Goal: Task Accomplishment & Management: Complete application form

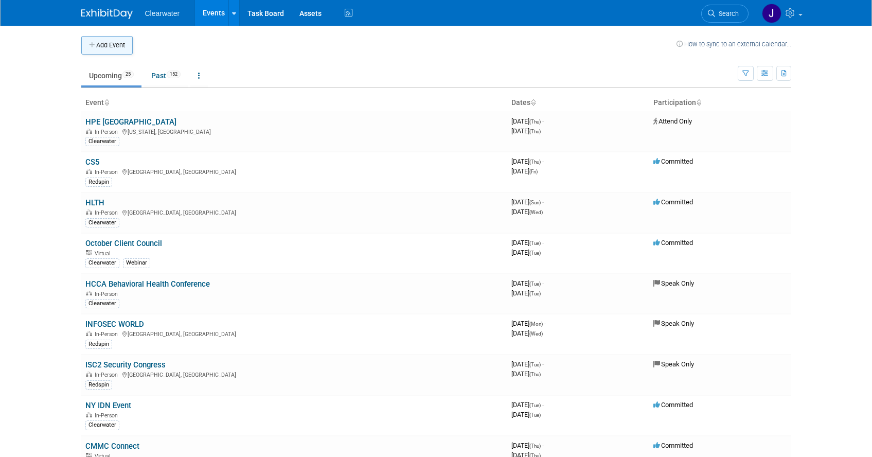
click at [115, 47] on button "Add Event" at bounding box center [106, 45] width 51 height 19
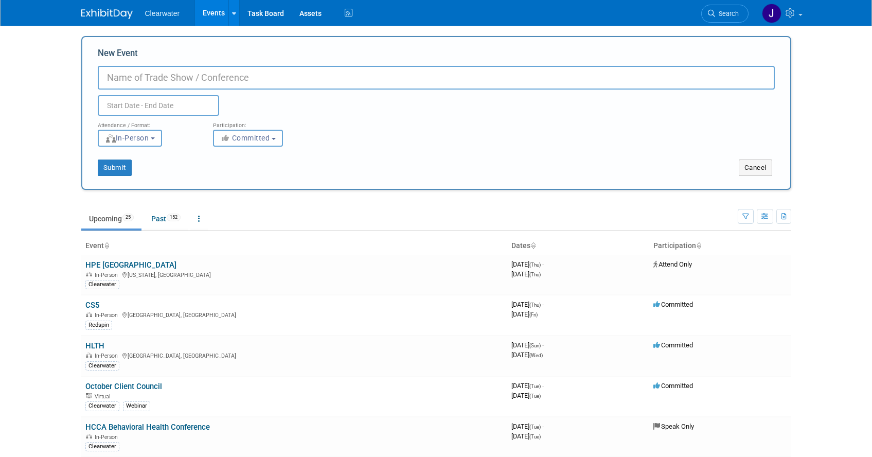
click at [189, 79] on input "New Event" at bounding box center [436, 78] width 677 height 24
type input "I/ITSEC 2025"
click at [154, 108] on body "Clearwater Events Add Event Bulk Upload Events Shareable Event Boards Recently …" at bounding box center [436, 228] width 872 height 457
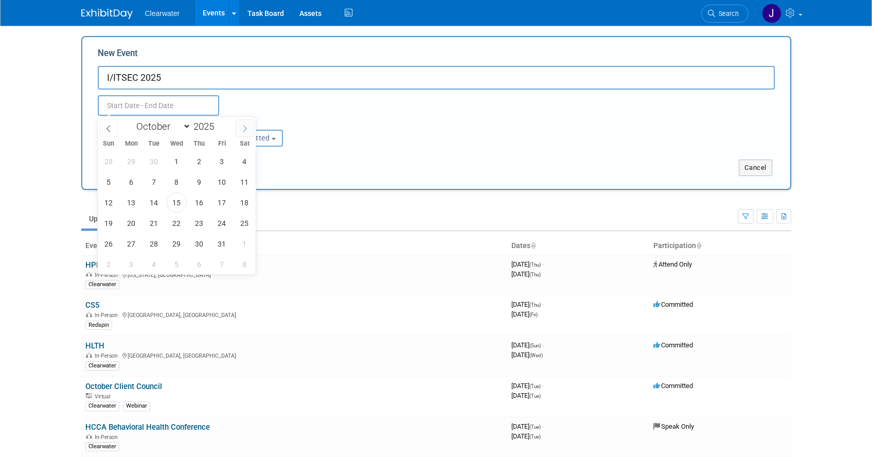
click at [242, 128] on icon at bounding box center [244, 128] width 7 height 7
click at [241, 129] on icon at bounding box center [244, 128] width 7 height 7
select select "11"
click at [135, 160] on span "1" at bounding box center [131, 161] width 20 height 20
click at [201, 164] on span "4" at bounding box center [199, 161] width 20 height 20
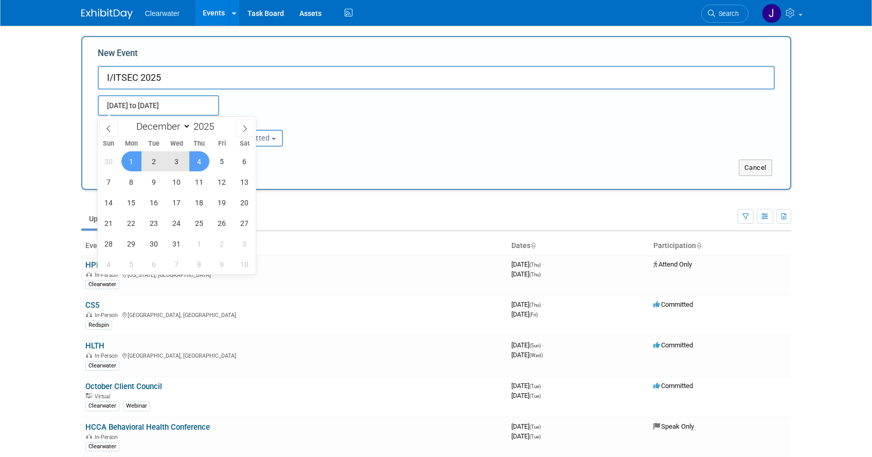
type input "[DATE] to [DATE]"
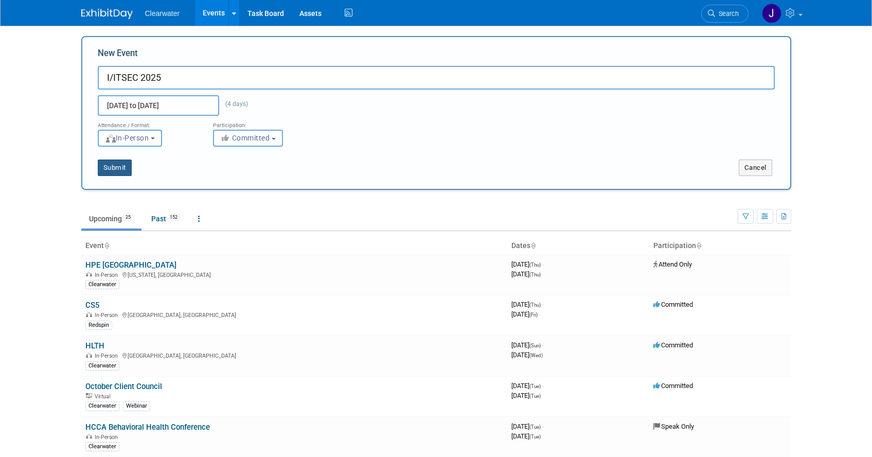
click at [119, 166] on button "Submit" at bounding box center [115, 168] width 34 height 16
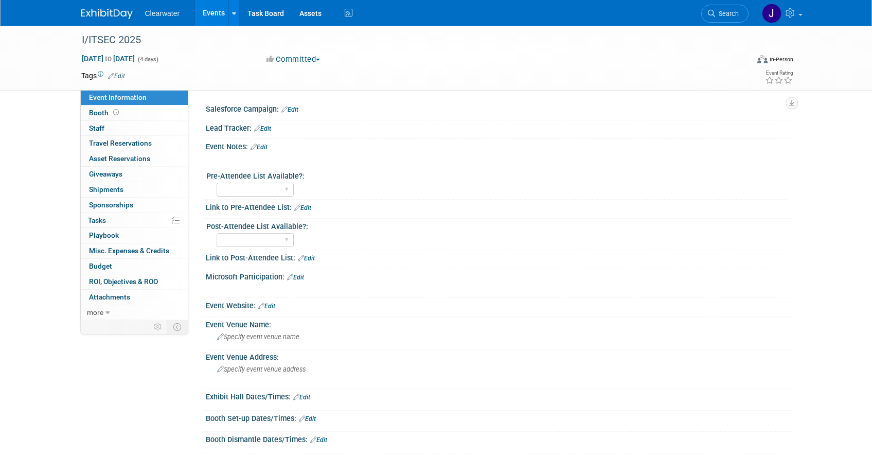
click at [124, 73] on span "Edit" at bounding box center [115, 76] width 20 height 8
click at [123, 76] on link "Edit" at bounding box center [116, 76] width 17 height 7
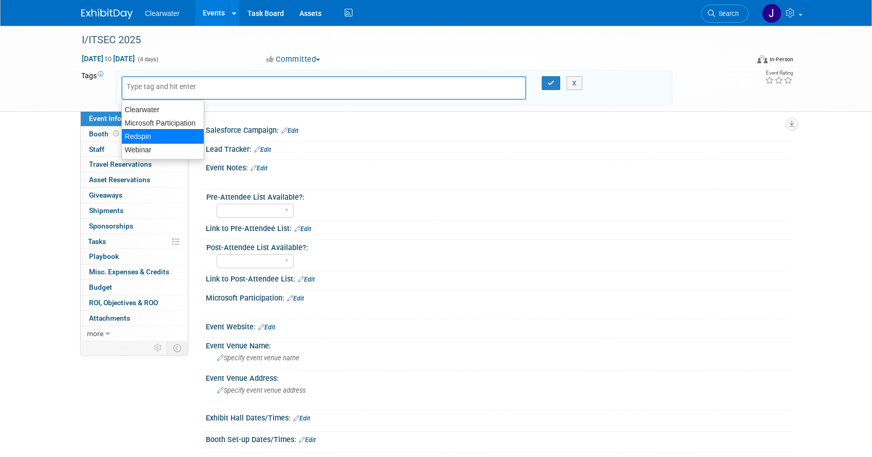
click at [155, 133] on div "Redspin" at bounding box center [162, 136] width 83 height 14
type input "Redspin"
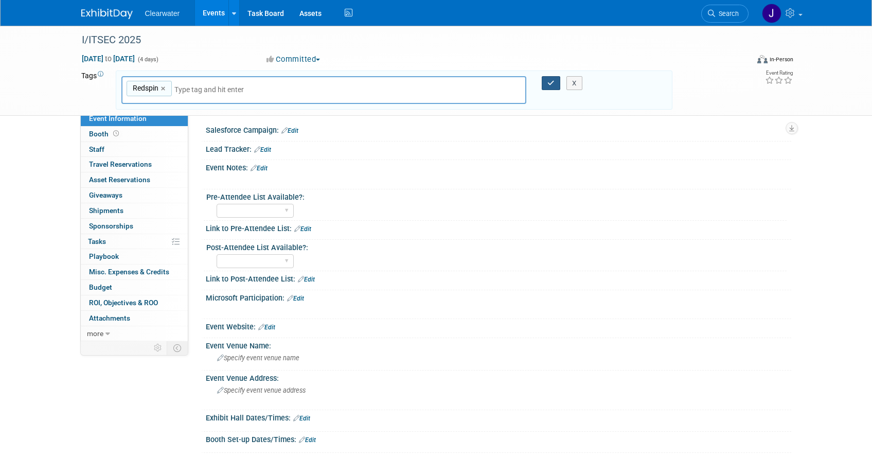
click at [548, 82] on icon "button" at bounding box center [551, 83] width 7 height 7
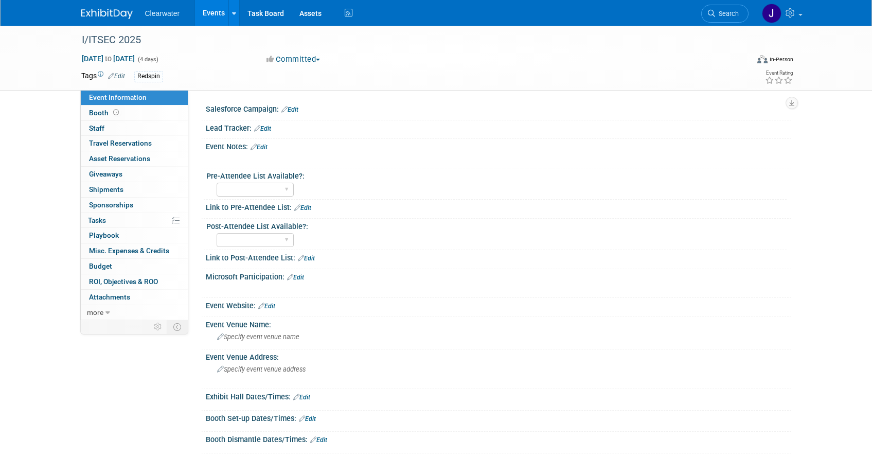
click at [269, 308] on link "Edit" at bounding box center [266, 306] width 17 height 7
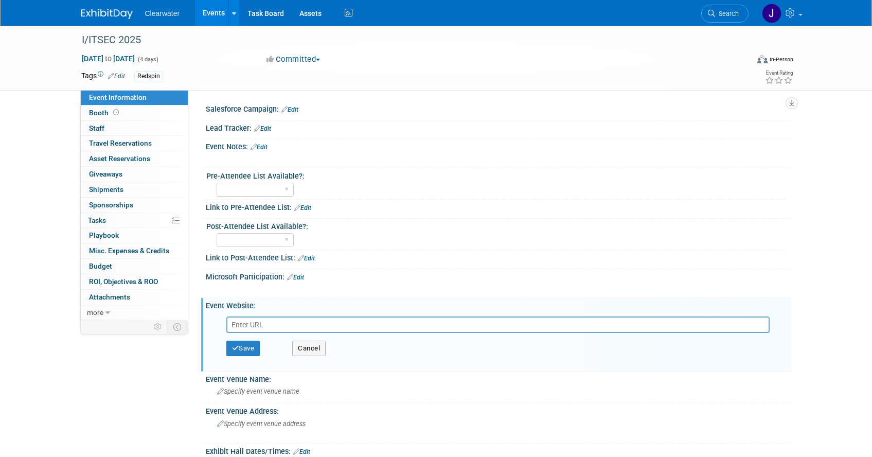
click at [264, 320] on input "text" at bounding box center [497, 324] width 543 height 16
type input "https://www.iitsec.org/"
click at [246, 351] on button "Save" at bounding box center [243, 348] width 34 height 15
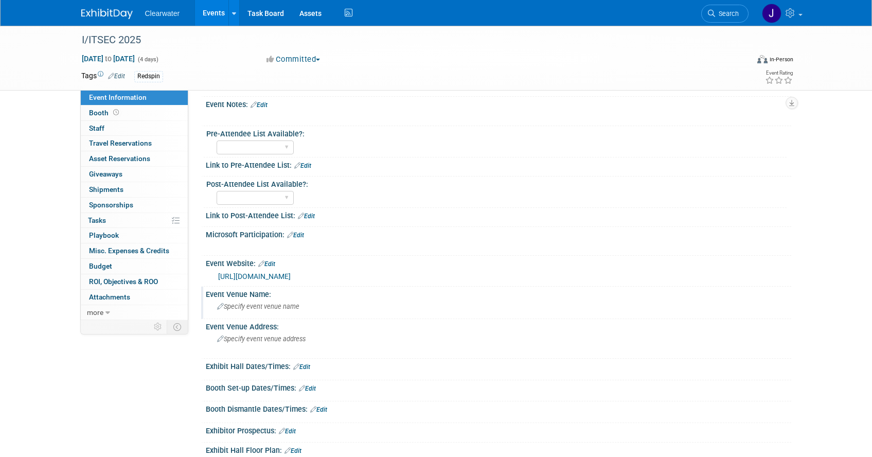
scroll to position [47, 0]
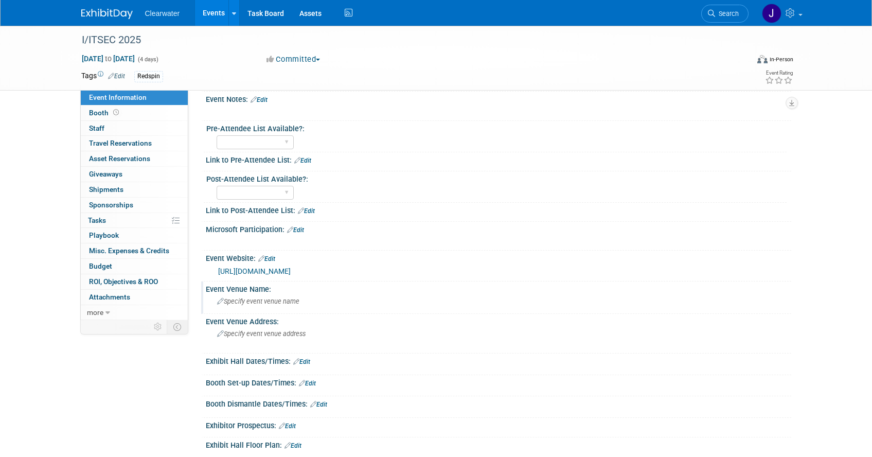
click at [279, 304] on span "Specify event venue name" at bounding box center [258, 301] width 82 height 8
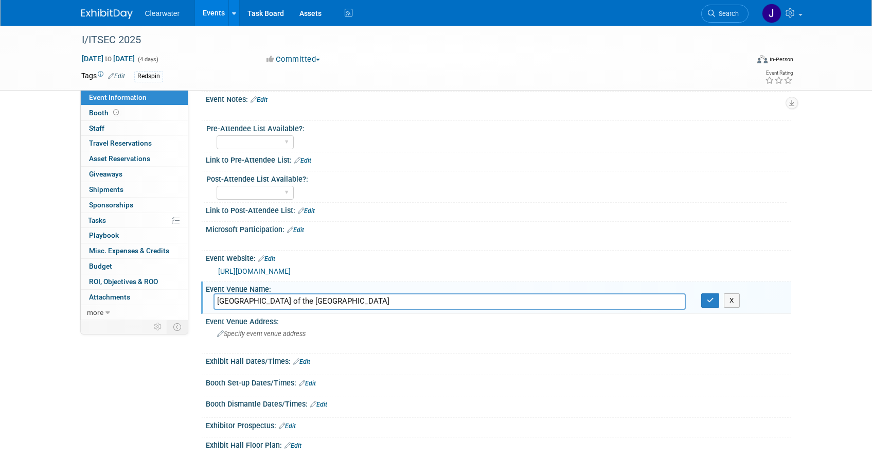
drag, startPoint x: 305, startPoint y: 302, endPoint x: 202, endPoint y: 302, distance: 102.9
click at [202, 302] on div "Event Venue Name: SOUTH Concourse of the Orange County Convention Center X" at bounding box center [496, 297] width 590 height 32
click at [367, 300] on input "Orange County Convention Center" at bounding box center [450, 301] width 472 height 16
type input "Orange County Convention Center (South side)"
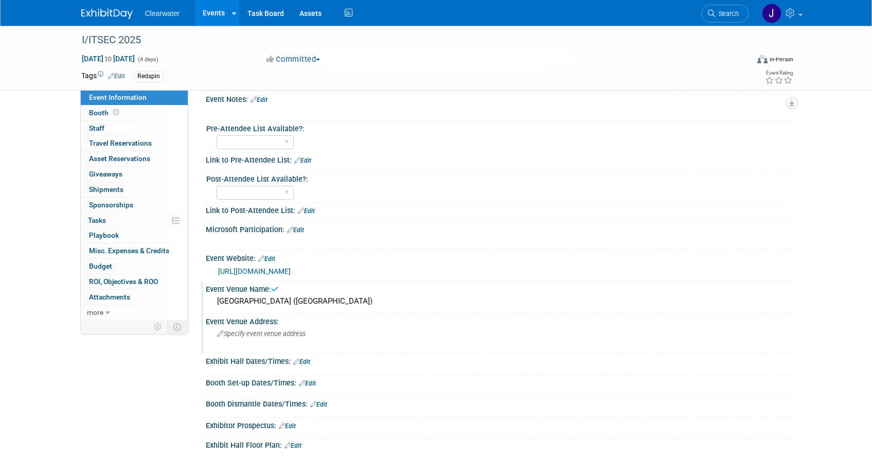
click at [279, 332] on span "Specify event venue address" at bounding box center [261, 334] width 89 height 8
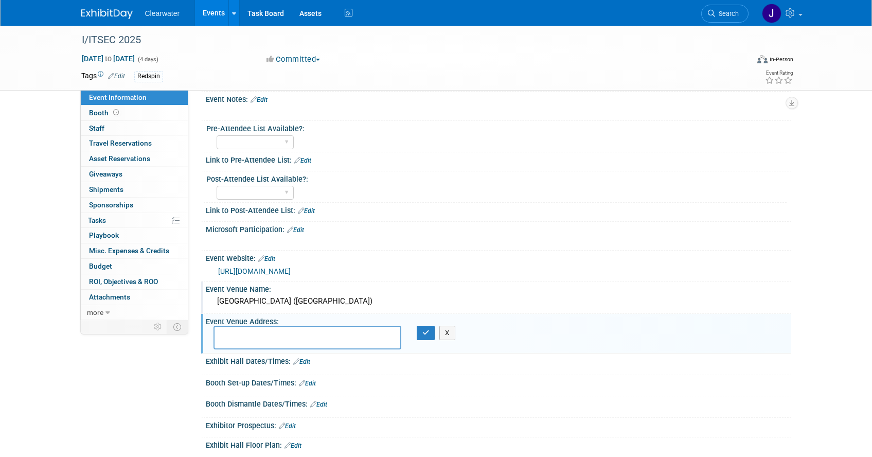
drag, startPoint x: 334, startPoint y: 303, endPoint x: 204, endPoint y: 303, distance: 129.7
click at [204, 303] on div "Event Venue Name: Orange County Convention Center (South side)" at bounding box center [496, 297] width 590 height 32
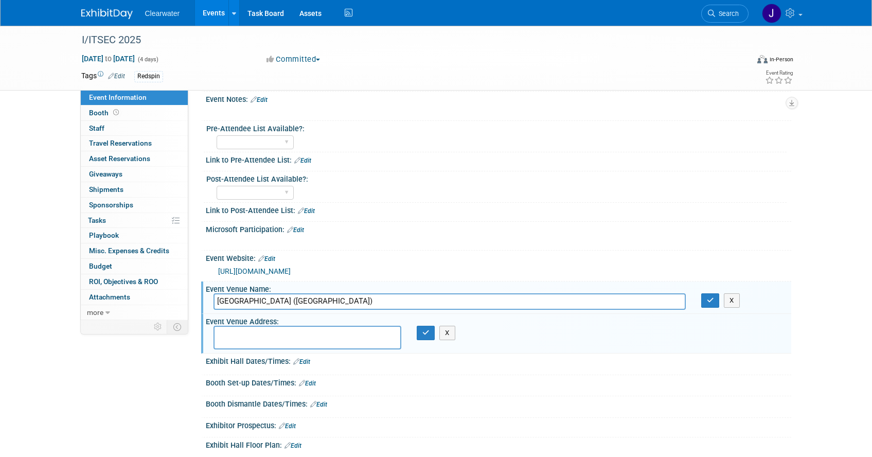
drag, startPoint x: 333, startPoint y: 298, endPoint x: 217, endPoint y: 304, distance: 116.4
click at [217, 304] on input "Orange County Convention Center (South side)" at bounding box center [450, 301] width 472 height 16
click at [258, 336] on textarea at bounding box center [308, 338] width 188 height 24
paste textarea "Universal Blvd, Orlando, FL 32819"
type textarea "Universal Blvd, Orlando, FL 32819"
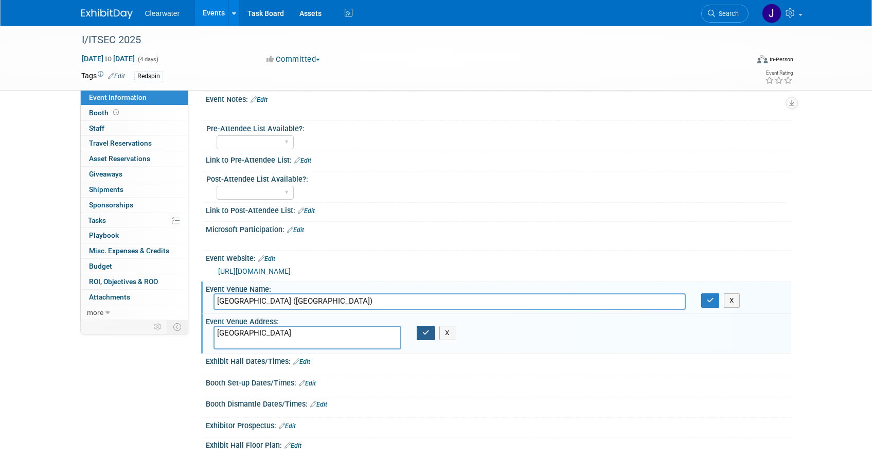
click at [428, 335] on icon "button" at bounding box center [425, 332] width 7 height 7
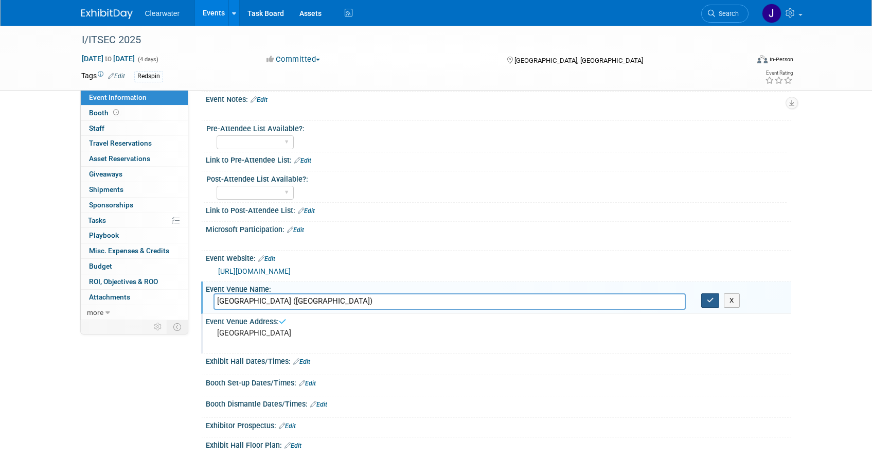
click at [715, 298] on button "button" at bounding box center [710, 300] width 19 height 14
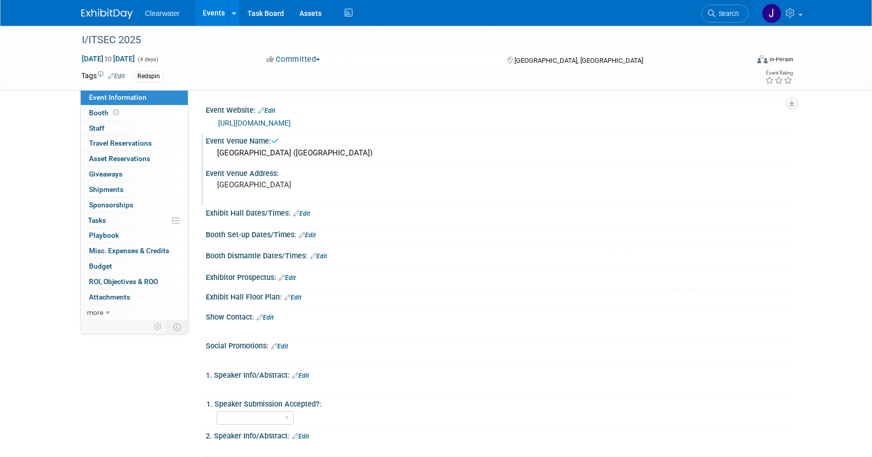
scroll to position [0, 0]
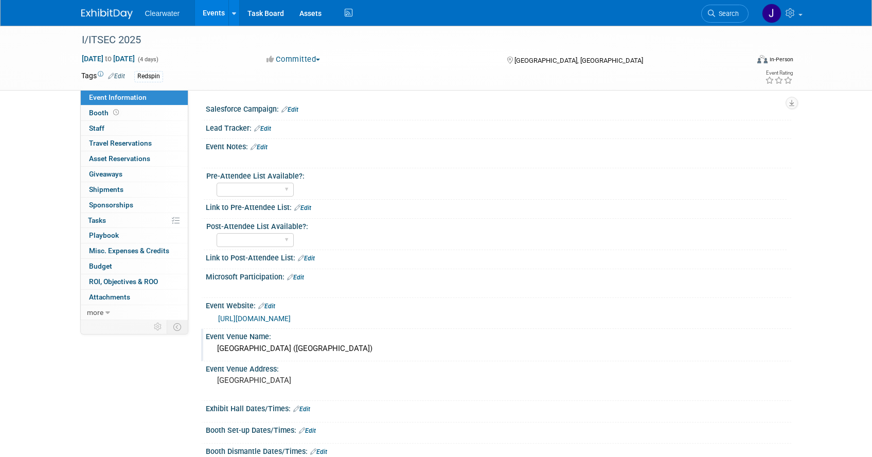
click at [112, 13] on img at bounding box center [106, 14] width 51 height 10
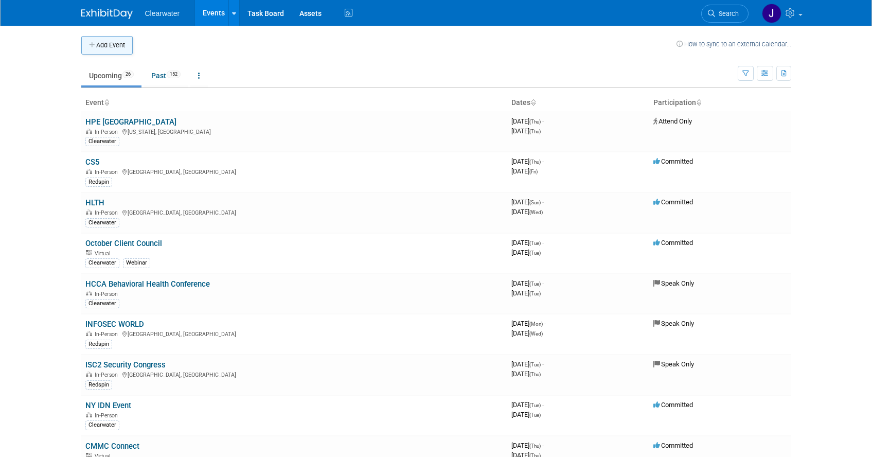
click at [110, 39] on button "Add Event" at bounding box center [106, 45] width 51 height 19
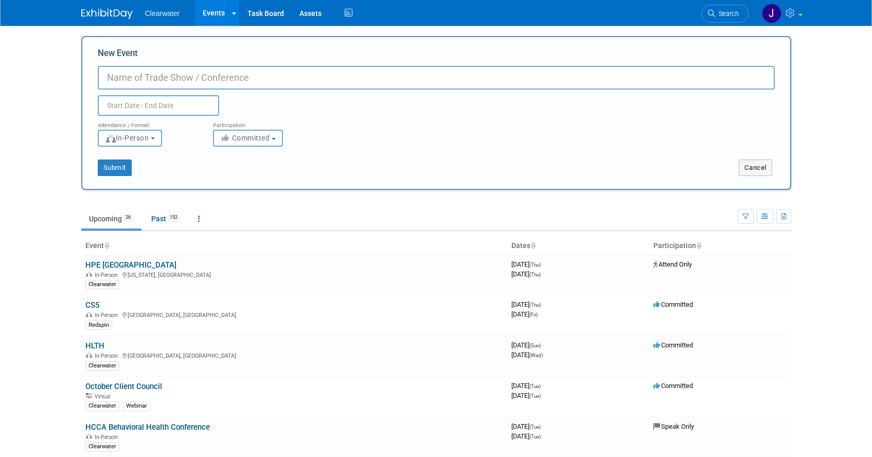
paste input "H&K Hospital Horizons Symposium - Jan 21-22"
type input "H&K Hospital Horizons Symposium - Jan 21-22"
click at [147, 114] on body "Clearwater Events Add Event Bulk Upload Events Shareable Event Boards Recently …" at bounding box center [436, 228] width 872 height 457
drag, startPoint x: 383, startPoint y: 71, endPoint x: 0, endPoint y: 82, distance: 383.0
click at [0, 79] on body "Clearwater Events Add Event Bulk Upload Events Shareable Event Boards Recently …" at bounding box center [436, 228] width 872 height 457
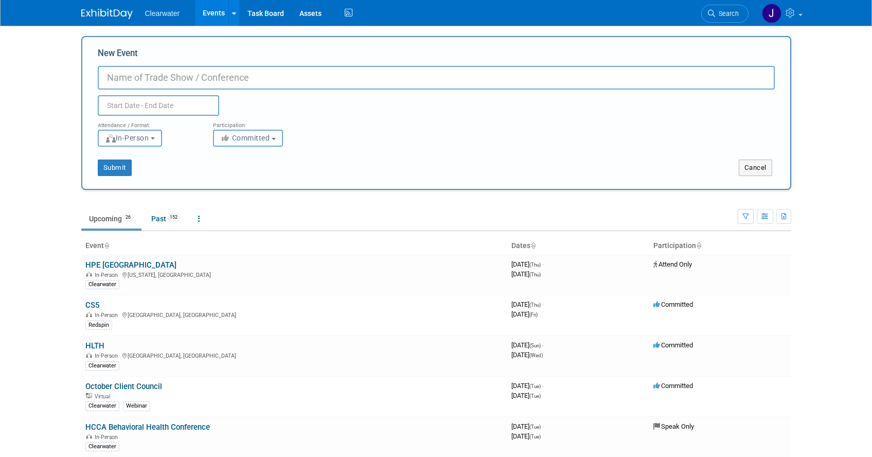
click at [171, 73] on input "New Event" at bounding box center [436, 78] width 677 height 24
click at [160, 85] on input "New Event" at bounding box center [436, 78] width 677 height 24
paste input "ViVE"
type input "ViVE 2026"
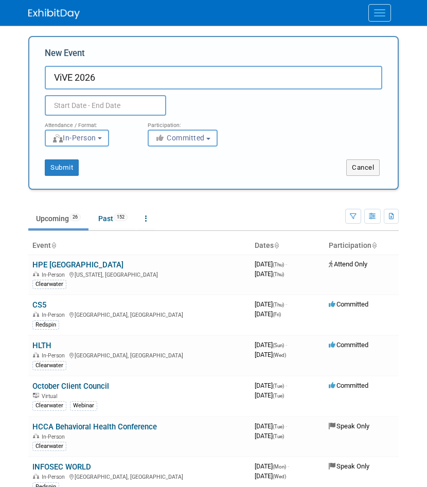
click at [102, 104] on input "text" at bounding box center [105, 105] width 121 height 21
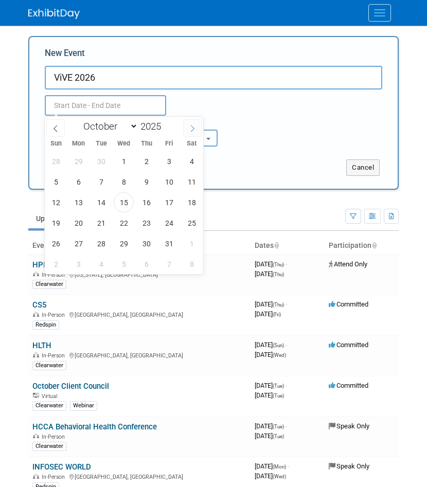
click at [192, 126] on icon at bounding box center [193, 128] width 4 height 7
click at [191, 126] on icon at bounding box center [193, 128] width 4 height 7
select select "11"
click at [191, 126] on icon at bounding box center [193, 128] width 4 height 7
type input "2026"
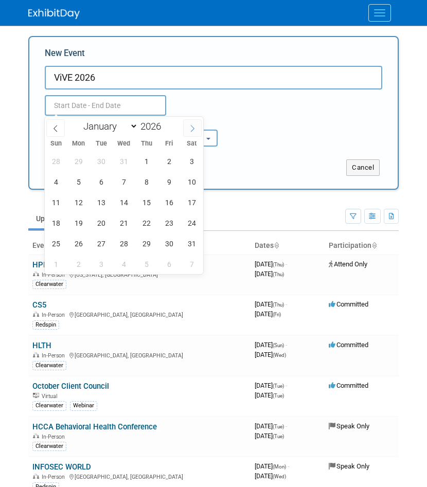
click at [191, 126] on icon at bounding box center [193, 128] width 4 height 7
select select "1"
click at [54, 225] on span "22" at bounding box center [56, 223] width 20 height 20
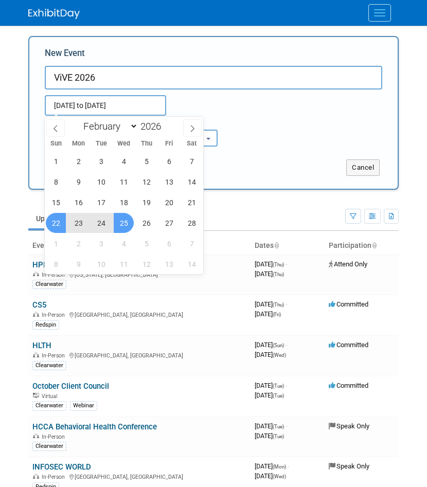
click at [125, 225] on span "25" at bounding box center [124, 223] width 20 height 20
type input "Feb 22, 2026 to Feb 25, 2026"
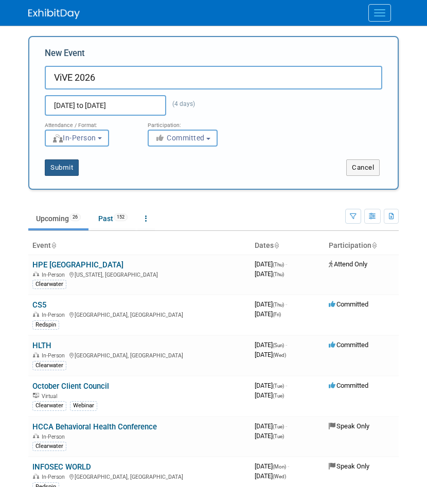
click at [71, 165] on button "Submit" at bounding box center [62, 168] width 34 height 16
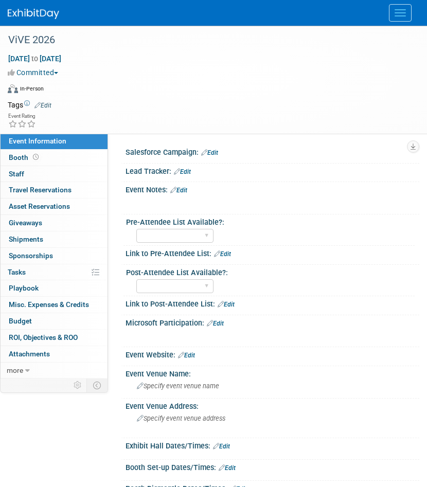
click at [44, 106] on link "Edit" at bounding box center [42, 105] width 17 height 7
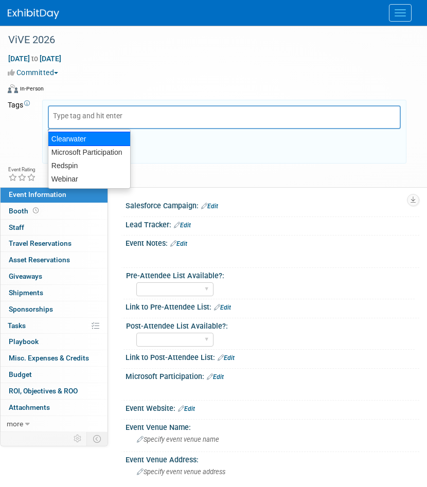
click at [68, 137] on div "Clearwater" at bounding box center [89, 139] width 83 height 14
type input "Clearwater"
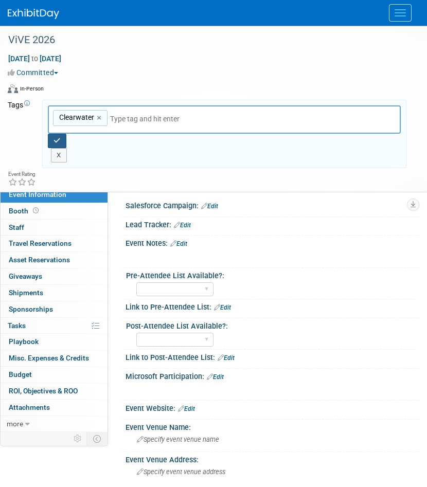
click at [59, 143] on icon "button" at bounding box center [57, 140] width 7 height 7
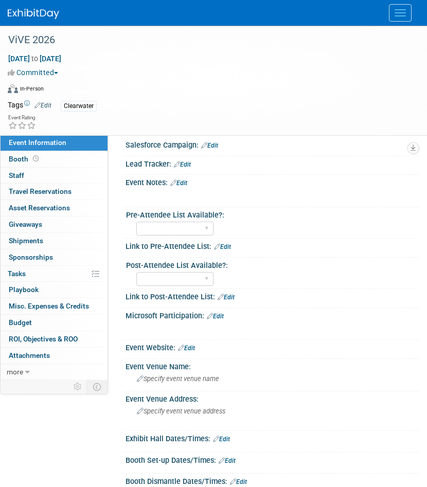
scroll to position [17, 0]
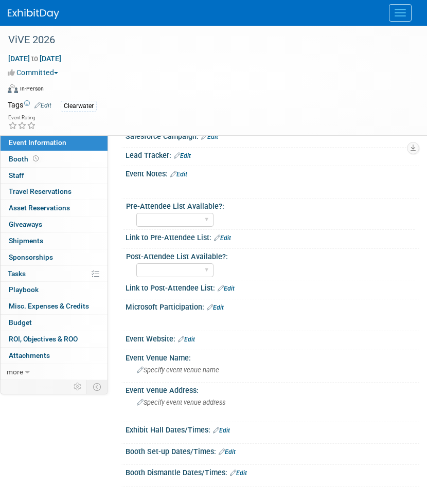
click at [191, 339] on link "Edit" at bounding box center [186, 339] width 17 height 7
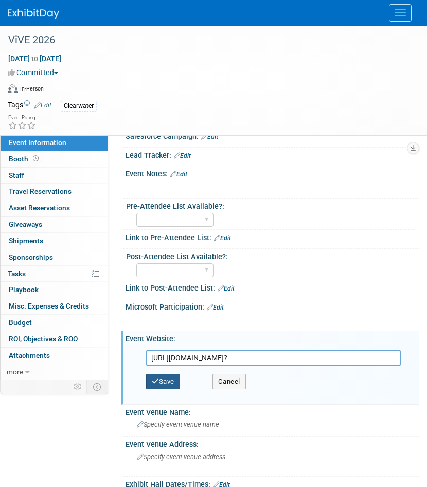
type input "https://www.viveevent.com/?"
click at [166, 383] on button "Save" at bounding box center [163, 381] width 34 height 15
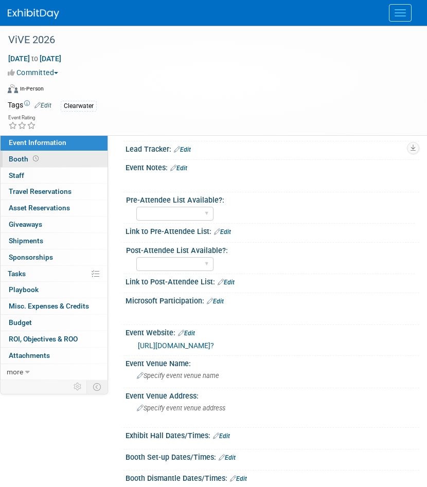
scroll to position [117, 0]
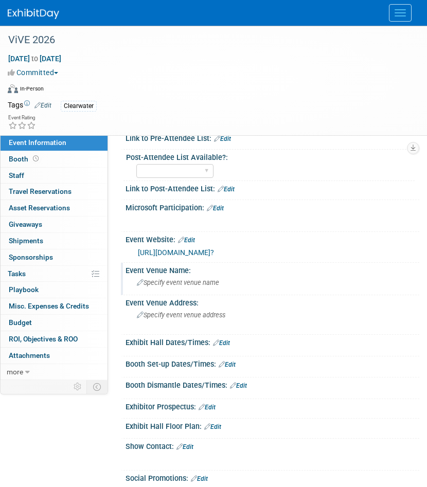
click at [165, 279] on span "Specify event venue name" at bounding box center [178, 283] width 82 height 8
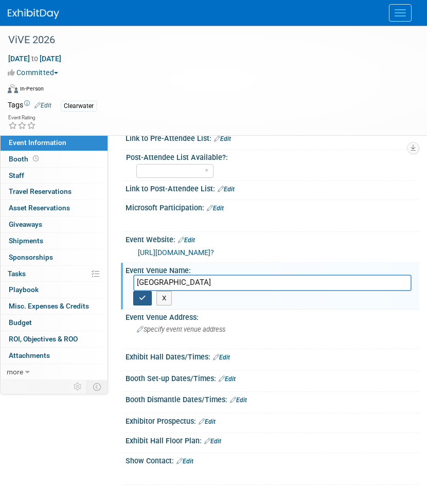
type input "Los Angeles Convention Center"
click at [146, 294] on button "button" at bounding box center [142, 298] width 19 height 14
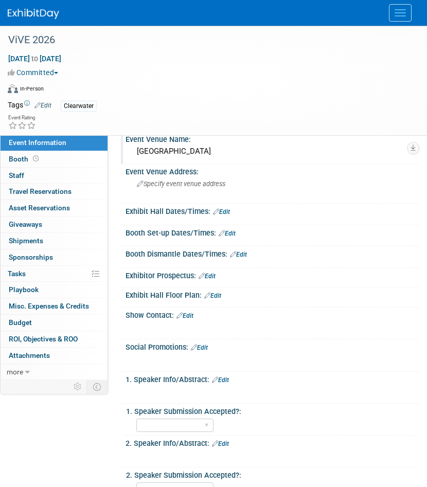
scroll to position [238, 0]
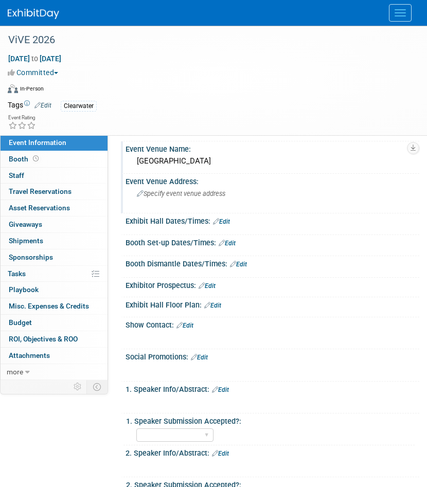
click at [184, 190] on span "Specify event venue address" at bounding box center [181, 194] width 89 height 8
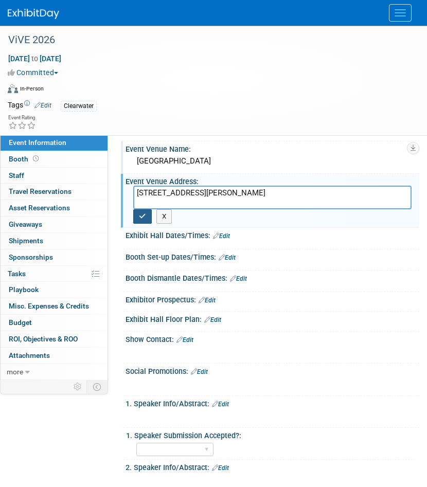
type textarea "1201 S Figueroa St, Los Angeles, CA 90015"
click at [141, 217] on icon "button" at bounding box center [142, 216] width 7 height 7
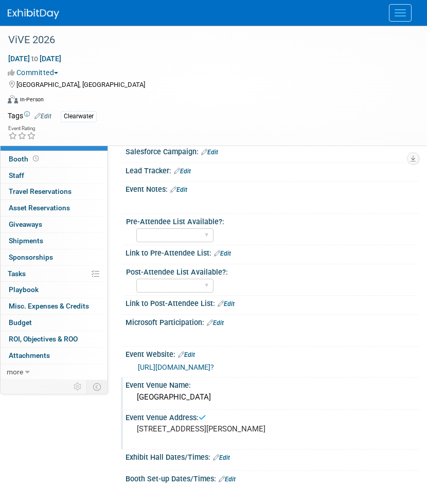
scroll to position [0, 0]
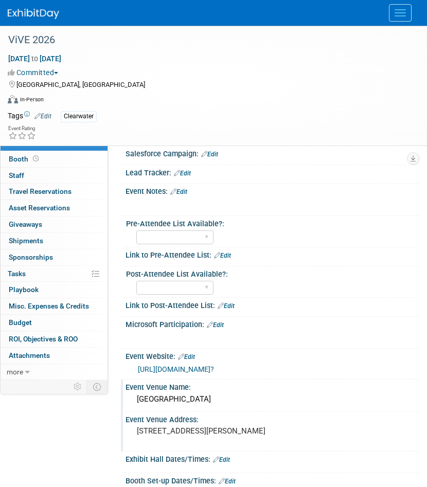
click at [29, 13] on img at bounding box center [33, 14] width 51 height 10
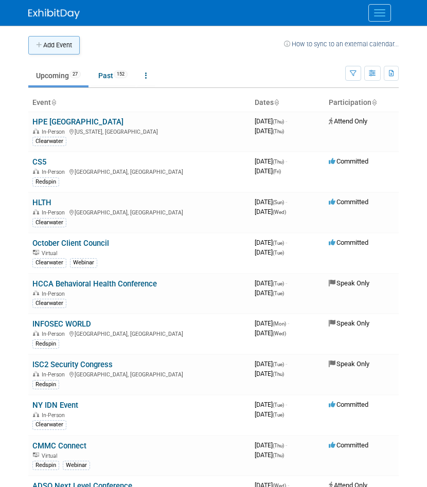
click at [60, 36] on button "Add Event" at bounding box center [53, 45] width 51 height 19
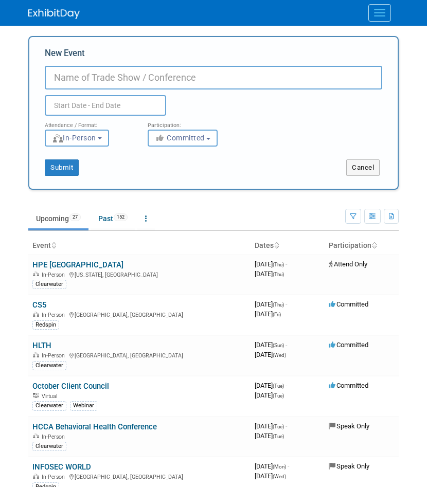
paste input "HIPAA Summit"
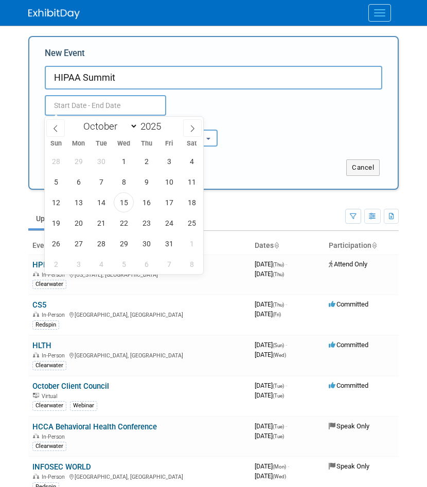
click at [131, 77] on input "HIPAA Summit" at bounding box center [214, 78] width 338 height 24
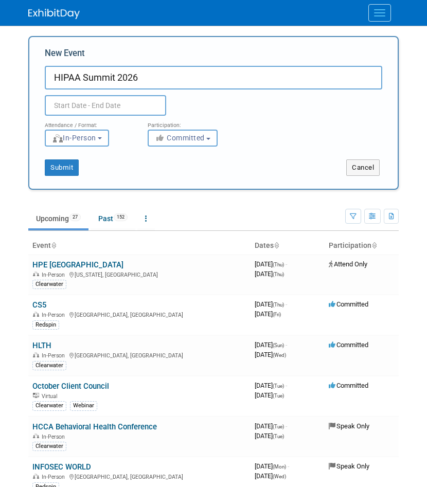
type input "HIPAA Summit 2026"
click at [74, 108] on input "text" at bounding box center [105, 105] width 121 height 21
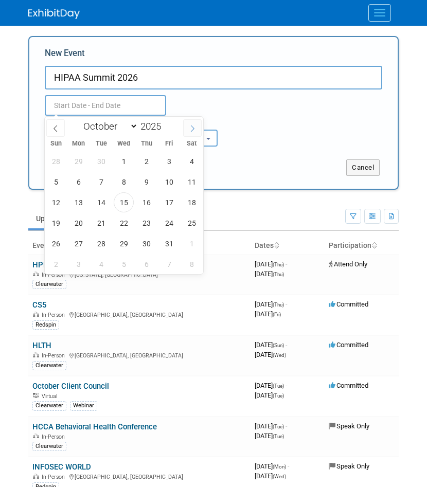
click at [189, 127] on span at bounding box center [192, 127] width 19 height 17
click at [189, 127] on icon at bounding box center [192, 128] width 7 height 7
select select "11"
click at [189, 127] on icon at bounding box center [192, 128] width 7 height 7
type input "2026"
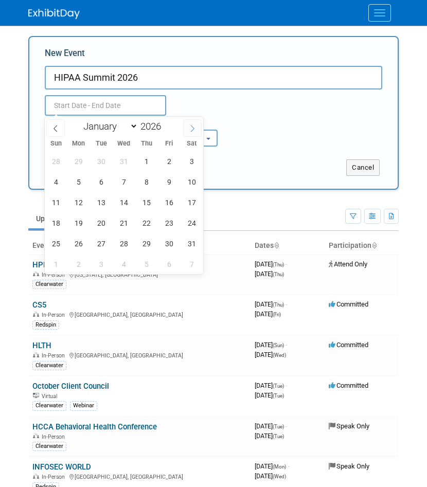
click at [189, 127] on icon at bounding box center [192, 128] width 7 height 7
click at [51, 129] on span at bounding box center [55, 127] width 19 height 17
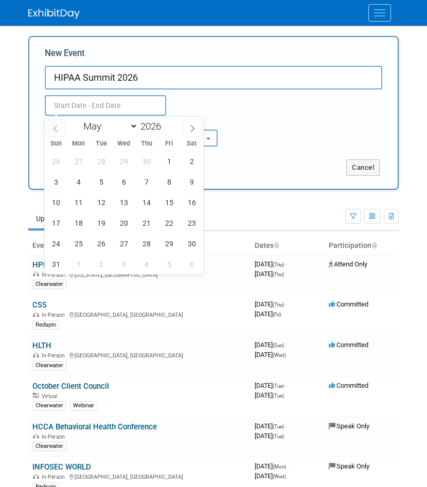
select select "3"
click at [105, 183] on span "7" at bounding box center [101, 182] width 20 height 20
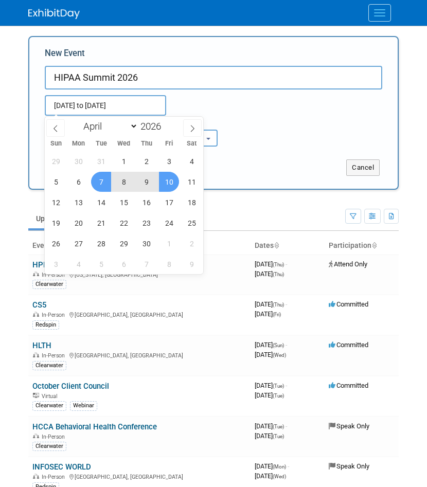
click at [168, 180] on span "10" at bounding box center [169, 182] width 20 height 20
type input "Apr 7, 2026 to Apr 10, 2026"
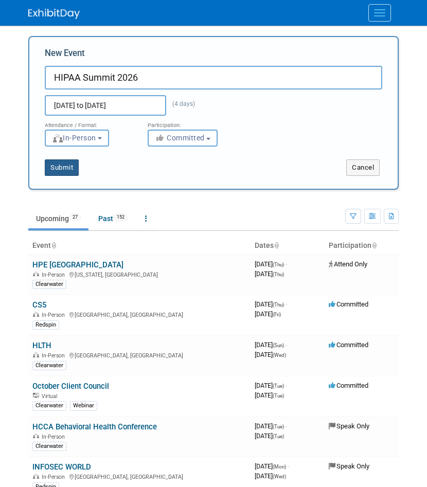
click at [71, 167] on button "Submit" at bounding box center [62, 168] width 34 height 16
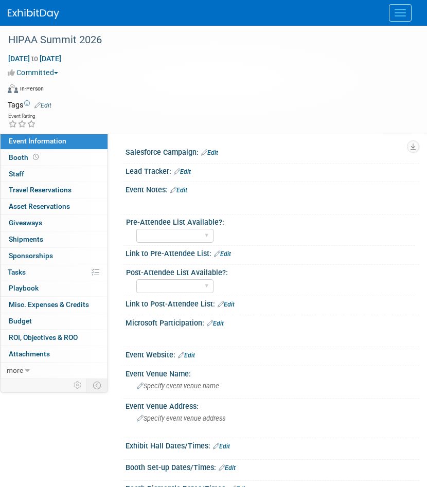
click at [43, 105] on link "Edit" at bounding box center [42, 105] width 17 height 7
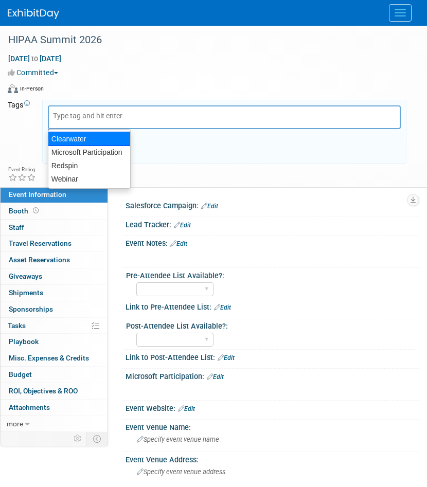
click at [72, 139] on div "Clearwater" at bounding box center [89, 139] width 83 height 14
type input "Clearwater"
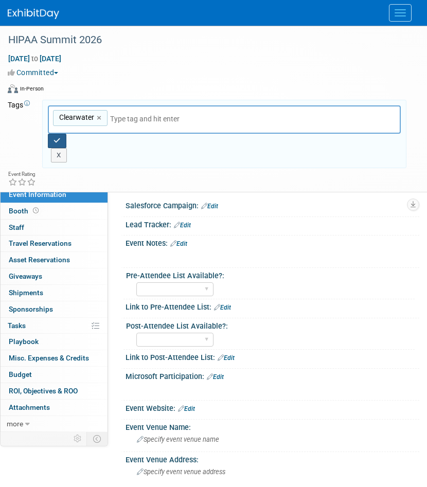
click at [52, 142] on button "button" at bounding box center [57, 141] width 19 height 14
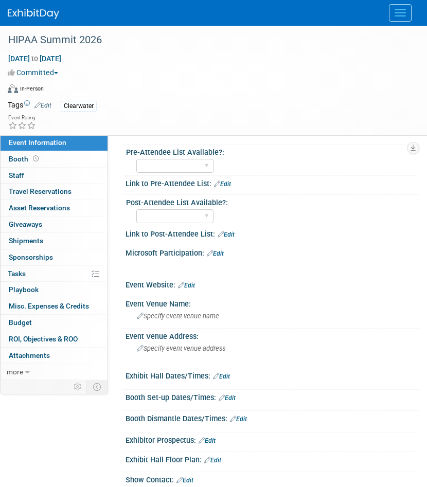
scroll to position [147, 0]
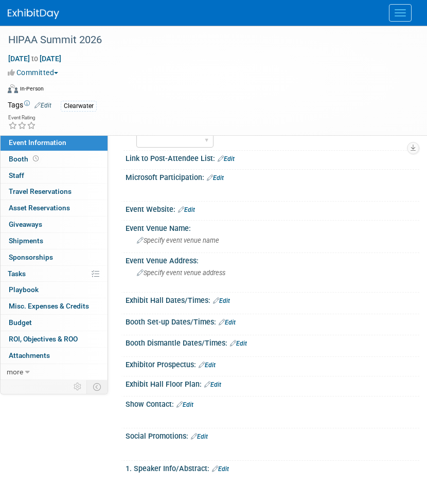
click at [191, 210] on link "Edit" at bounding box center [186, 209] width 17 height 7
click at [191, 210] on div "Event Website: Edit" at bounding box center [273, 208] width 294 height 13
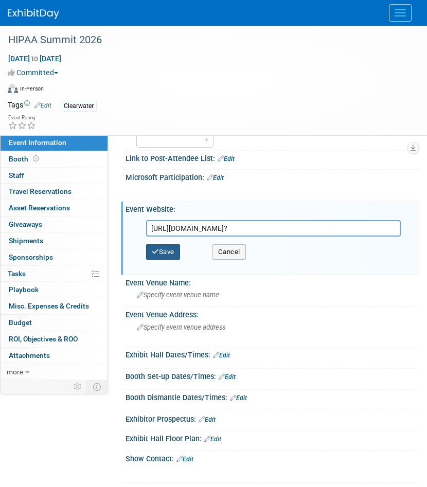
type input "https://hipaasummit.com/?"
click at [171, 250] on button "Save" at bounding box center [163, 251] width 34 height 15
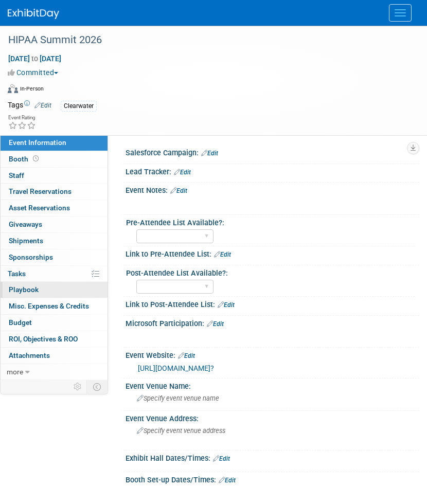
scroll to position [0, 0]
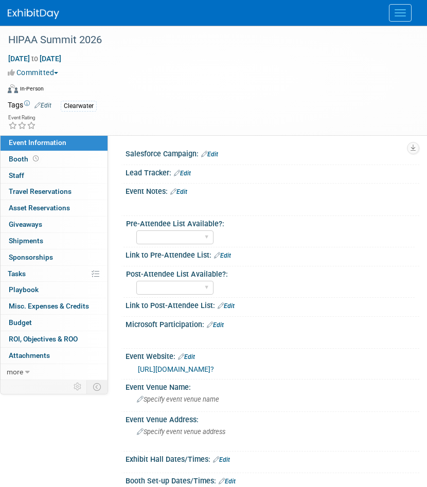
click at [36, 12] on img at bounding box center [33, 14] width 51 height 10
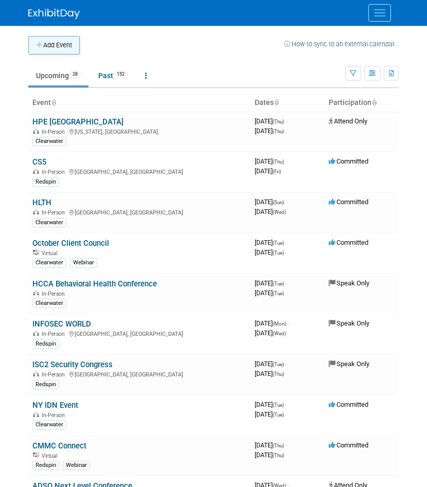
click at [44, 45] on button "Add Event" at bounding box center [53, 45] width 51 height 19
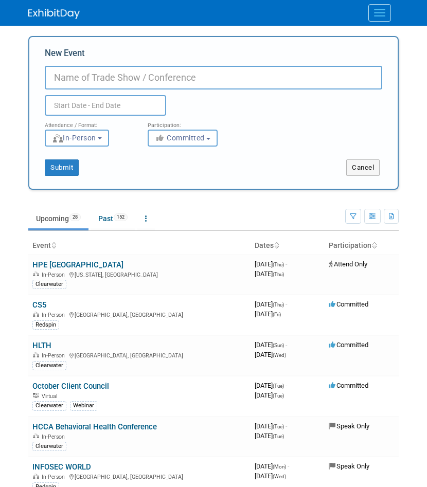
click at [164, 79] on input "New Event" at bounding box center [214, 78] width 338 height 24
paste input "HIMSS Global"
type input "HIMSS Global 2026"
click at [87, 101] on input "text" at bounding box center [105, 105] width 121 height 21
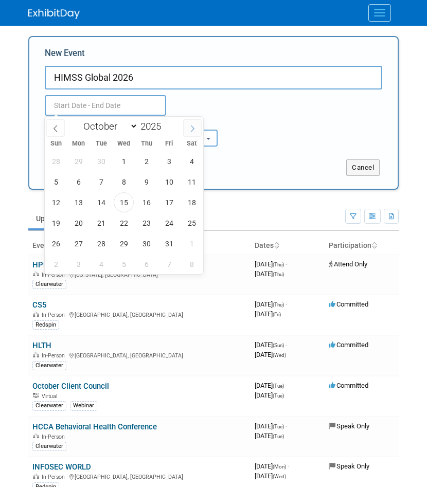
click at [196, 124] on span at bounding box center [192, 127] width 19 height 17
select select "11"
click at [195, 124] on span at bounding box center [192, 127] width 19 height 17
type input "2026"
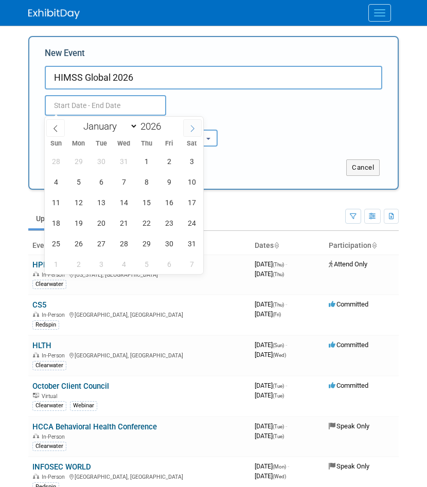
click at [195, 124] on span at bounding box center [192, 127] width 19 height 17
select select "2"
click at [122, 165] on span "4" at bounding box center [124, 161] width 20 height 20
click at [143, 163] on span "5" at bounding box center [146, 161] width 20 height 20
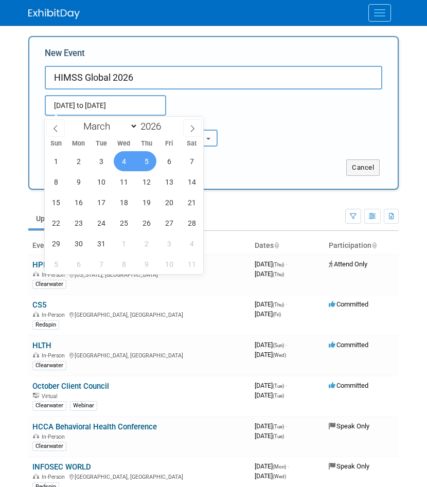
type input "[DATE] to [DATE]"
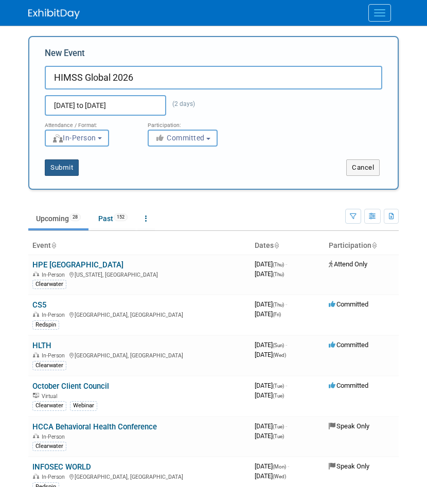
click at [62, 163] on button "Submit" at bounding box center [62, 168] width 34 height 16
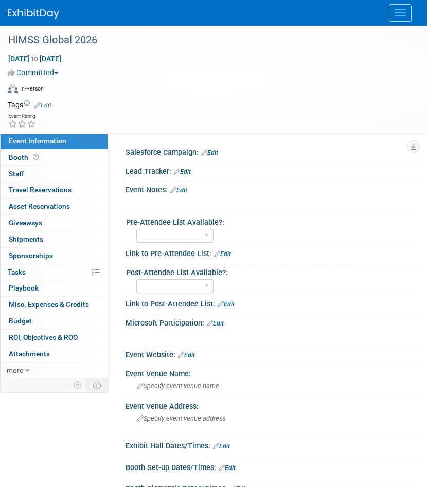
click at [48, 104] on link "Edit" at bounding box center [42, 105] width 17 height 7
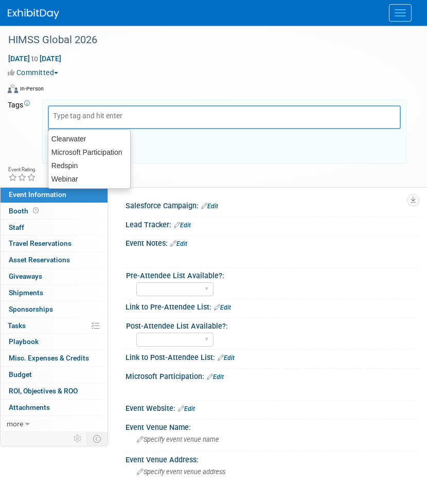
click at [66, 133] on div "Clearwater" at bounding box center [89, 138] width 82 height 13
type input "Clearwater"
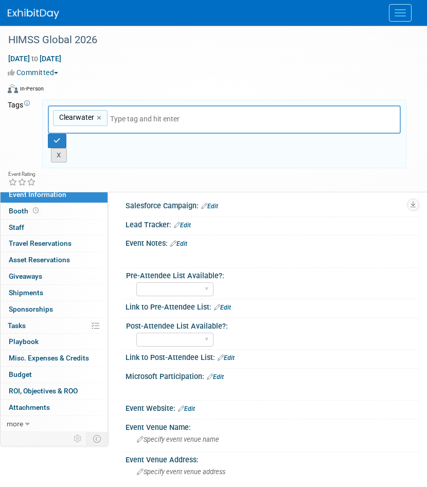
click at [62, 151] on button "X" at bounding box center [59, 155] width 16 height 14
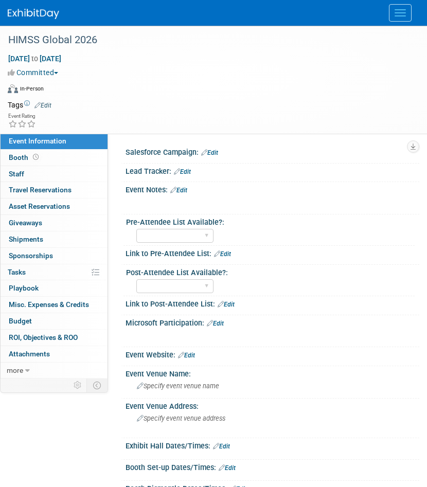
click at [52, 104] on tr "Tags Edit Clearwater Clearwater × X" at bounding box center [207, 105] width 399 height 10
click at [49, 104] on link "Edit" at bounding box center [42, 105] width 17 height 7
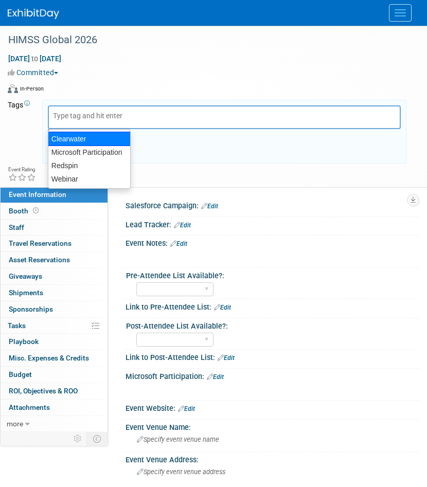
click at [60, 136] on div "Clearwater" at bounding box center [89, 139] width 83 height 14
type input "Clearwater"
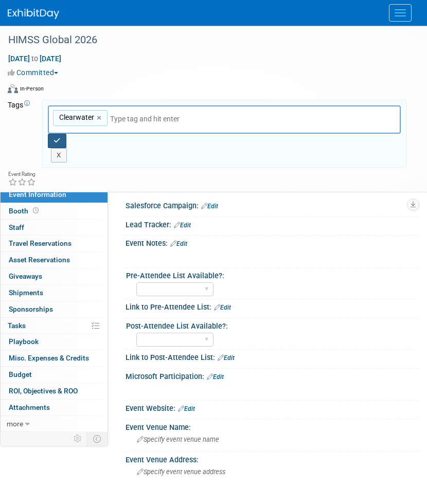
click at [59, 137] on icon "button" at bounding box center [57, 140] width 7 height 7
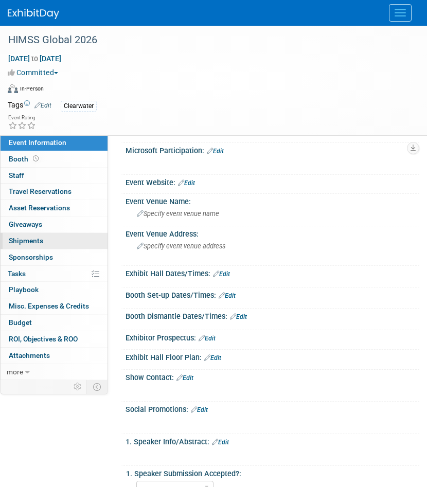
scroll to position [143, 0]
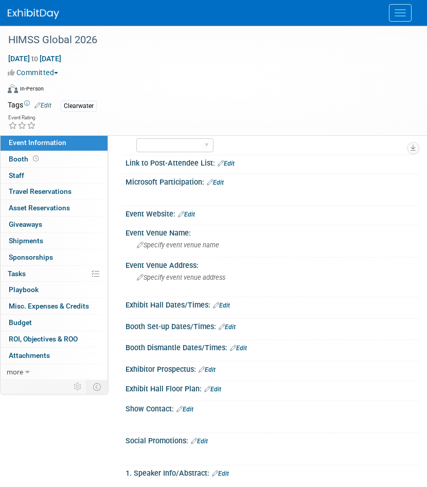
click at [187, 216] on link "Edit" at bounding box center [186, 214] width 17 height 7
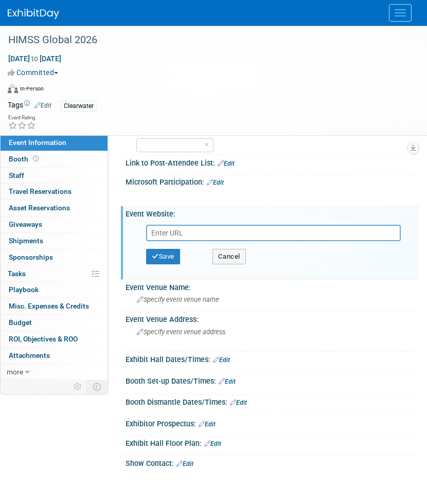
click at [184, 232] on input "text" at bounding box center [273, 233] width 255 height 16
type input "https://www.himssconference.com/save-the-date-for-himss26/?gad_campaignid=23019…"
click at [175, 250] on button "Save" at bounding box center [163, 256] width 34 height 15
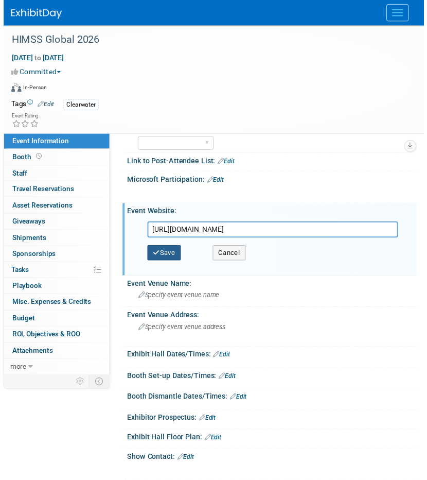
scroll to position [0, 0]
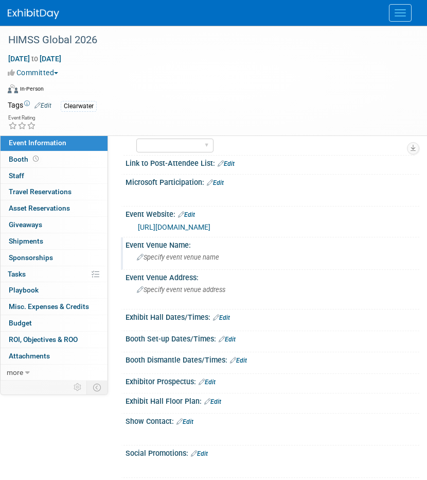
click at [192, 261] on span "Specify event venue name" at bounding box center [178, 257] width 82 height 8
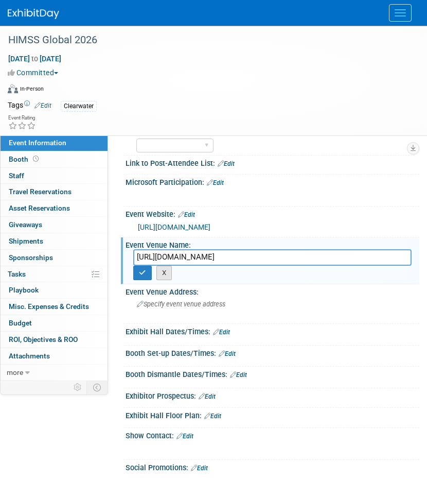
scroll to position [0, 1012]
type input "https://www.himssconference.com/save-the-date-for-himss26/?gad_campaignid=23019…"
click at [139, 280] on button "button" at bounding box center [142, 273] width 19 height 14
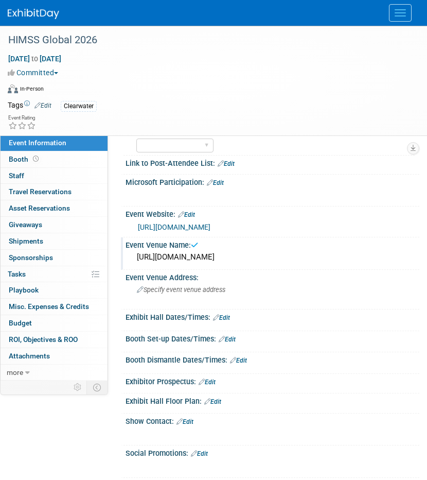
click at [149, 265] on div "https://www.himssconference.com/save-the-date-for-himss26/?gad_campaignid=23019…" at bounding box center [272, 257] width 278 height 16
click at [149, 270] on div "Event Venue Name: https://www.himssconference.com/save-the-date-for-himss26/?ga…" at bounding box center [270, 253] width 298 height 32
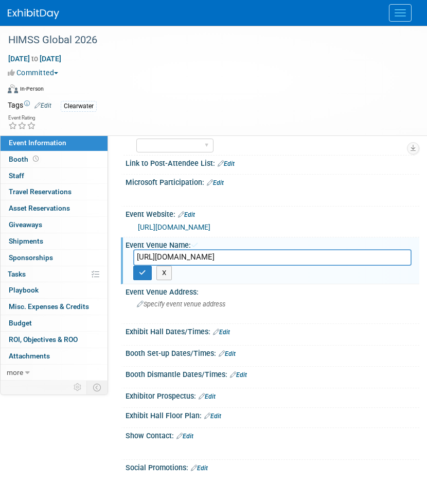
click at [146, 265] on input "https://www.himssconference.com/save-the-date-for-himss26/?gad_campaignid=23019…" at bounding box center [272, 257] width 278 height 16
paste input "Venetian Convention and Expo Center"
type input "Venetian Convention and Expo Center"
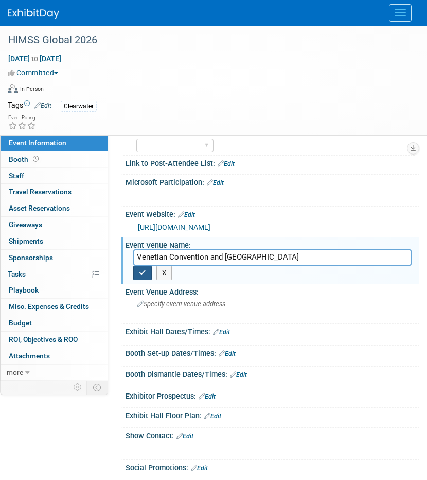
click at [144, 276] on icon "button" at bounding box center [142, 272] width 7 height 7
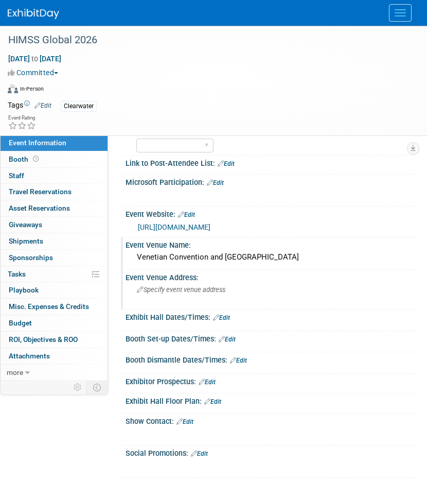
click at [203, 293] on span "Specify event venue address" at bounding box center [181, 290] width 89 height 8
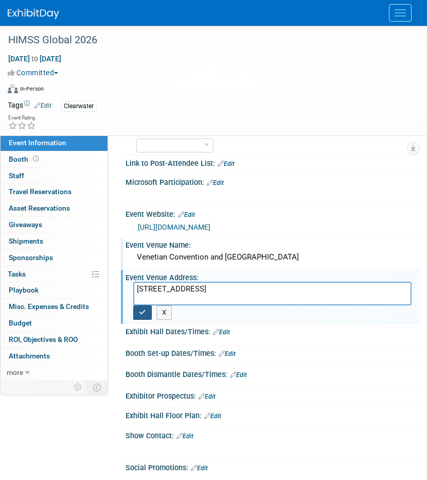
type textarea "201 Sands Ave, Las Vegas, NV 89169"
click at [134, 320] on button "button" at bounding box center [142, 312] width 19 height 14
click at [140, 333] on div "Exhibit Hall Dates/Times: Edit" at bounding box center [273, 330] width 294 height 13
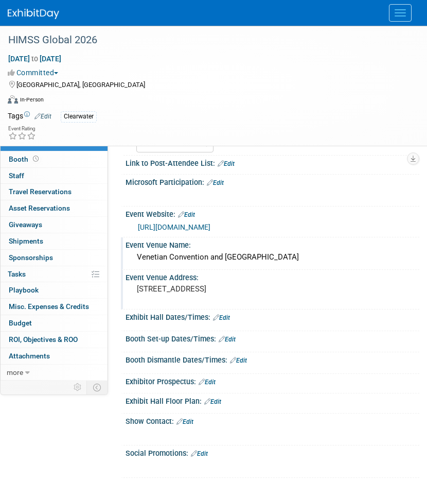
click at [29, 14] on img at bounding box center [33, 14] width 51 height 10
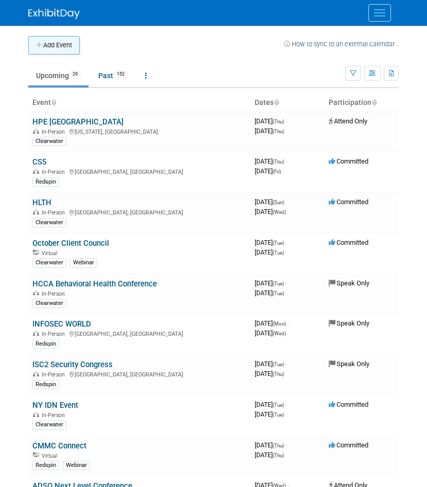
click at [41, 45] on icon "button" at bounding box center [39, 45] width 7 height 7
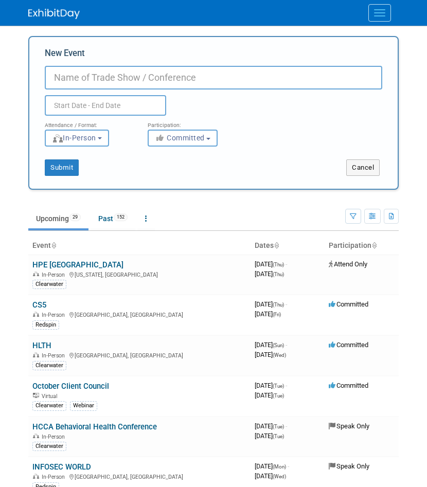
paste input "MWE HPE Miami"
type input "MWE HPE Miami"
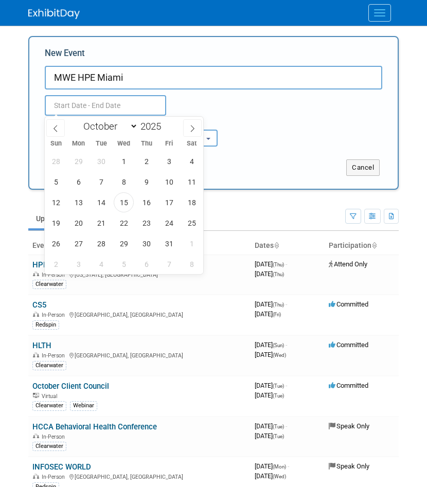
click at [117, 105] on input "text" at bounding box center [105, 105] width 121 height 21
click at [196, 127] on span at bounding box center [192, 127] width 19 height 17
select select "11"
click at [196, 127] on span at bounding box center [192, 127] width 19 height 17
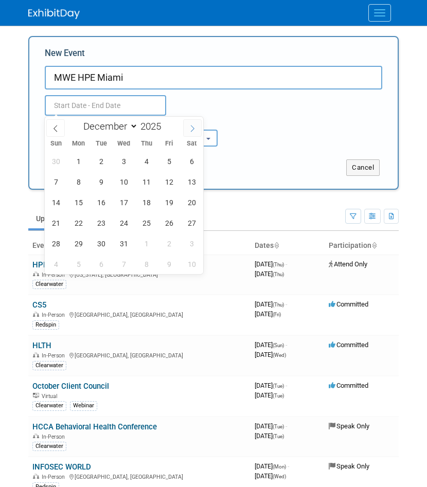
type input "2026"
click at [196, 127] on span at bounding box center [192, 127] width 19 height 17
select select "2"
click at [126, 165] on span "4" at bounding box center [124, 161] width 20 height 20
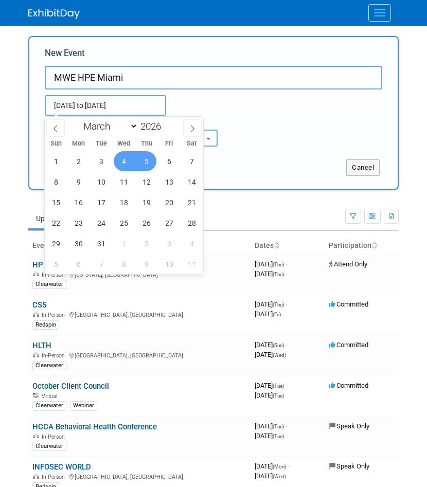
click at [145, 163] on span "5" at bounding box center [146, 161] width 20 height 20
type input "[DATE] to [DATE]"
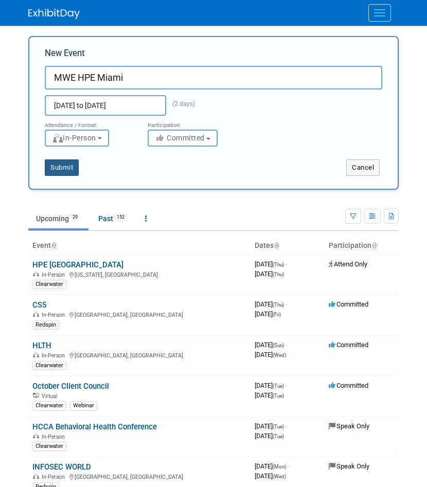
click at [62, 167] on button "Submit" at bounding box center [62, 168] width 34 height 16
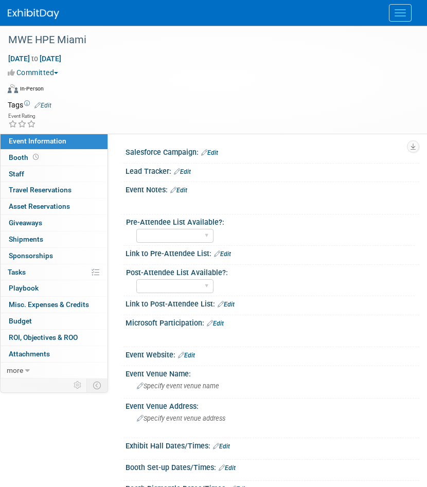
click at [52, 106] on td at bounding box center [228, 105] width 355 height 10
click at [47, 104] on link "Edit" at bounding box center [42, 105] width 17 height 7
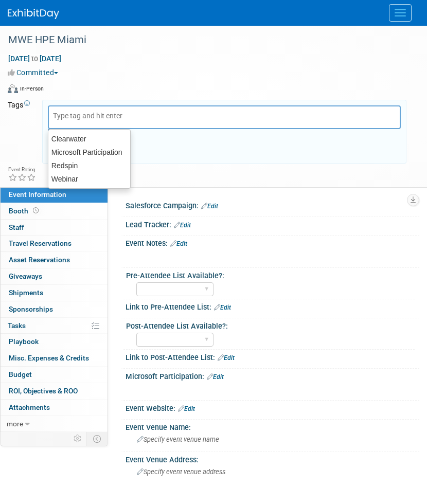
click at [66, 113] on input "text" at bounding box center [94, 116] width 82 height 10
click at [69, 137] on div "Clearwater" at bounding box center [89, 139] width 83 height 14
type input "Clearwater"
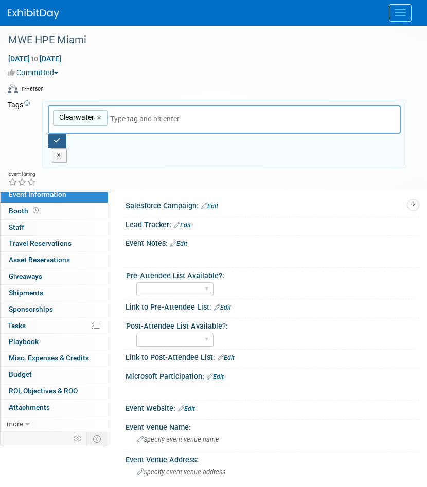
click at [58, 142] on icon "button" at bounding box center [57, 140] width 7 height 7
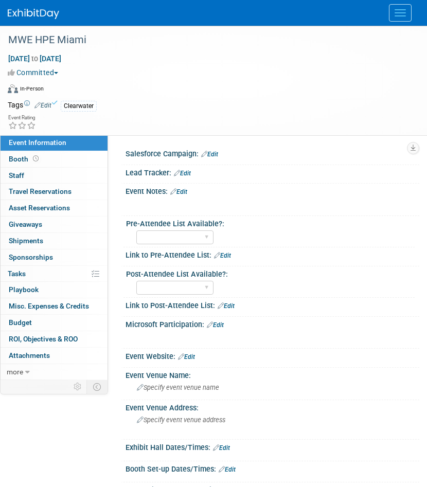
click at [29, 13] on img at bounding box center [33, 14] width 51 height 10
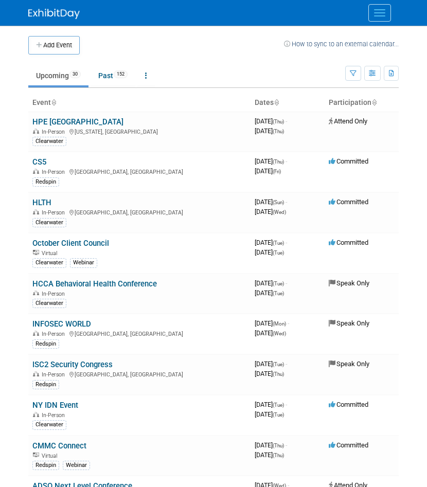
click at [56, 104] on icon at bounding box center [53, 103] width 5 height 7
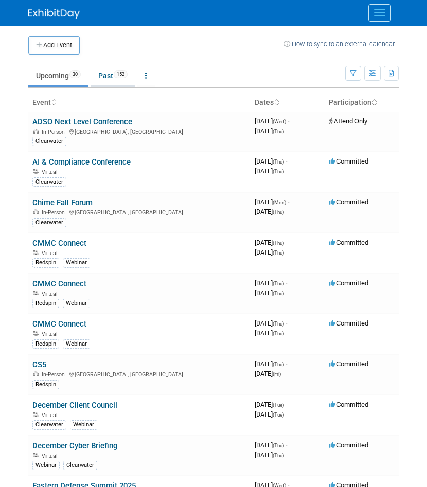
click at [111, 71] on link "Past 152" at bounding box center [113, 76] width 45 height 20
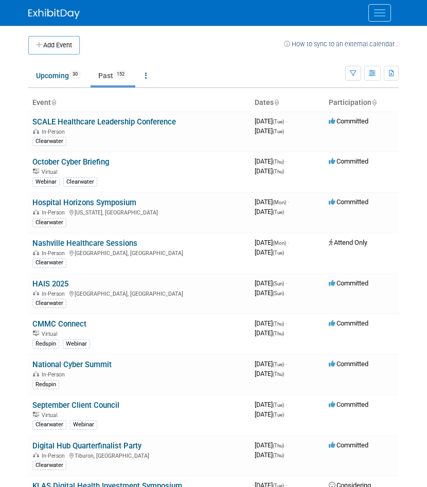
click at [56, 101] on icon at bounding box center [53, 103] width 5 height 7
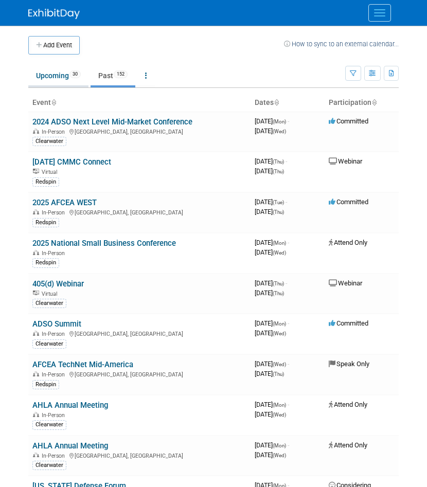
click at [41, 74] on link "Upcoming 30" at bounding box center [58, 76] width 60 height 20
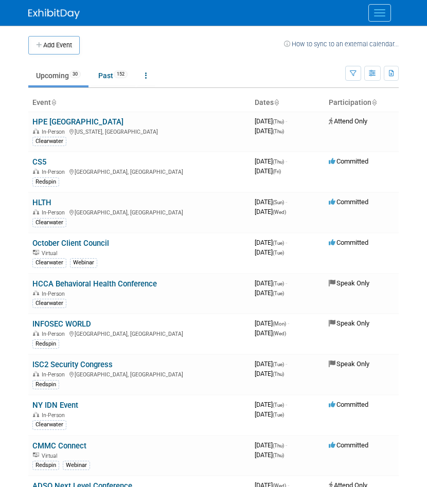
click at [56, 104] on icon at bounding box center [53, 103] width 5 height 7
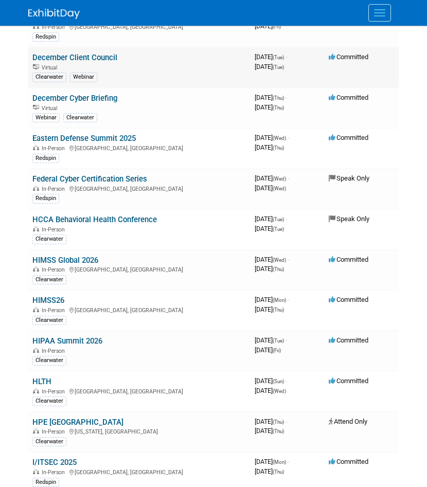
scroll to position [416, 0]
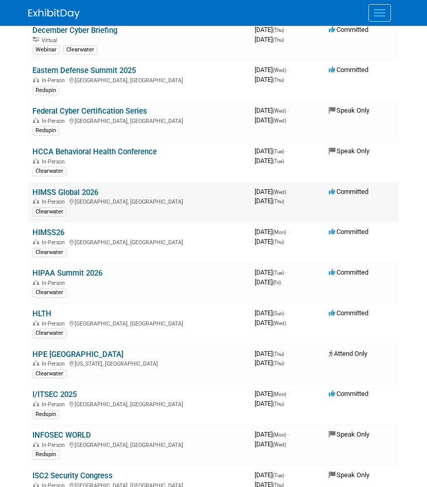
click at [152, 201] on div "In-Person [GEOGRAPHIC_DATA], [GEOGRAPHIC_DATA]" at bounding box center [139, 201] width 214 height 8
click at [171, 190] on td "HIMSS Global 2026 In-Person [GEOGRAPHIC_DATA], [GEOGRAPHIC_DATA] [GEOGRAPHIC_DA…" at bounding box center [139, 202] width 222 height 41
click at [77, 192] on link "HIMSS Global 2026" at bounding box center [65, 192] width 66 height 9
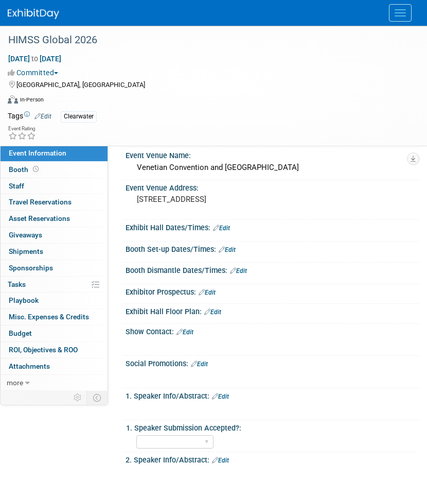
scroll to position [634, 0]
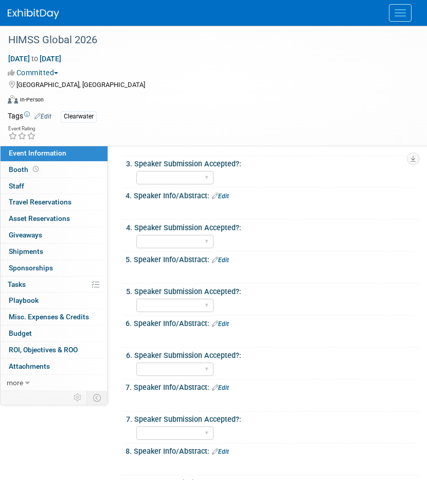
click at [77, 397] on icon at bounding box center [78, 398] width 8 height 8
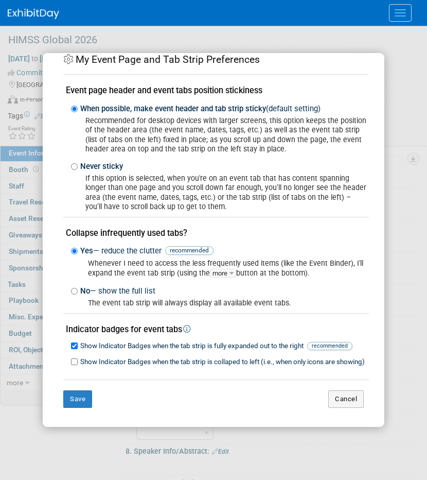
scroll to position [22, 0]
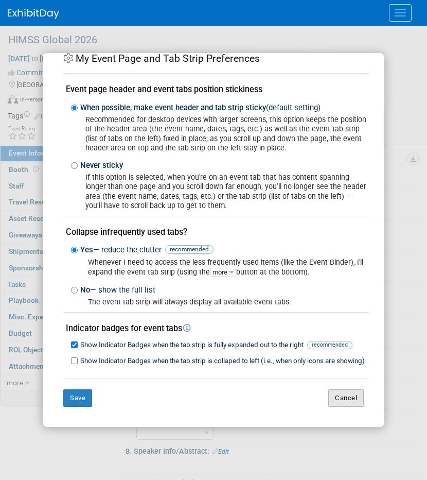
click at [328, 404] on button "Cancel" at bounding box center [346, 397] width 36 height 17
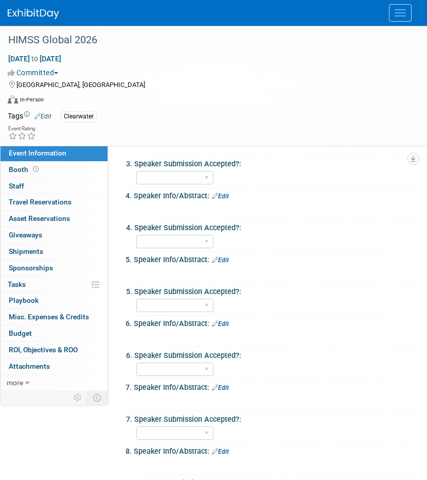
click at [77, 395] on icon at bounding box center [78, 398] width 8 height 8
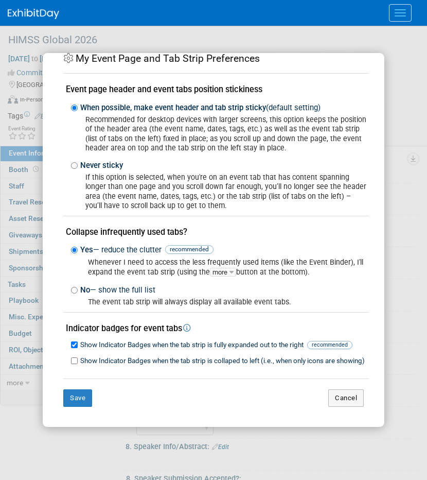
scroll to position [639, 0]
click at [355, 399] on button "Cancel" at bounding box center [346, 397] width 36 height 17
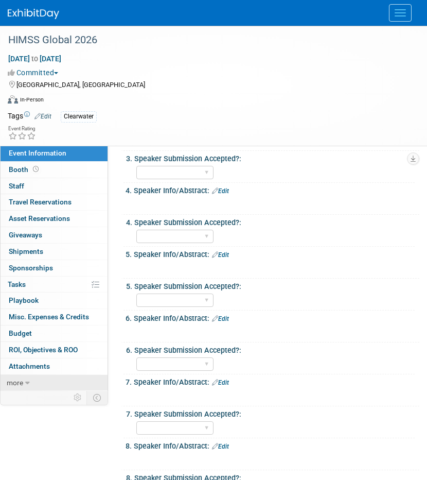
click at [23, 378] on link "more" at bounding box center [54, 383] width 107 height 16
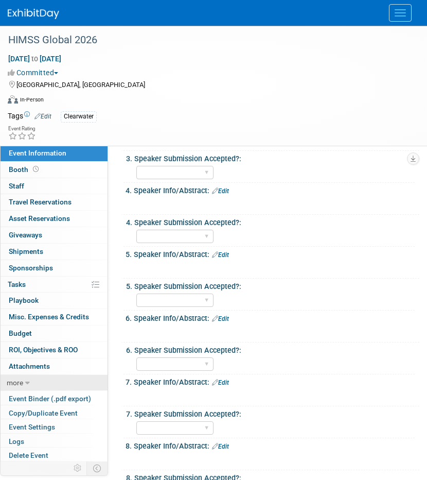
scroll to position [12, 0]
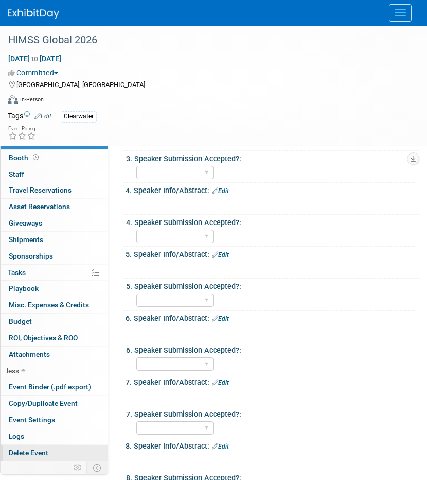
click at [39, 447] on link "Delete Event" at bounding box center [54, 453] width 107 height 16
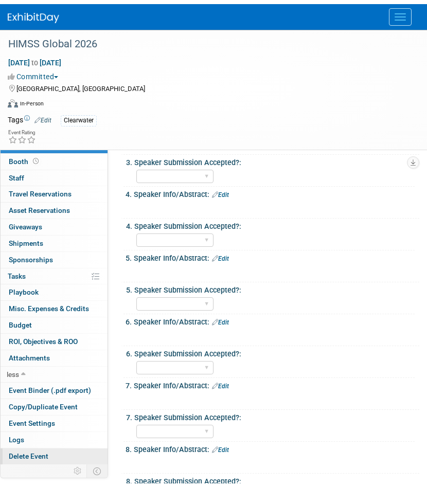
scroll to position [0, 0]
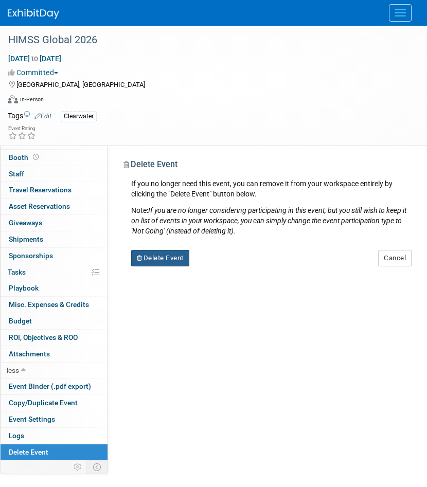
click at [166, 259] on button "Delete Event" at bounding box center [160, 258] width 58 height 16
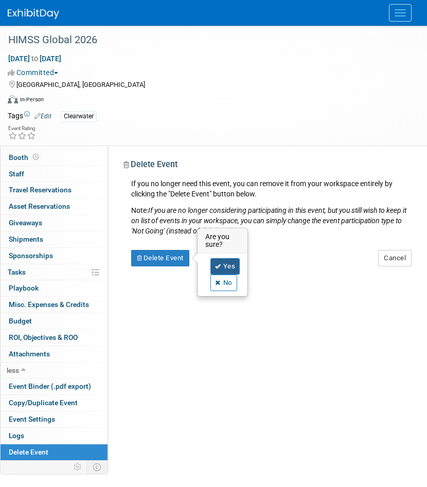
click at [225, 270] on link "Yes" at bounding box center [225, 266] width 30 height 16
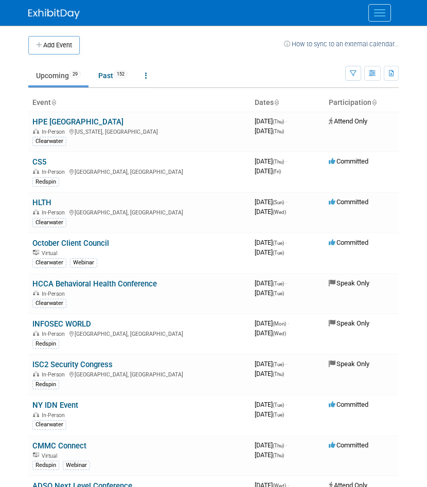
click at [62, 49] on button "Add Event" at bounding box center [53, 45] width 51 height 19
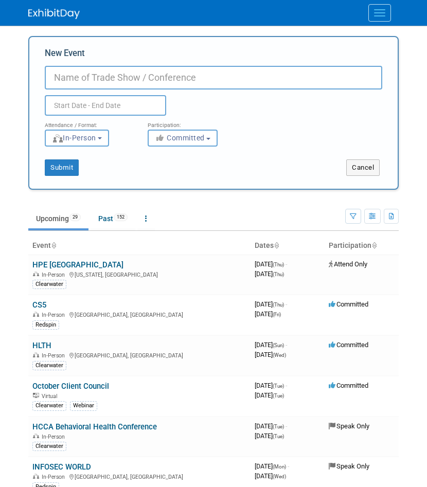
click at [73, 73] on input "New Event" at bounding box center [214, 78] width 338 height 24
paste input "MWE HPE Miami"
drag, startPoint x: 146, startPoint y: 81, endPoint x: 26, endPoint y: 80, distance: 119.9
paste input "Health Industry Distributors Association Executive Conference"
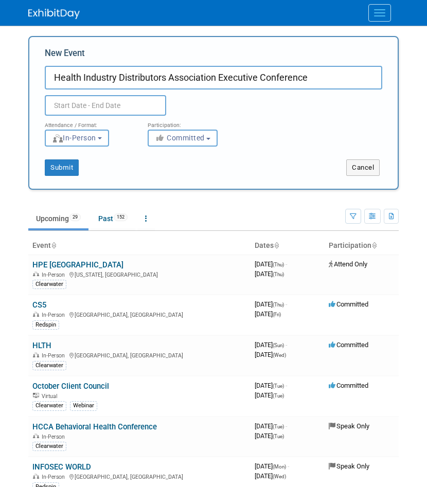
type input "Health Industry Distributors Association Executive Conference"
click at [91, 107] on input "text" at bounding box center [105, 105] width 121 height 21
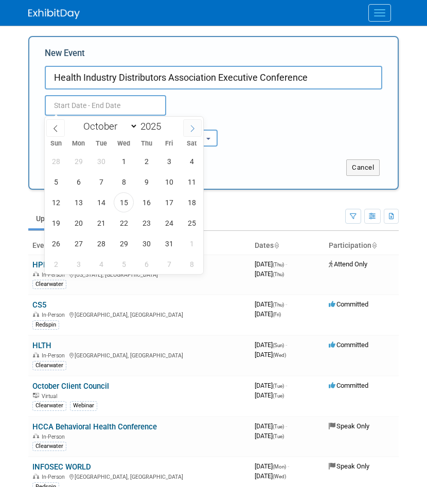
click at [187, 132] on span at bounding box center [192, 127] width 19 height 17
click at [190, 133] on span at bounding box center [192, 127] width 19 height 17
select select "11"
click at [188, 132] on span at bounding box center [192, 127] width 19 height 17
type input "2026"
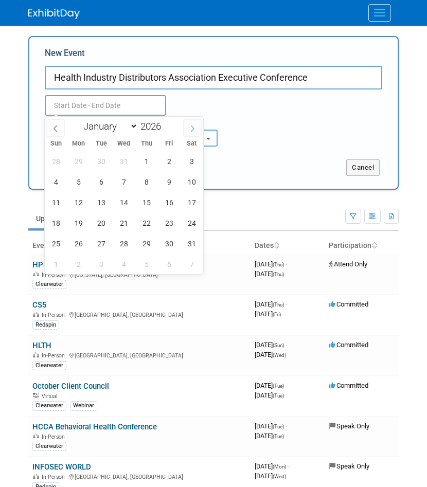
click at [188, 132] on span at bounding box center [192, 127] width 19 height 17
click at [59, 127] on icon at bounding box center [55, 128] width 7 height 7
select select "2"
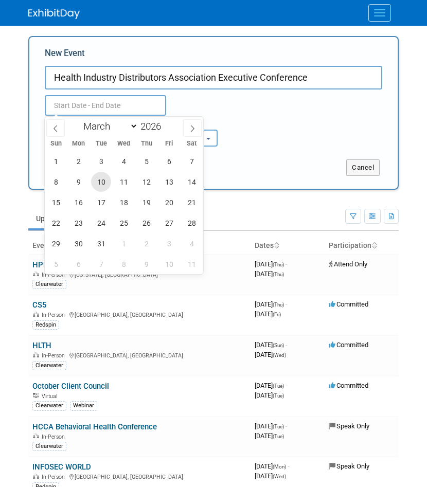
click at [102, 181] on span "10" at bounding box center [101, 182] width 20 height 20
click at [149, 185] on span "12" at bounding box center [146, 182] width 20 height 20
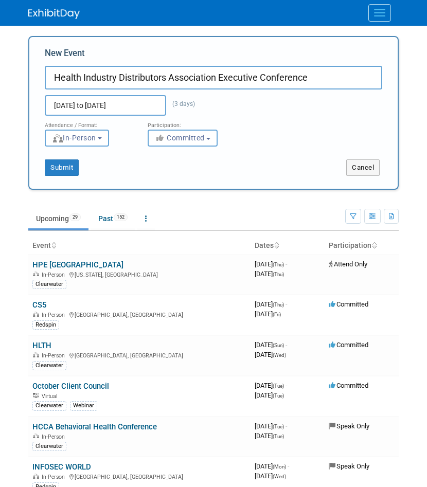
click at [109, 95] on div "Mar 10, 2026 to Mar 12, 2026 (3 days) Duplicate Event Warning" at bounding box center [213, 103] width 353 height 26
click at [110, 101] on input "Mar 10, 2026 to Mar 12, 2026" at bounding box center [105, 105] width 121 height 21
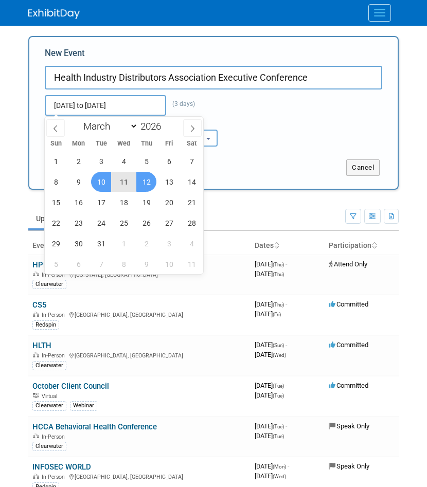
click at [101, 186] on span "10" at bounding box center [101, 182] width 20 height 20
click at [171, 183] on span "13" at bounding box center [169, 182] width 20 height 20
type input "Mar 10, 2026 to Mar 13, 2026"
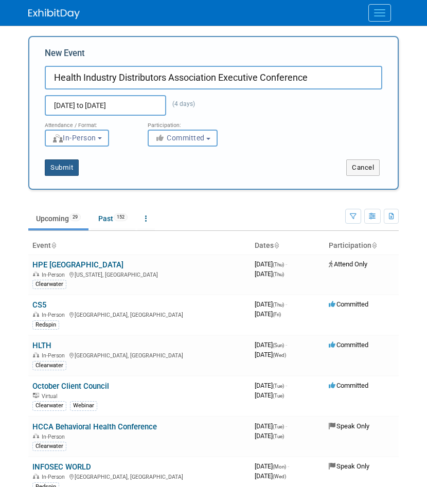
click at [71, 172] on button "Submit" at bounding box center [62, 168] width 34 height 16
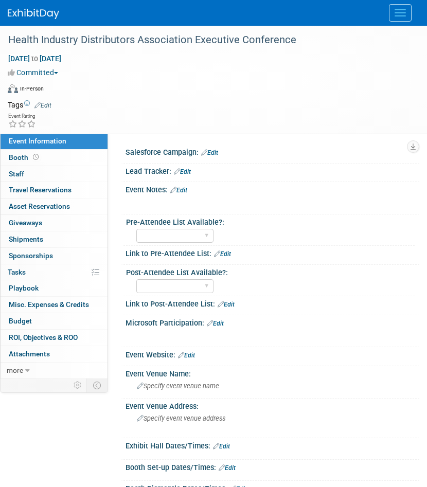
click at [46, 106] on link "Edit" at bounding box center [42, 105] width 17 height 7
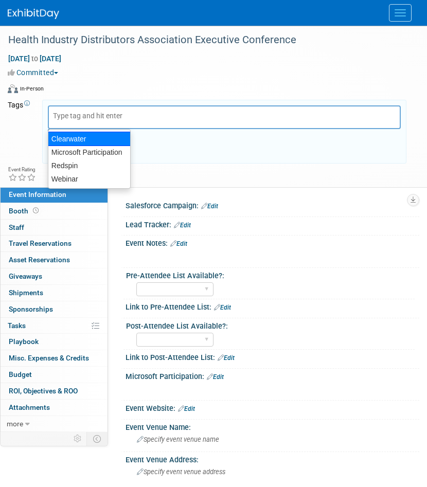
click at [67, 144] on div "Clearwater" at bounding box center [89, 139] width 83 height 14
type input "Clearwater"
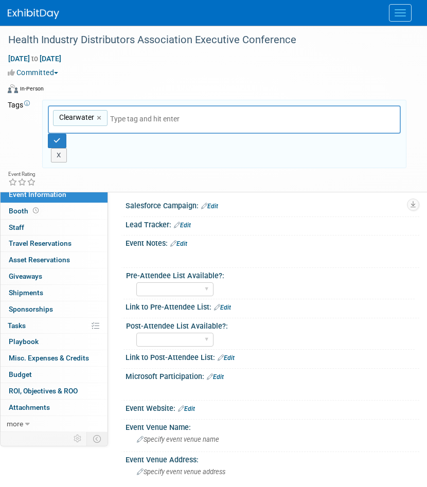
click at [180, 408] on icon at bounding box center [181, 409] width 6 height 7
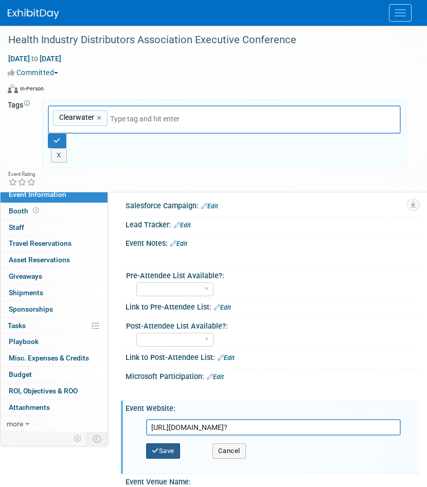
scroll to position [0, 20]
type input "[URL][DOMAIN_NAME]?"
click at [165, 454] on button "Save" at bounding box center [163, 451] width 34 height 15
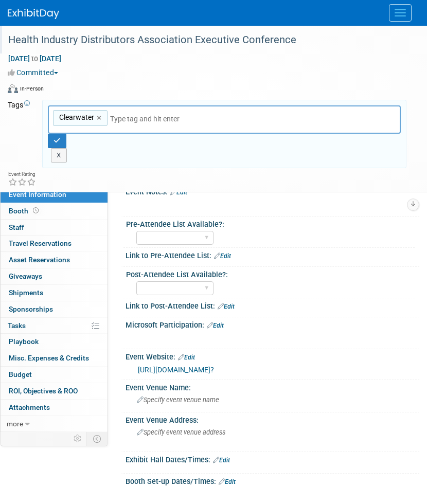
scroll to position [129, 0]
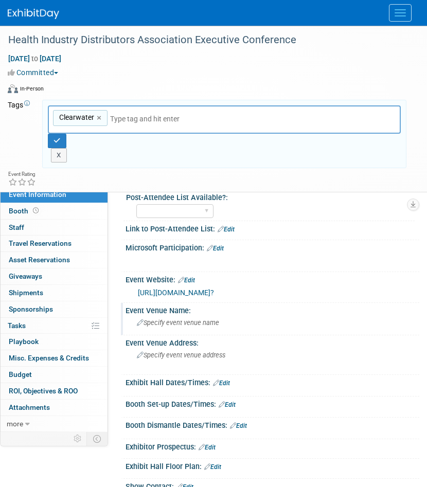
click at [181, 323] on span "Specify event venue name" at bounding box center [178, 323] width 82 height 8
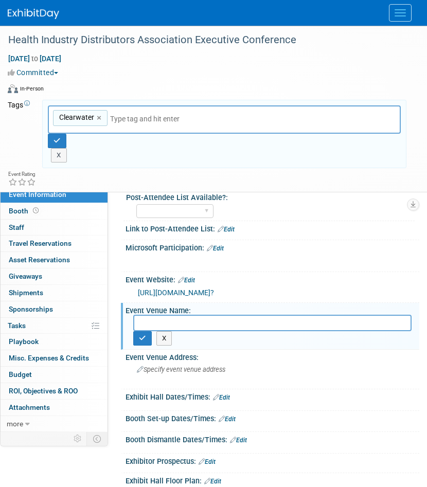
click at [181, 323] on input "text" at bounding box center [272, 323] width 278 height 16
type input "Hyatt Regency Coconut Point Resort"
click at [141, 341] on button "button" at bounding box center [142, 338] width 19 height 14
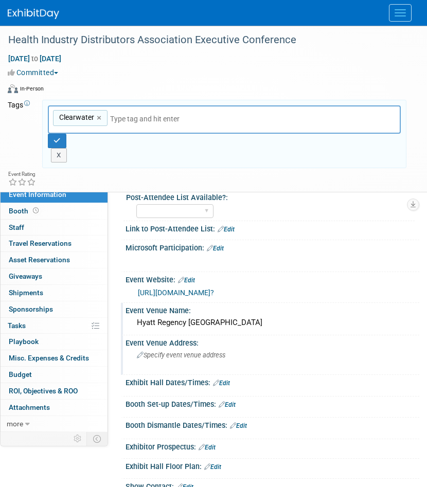
click at [173, 354] on span "Specify event venue address" at bounding box center [181, 355] width 89 height 8
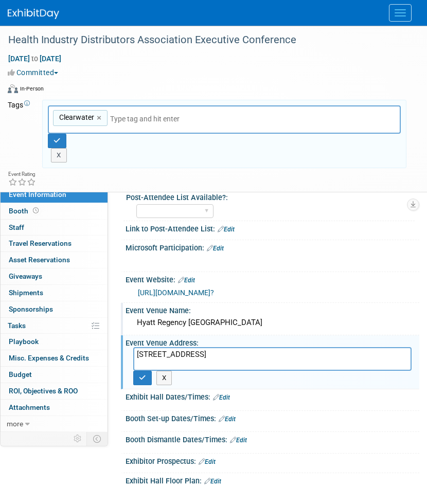
click at [209, 354] on textarea "5001 Coconut Road | Bonita Springs, FL 34134" at bounding box center [272, 359] width 278 height 24
type textarea "5001 Coconut Road, Bonita Springs, FL 34134"
click at [149, 380] on button "button" at bounding box center [142, 378] width 19 height 14
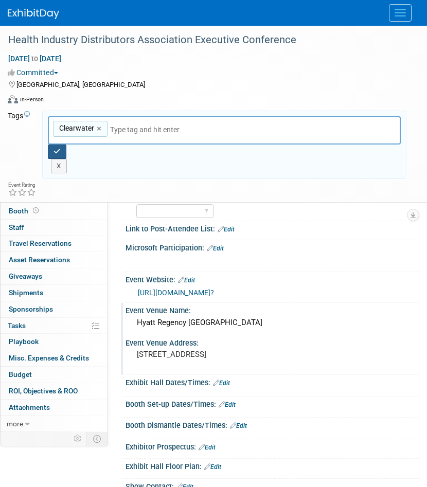
click at [57, 151] on icon "button" at bounding box center [57, 151] width 7 height 7
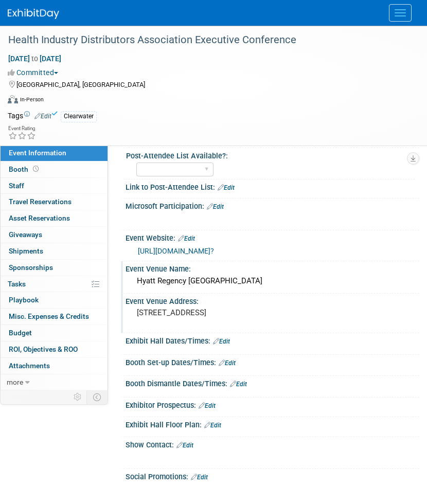
click at [23, 13] on img at bounding box center [33, 14] width 51 height 10
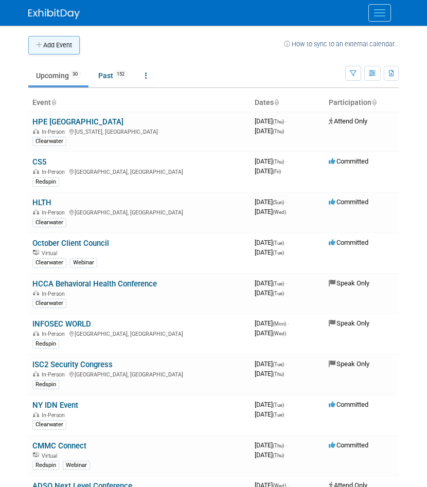
click at [61, 41] on button "Add Event" at bounding box center [53, 45] width 51 height 19
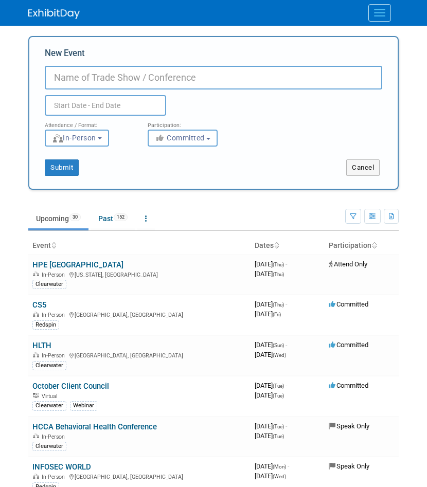
paste input "MWE Digital Health Forum"
type input "MWE Digital Health Forum"
click at [93, 107] on input "text" at bounding box center [105, 105] width 121 height 21
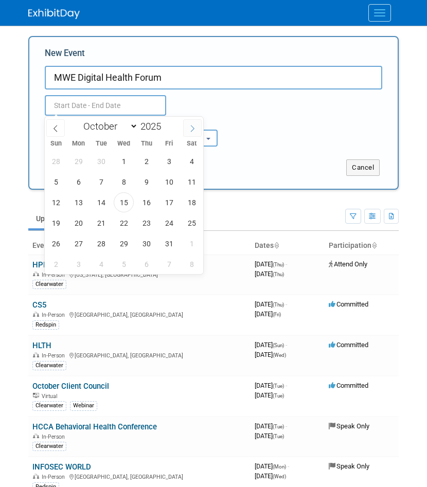
click at [194, 129] on icon at bounding box center [192, 128] width 7 height 7
click at [194, 128] on icon at bounding box center [193, 128] width 4 height 7
select select "11"
click at [194, 128] on icon at bounding box center [193, 128] width 4 height 7
type input "2026"
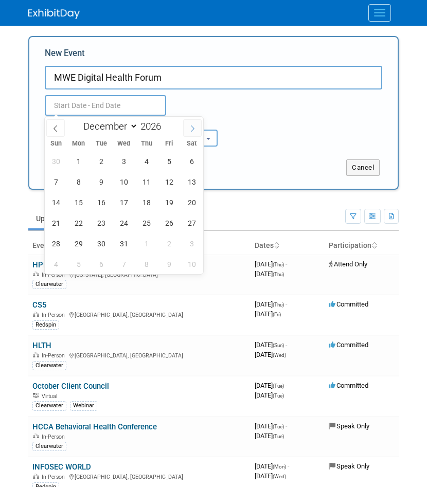
select select "0"
click at [104, 206] on span "13" at bounding box center [101, 202] width 20 height 20
click at [103, 205] on span "13" at bounding box center [101, 202] width 20 height 20
type input "[DATE] to [DATE]"
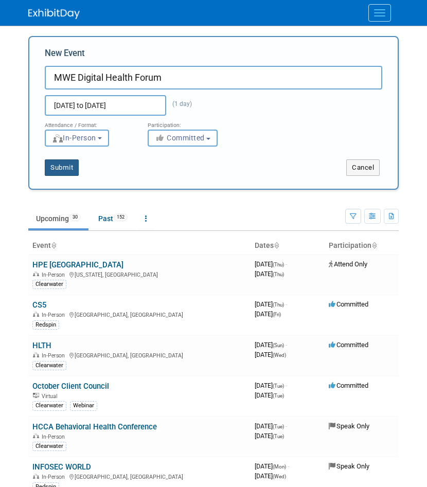
click at [73, 165] on button "Submit" at bounding box center [62, 168] width 34 height 16
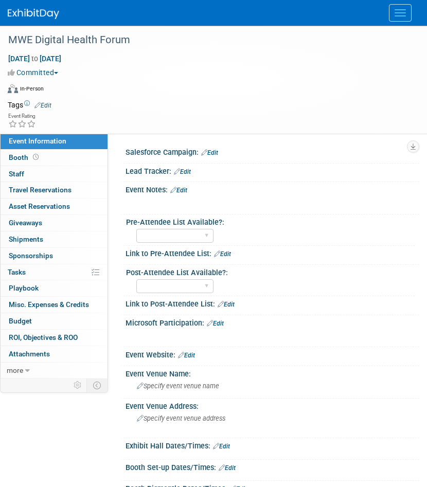
click at [45, 102] on link "Edit" at bounding box center [42, 105] width 17 height 7
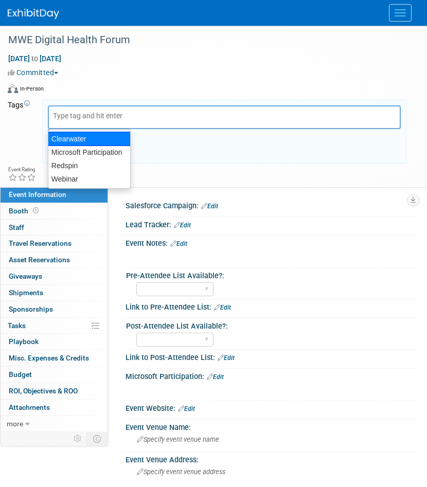
click at [70, 140] on div "Clearwater" at bounding box center [89, 139] width 83 height 14
type input "Clearwater"
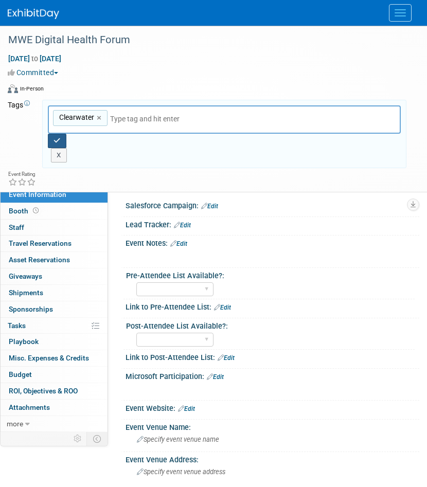
click at [61, 139] on button "button" at bounding box center [57, 141] width 19 height 14
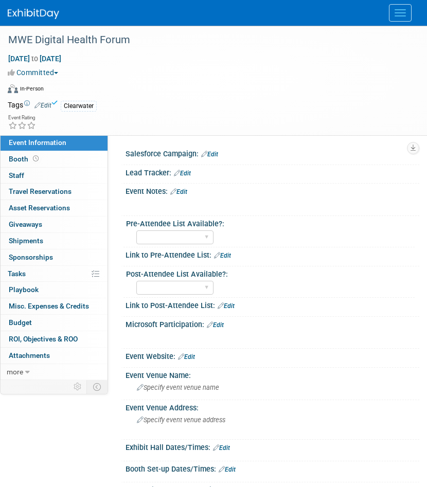
click at [33, 10] on img at bounding box center [33, 14] width 51 height 10
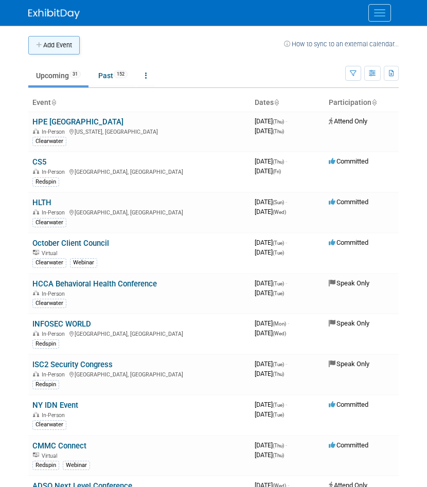
click at [58, 47] on button "Add Event" at bounding box center [53, 45] width 51 height 19
select select "9"
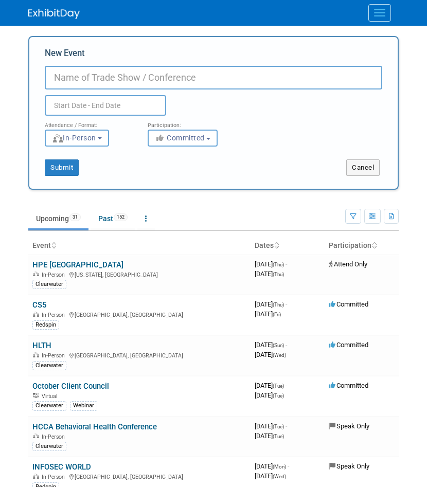
paste input "HCCA Compliance Institute"
type input "HCCA Compliance Institute"
click at [86, 104] on input "text" at bounding box center [105, 105] width 121 height 21
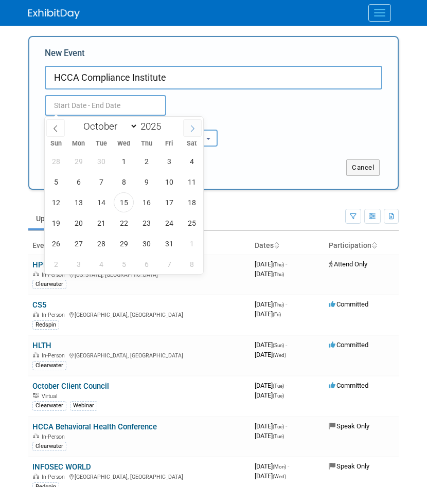
click at [197, 129] on span at bounding box center [192, 127] width 19 height 17
select select "11"
click at [198, 129] on span at bounding box center [192, 127] width 19 height 17
type input "2026"
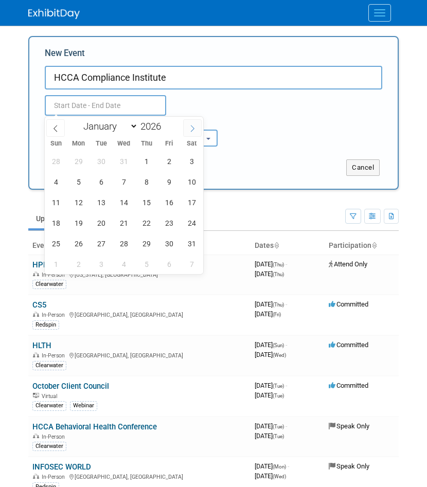
click at [198, 129] on span at bounding box center [192, 127] width 19 height 17
select select "3"
click at [72, 242] on span "27" at bounding box center [78, 244] width 20 height 20
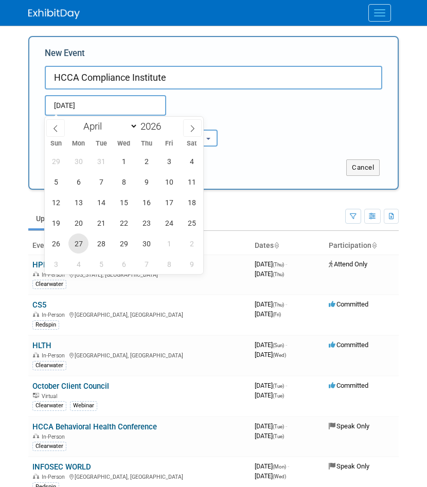
type input "Apr 27, 2026 to Apr 27, 2026"
click at [107, 79] on input "HCCA Compliance Institute" at bounding box center [214, 78] width 338 height 24
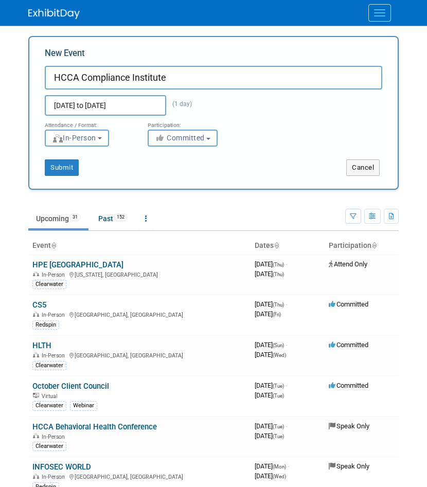
click at [107, 78] on input "HCCA Compliance Institute" at bounding box center [214, 78] width 338 height 24
click at [105, 77] on input "HCCA Compliance Institute" at bounding box center [214, 78] width 338 height 24
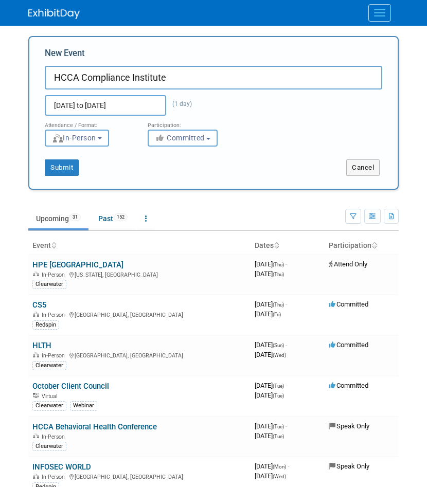
paste input "HCCA Compliance Institute"
type input "HCCA Compliance InstituteHCCA Compliance Institute"
click at [218, 79] on input "HCCA Compliance InstituteHCCA Compliance Institute" at bounding box center [214, 78] width 338 height 24
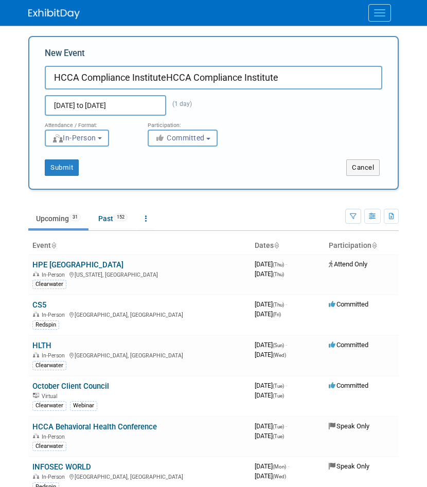
click at [218, 79] on input "HCCA Compliance InstituteHCCA Compliance Institute" at bounding box center [214, 78] width 338 height 24
paste input "McGuireWoods Healthcare Private Equity & Finance Conference"
type input "McGuireWoods Healthcare Private Equity & Finance Conference"
click at [125, 108] on input "Apr 27, 2026 to Apr 27, 2026" at bounding box center [105, 105] width 121 height 21
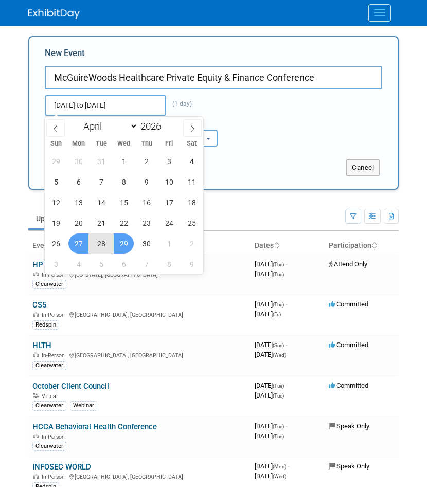
click at [120, 242] on span "29" at bounding box center [124, 244] width 20 height 20
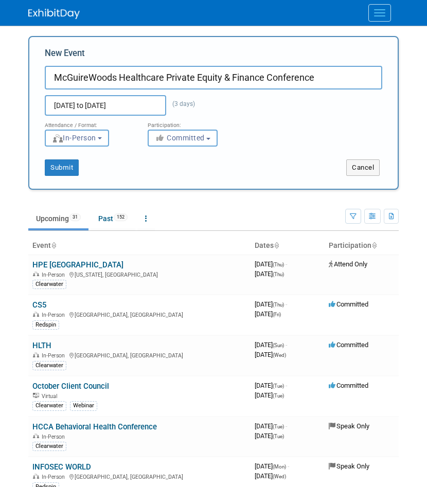
click at [89, 105] on input "Apr 27, 2026 to Apr 29, 2026" at bounding box center [105, 105] width 121 height 21
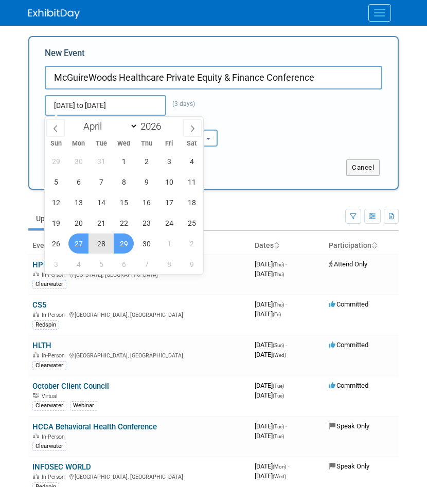
click at [120, 244] on span "29" at bounding box center [124, 244] width 20 height 20
click at [144, 244] on span "30" at bounding box center [146, 244] width 20 height 20
type input "Apr 29, 2026 to Apr 30, 2026"
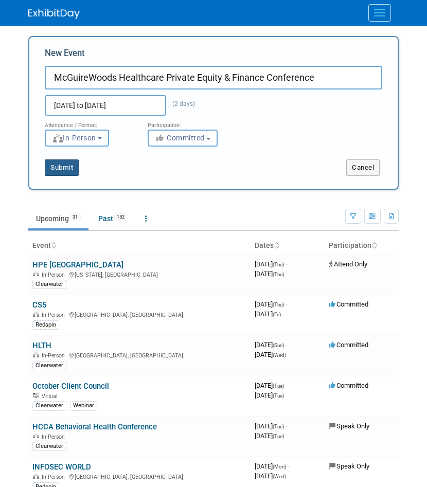
click at [58, 166] on button "Submit" at bounding box center [62, 168] width 34 height 16
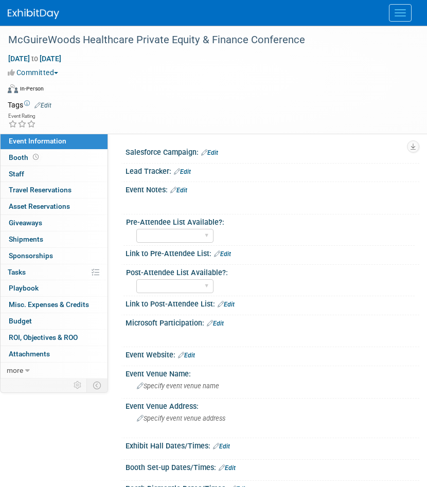
click at [43, 99] on div "Tags Edit" at bounding box center [207, 105] width 399 height 14
click at [39, 102] on icon at bounding box center [37, 105] width 6 height 7
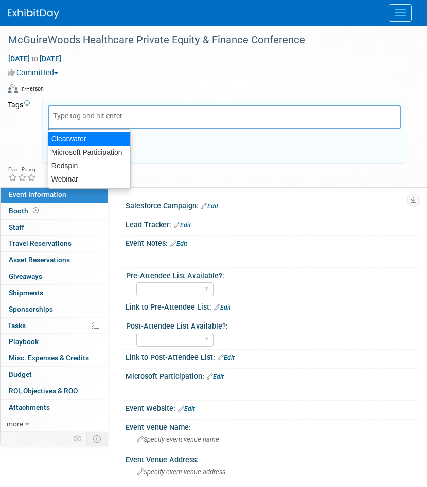
click at [85, 138] on div "Clearwater" at bounding box center [89, 139] width 83 height 14
type input "Clearwater"
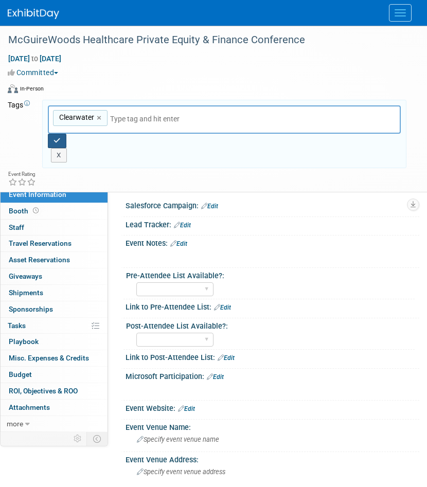
click at [58, 144] on icon "button" at bounding box center [57, 140] width 7 height 7
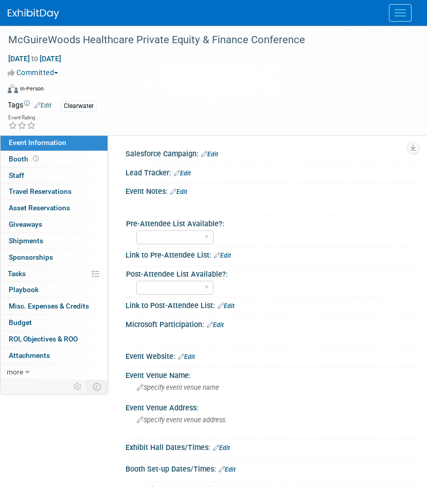
click at [28, 16] on img at bounding box center [33, 14] width 51 height 10
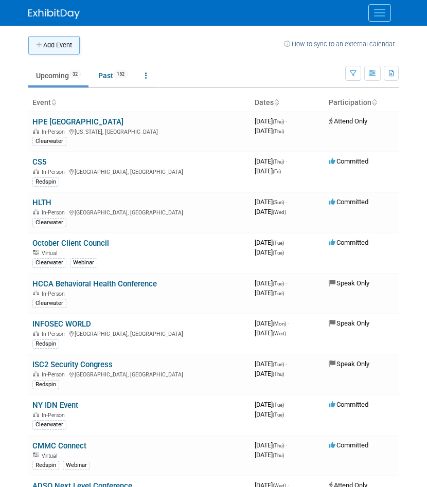
click at [70, 38] on button "Add Event" at bounding box center [53, 45] width 51 height 19
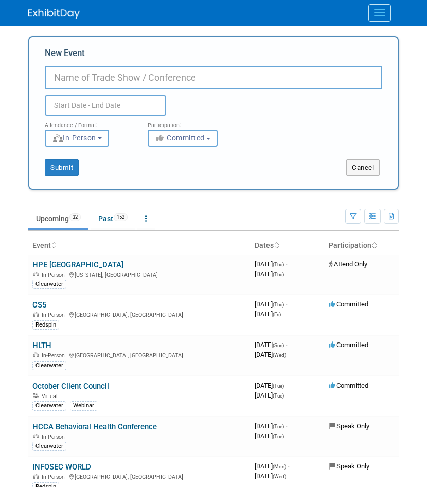
paste input "McGuireWoods Healthcare Private Equity & Finance Conference"
type input "McGuireWoods Healthcare Private Equity & Finance Conference"
click at [151, 79] on input "New Event" at bounding box center [214, 78] width 338 height 24
paste input "[PERSON_NAME] HealthEx (no linkyet)"
drag, startPoint x: 191, startPoint y: 78, endPoint x: 160, endPoint y: 81, distance: 31.5
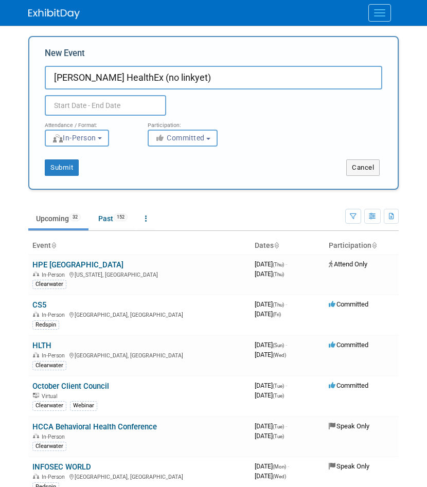
click at [143, 80] on input "[PERSON_NAME] HealthEx (no linkyet)" at bounding box center [214, 78] width 338 height 24
type input "[PERSON_NAME] HealthEx"
click at [97, 108] on input "text" at bounding box center [105, 105] width 121 height 21
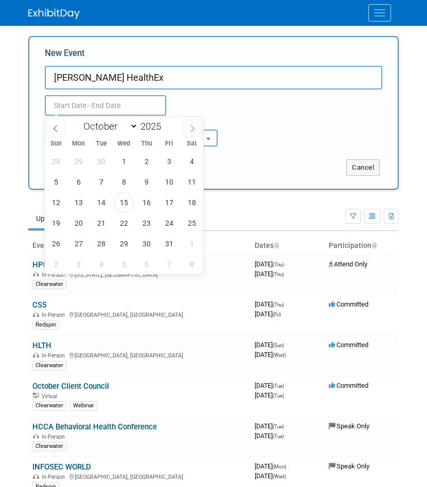
click at [188, 128] on span at bounding box center [192, 127] width 19 height 17
click at [189, 128] on icon at bounding box center [192, 128] width 7 height 7
select select "11"
click at [190, 128] on icon at bounding box center [192, 128] width 7 height 7
type input "2026"
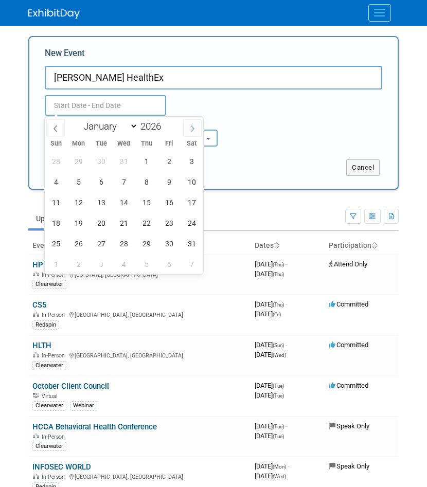
click at [190, 128] on icon at bounding box center [192, 128] width 7 height 7
click at [191, 128] on icon at bounding box center [192, 128] width 7 height 7
click at [192, 128] on icon at bounding box center [192, 128] width 7 height 7
select select "4"
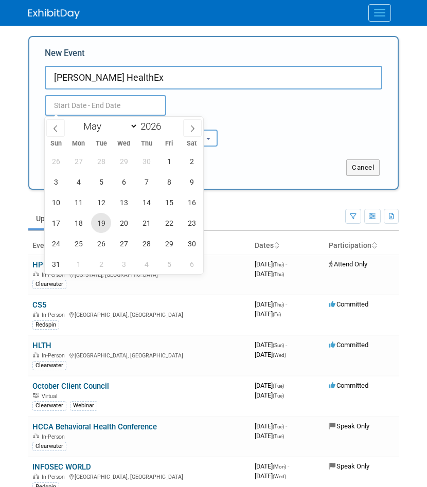
click at [105, 223] on span "19" at bounding box center [101, 223] width 20 height 20
click at [170, 222] on span "22" at bounding box center [169, 223] width 20 height 20
type input "[DATE] to [DATE]"
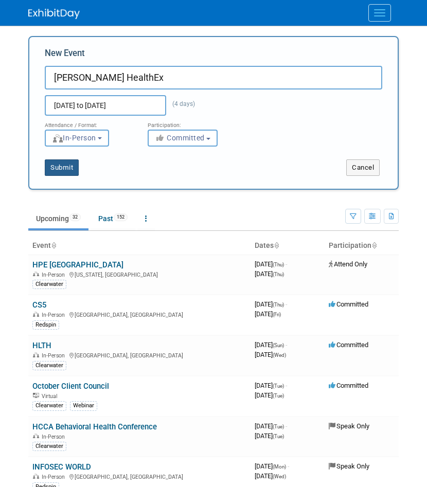
click at [62, 168] on button "Submit" at bounding box center [62, 168] width 34 height 16
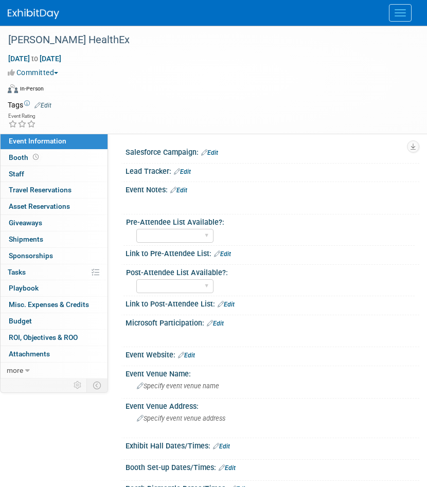
click at [48, 104] on link "Edit" at bounding box center [42, 105] width 17 height 7
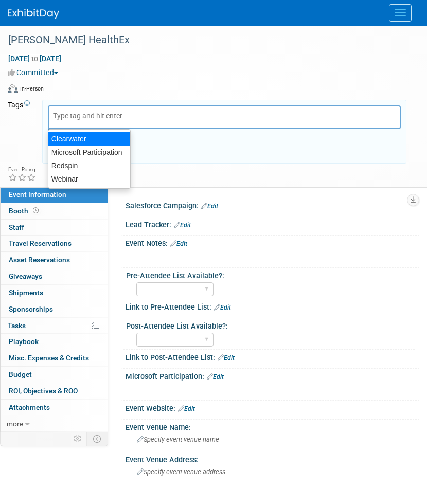
click at [75, 136] on div "Clearwater" at bounding box center [89, 139] width 83 height 14
type input "Clearwater"
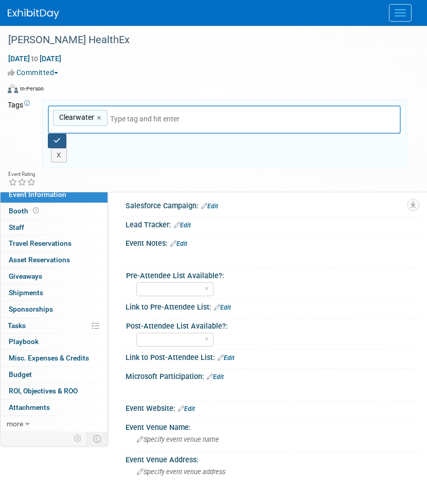
click at [61, 140] on button "button" at bounding box center [57, 141] width 19 height 14
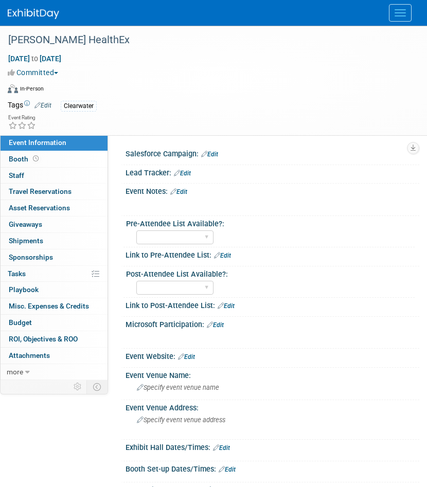
click at [47, 14] on img at bounding box center [33, 14] width 51 height 10
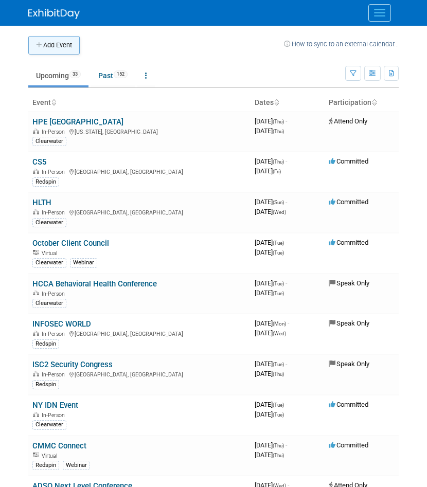
click at [57, 47] on button "Add Event" at bounding box center [53, 45] width 51 height 19
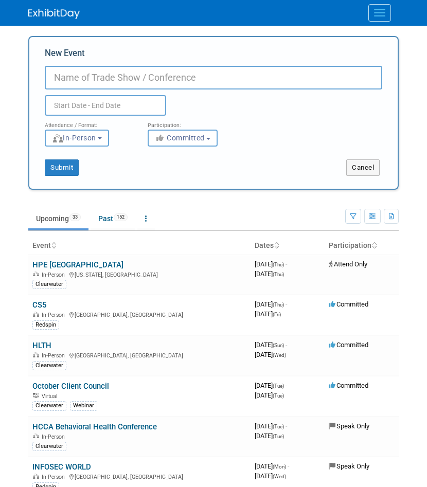
paste input "McDermott HealthEx (no linkyet)"
type input "McDermott HealthEx (no linkyet)"
click at [109, 80] on input "McDermott HealthEx (no linkyet)" at bounding box center [214, 78] width 338 height 24
click at [109, 81] on input "McDermott HealthEx (no linkyet)" at bounding box center [214, 78] width 338 height 24
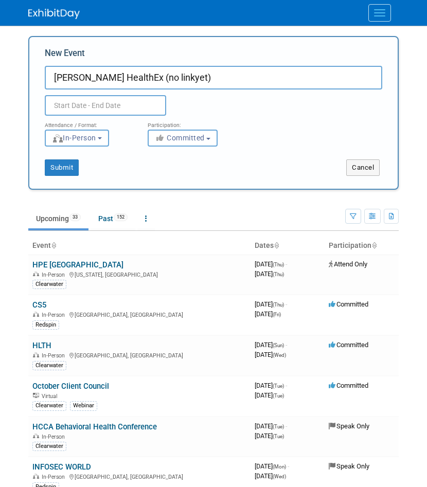
click at [109, 82] on input "McDermott HealthEx (no linkyet)" at bounding box center [214, 78] width 338 height 24
click at [108, 81] on input "McDermott HealthEx (no linkyet)" at bounding box center [214, 78] width 338 height 24
paste input "McDermott HealthEx (no linkyet)"
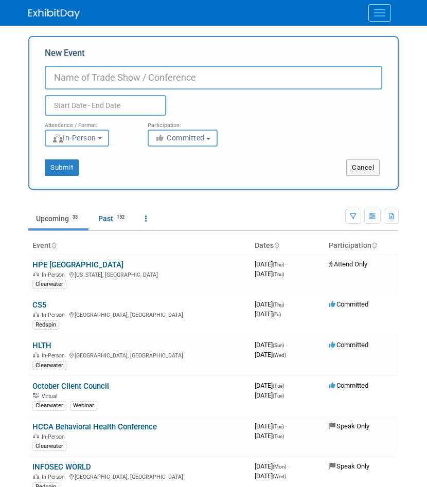
type input "McDermott HealthEx (no linkyet)"
click at [146, 78] on input "New Event" at bounding box center [214, 78] width 338 height 24
paste input "Holland & Knight Hospital Horizons Symposium"
type input "Holland & Knight Hospital Horizons Symposium"
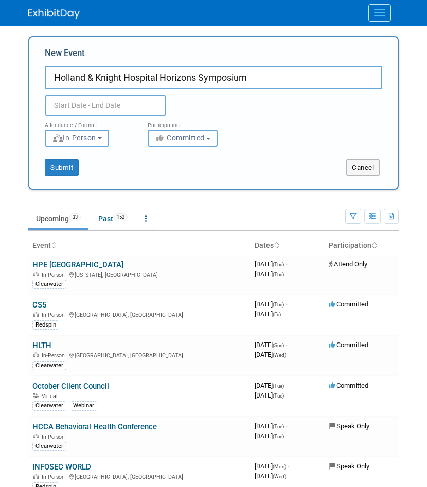
click at [97, 105] on input "text" at bounding box center [105, 105] width 121 height 21
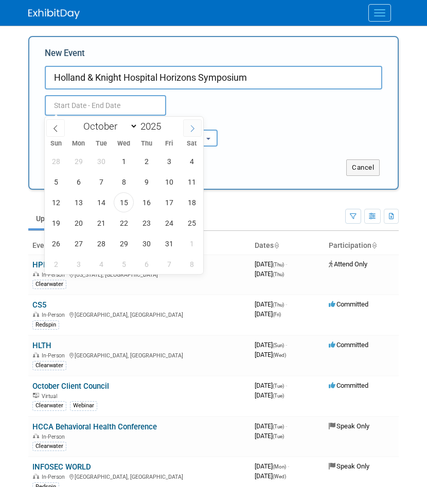
click at [189, 132] on icon at bounding box center [192, 128] width 7 height 7
select select "11"
click at [189, 132] on icon at bounding box center [192, 128] width 7 height 7
type input "2026"
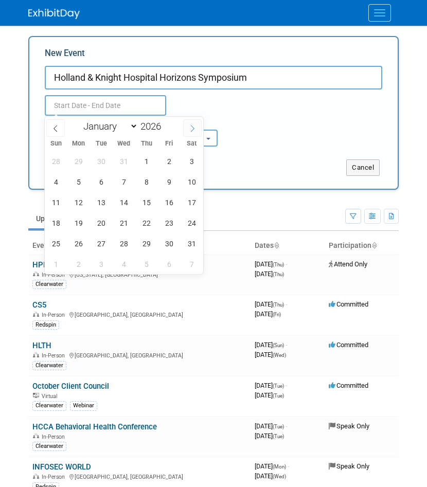
click at [189, 132] on icon at bounding box center [192, 128] width 7 height 7
click at [59, 128] on icon at bounding box center [55, 128] width 7 height 7
select select "0"
click at [127, 224] on span "21" at bounding box center [124, 223] width 20 height 20
click at [145, 224] on span "22" at bounding box center [146, 223] width 20 height 20
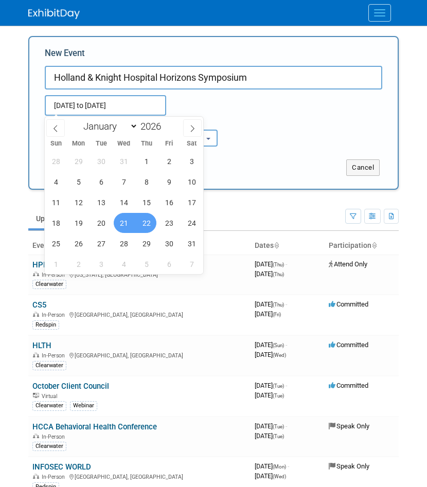
type input "Jan 21, 2026 to Jan 22, 2026"
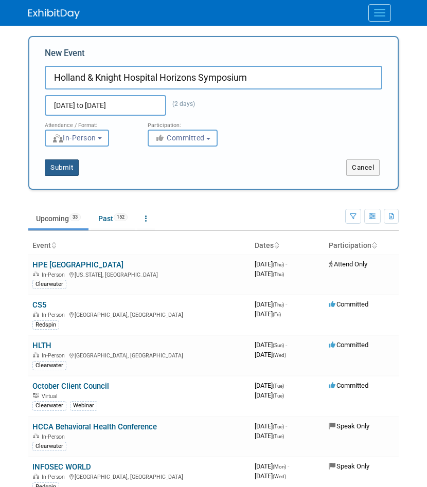
click at [68, 170] on button "Submit" at bounding box center [62, 168] width 34 height 16
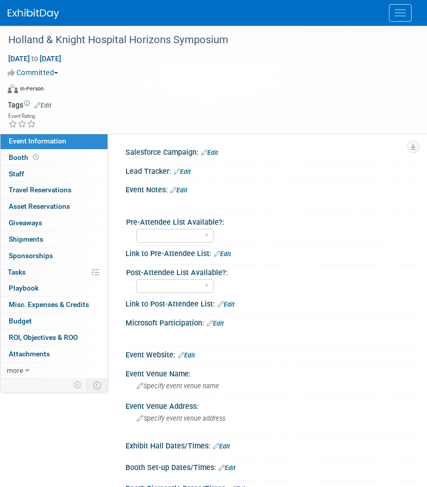
click at [41, 105] on link "Edit" at bounding box center [42, 105] width 17 height 7
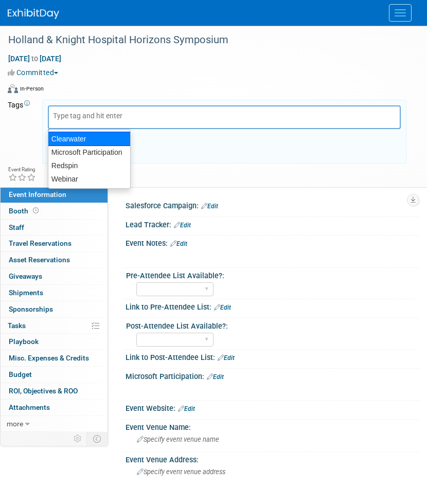
click at [69, 139] on div "Clearwater" at bounding box center [89, 139] width 83 height 14
type input "Clearwater"
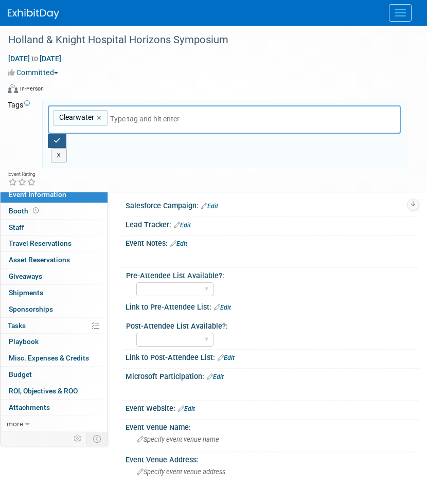
click at [62, 136] on button "button" at bounding box center [57, 141] width 19 height 14
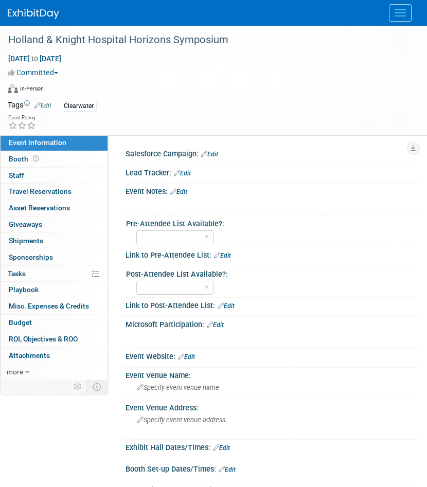
click at [212, 93] on div "Virtual In-Person Hybrid <img src="https://www.exhibitday.com/Images/Format-Vir…" at bounding box center [211, 90] width 407 height 15
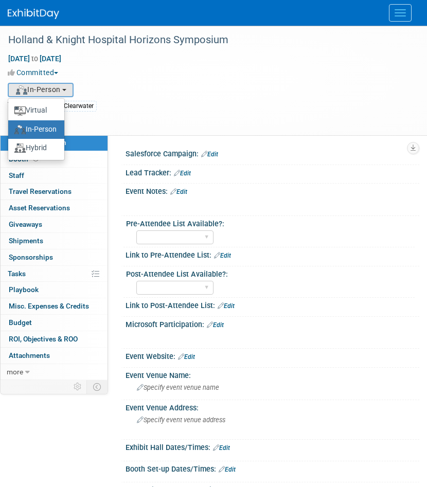
drag, startPoint x: 220, startPoint y: 158, endPoint x: 217, endPoint y: 144, distance: 14.4
click at [220, 157] on div "Salesforce Campaign: Edit" at bounding box center [270, 155] width 298 height 19
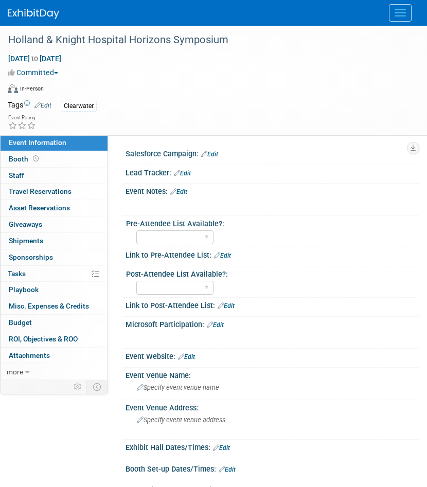
click at [208, 96] on div "Virtual In-Person Hybrid <img src="https://www.exhibitday.com/Images/Format-Vir…" at bounding box center [211, 90] width 407 height 15
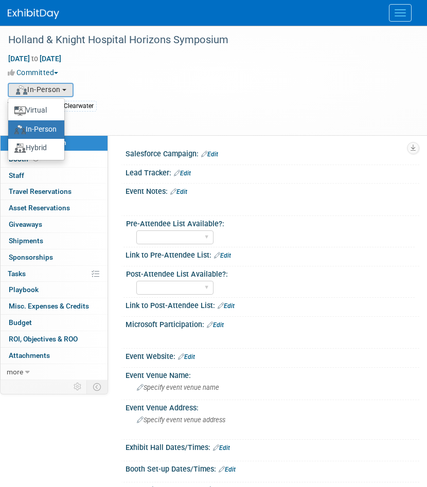
click at [40, 15] on img at bounding box center [33, 14] width 51 height 10
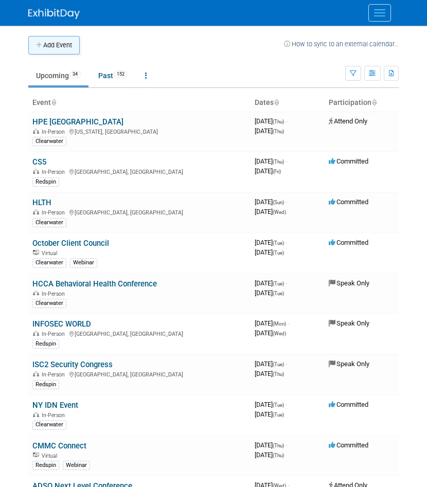
click at [53, 38] on button "Add Event" at bounding box center [53, 45] width 51 height 19
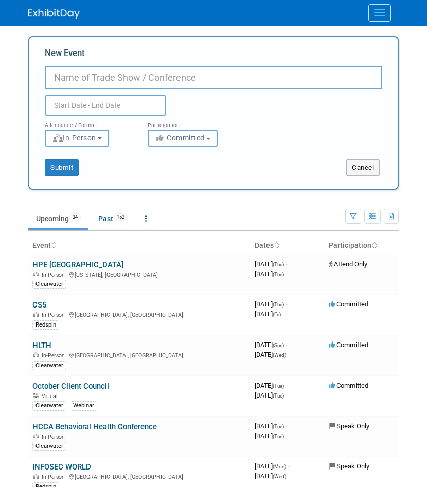
click at [61, 67] on input "New Event" at bounding box center [214, 78] width 338 height 24
type input "r"
type input "E"
type input "RSA 2026"
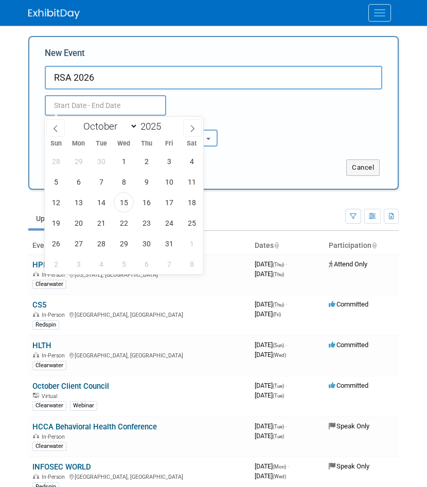
click at [110, 108] on input "text" at bounding box center [105, 105] width 121 height 21
click at [189, 129] on icon at bounding box center [192, 128] width 7 height 7
select select "11"
click at [190, 129] on icon at bounding box center [192, 128] width 7 height 7
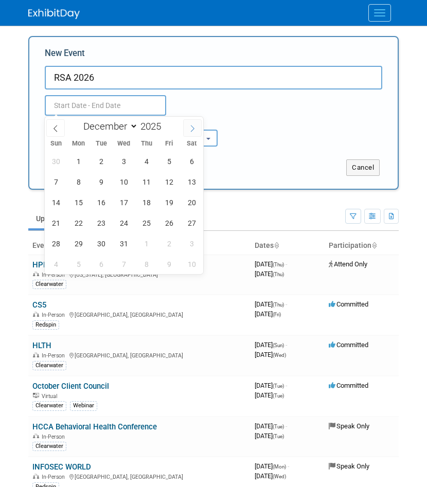
type input "2026"
click at [190, 130] on icon at bounding box center [192, 128] width 7 height 7
select select "2"
click at [74, 219] on span "23" at bounding box center [78, 223] width 20 height 20
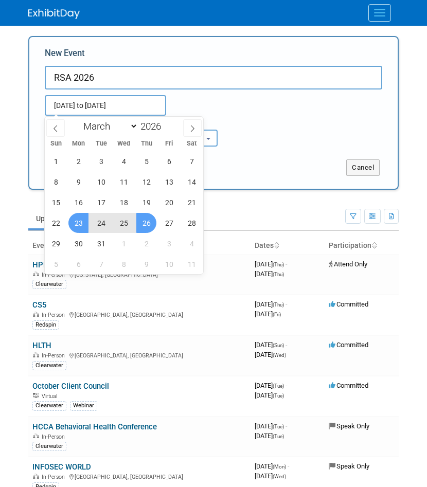
click at [146, 221] on span "26" at bounding box center [146, 223] width 20 height 20
type input "[DATE] to [DATE]"
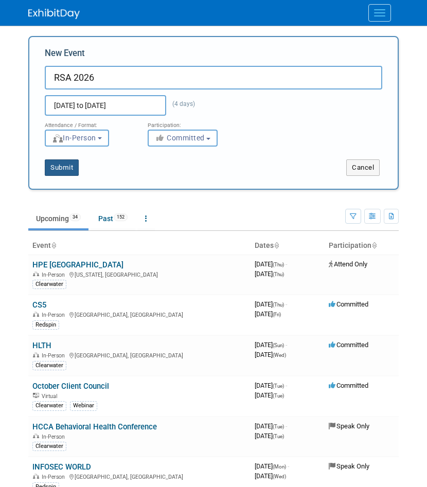
click at [69, 164] on button "Submit" at bounding box center [62, 168] width 34 height 16
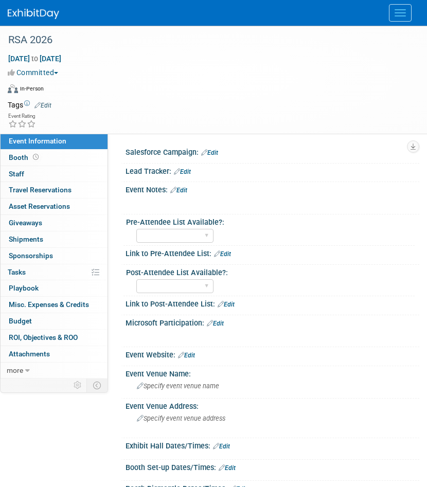
click at [45, 103] on link "Edit" at bounding box center [42, 105] width 17 height 7
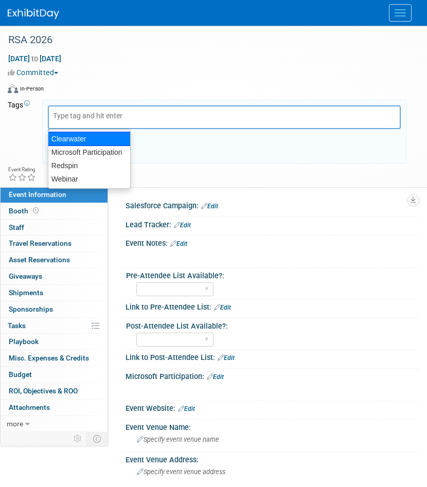
click at [73, 138] on div "Clearwater" at bounding box center [89, 139] width 83 height 14
type input "Clearwater"
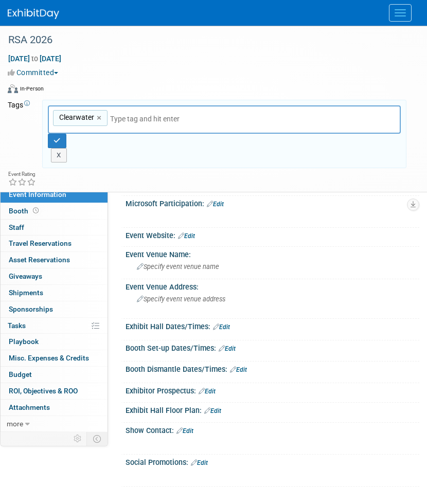
scroll to position [172, 0]
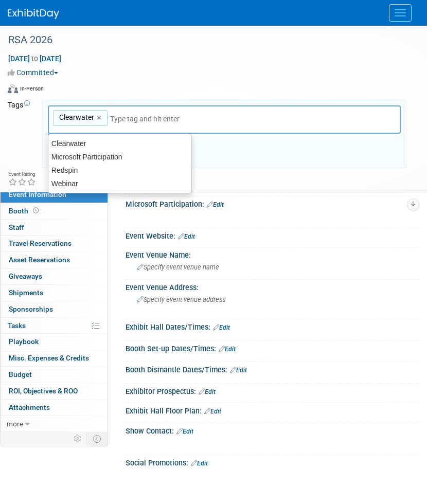
click at [191, 234] on link "Edit" at bounding box center [186, 236] width 17 height 7
click at [191, 234] on div "Event Website: Edit" at bounding box center [273, 234] width 294 height 13
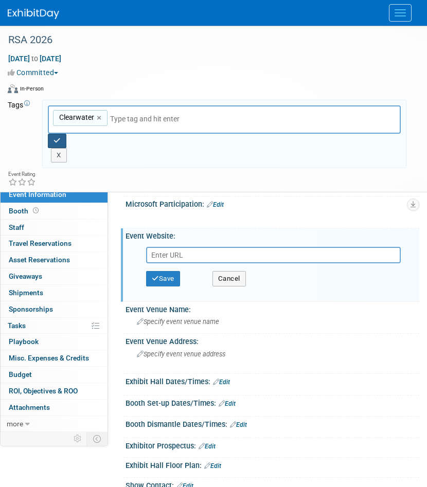
click at [58, 137] on icon "button" at bounding box center [57, 140] width 7 height 7
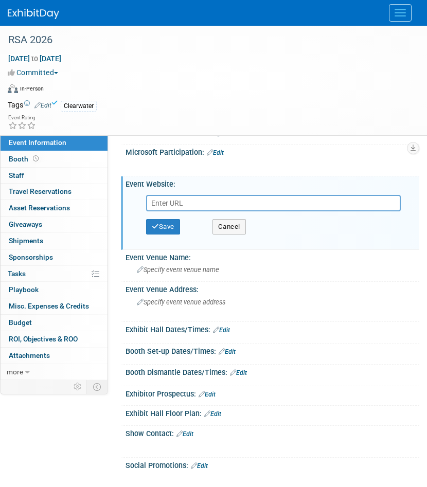
click at [179, 198] on input "text" at bounding box center [273, 203] width 255 height 16
paste input "https://www.rsaconference.com/usa?"
type input "https://www.rsaconference.com/usa?"
click at [168, 230] on button "Save" at bounding box center [163, 226] width 34 height 15
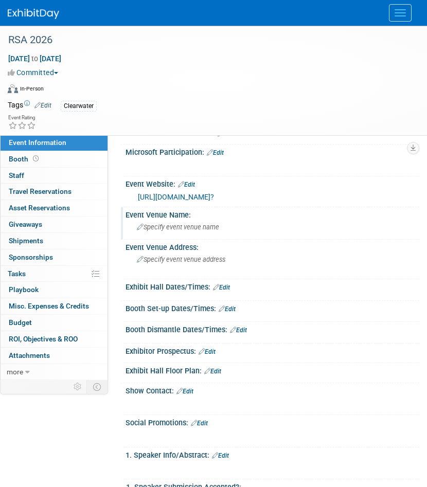
click at [191, 225] on span "Specify event venue name" at bounding box center [178, 227] width 82 height 8
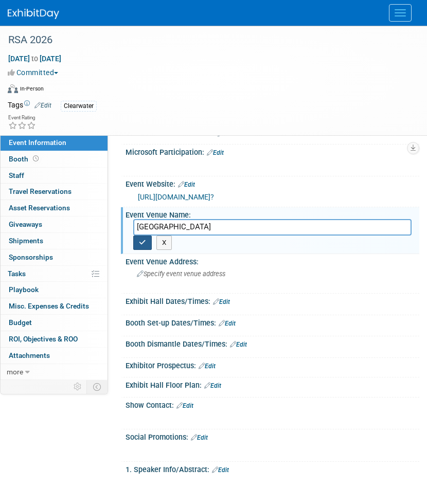
type input "Moscone Center"
click at [140, 238] on button "button" at bounding box center [142, 243] width 19 height 14
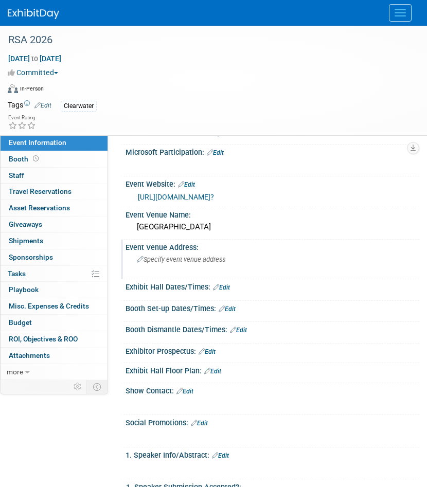
click at [205, 259] on span "Specify event venue address" at bounding box center [181, 260] width 89 height 8
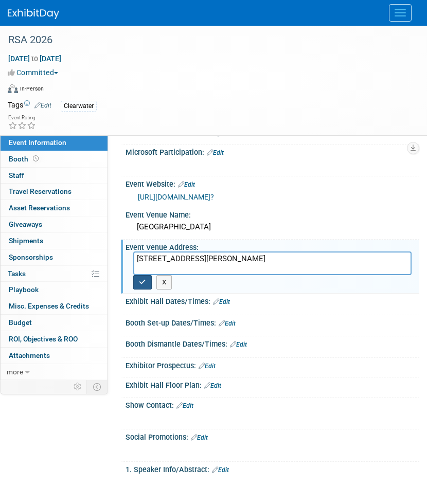
type textarea "747 Howard St, San Francisco, CA 94103"
click at [144, 282] on icon "button" at bounding box center [142, 282] width 7 height 7
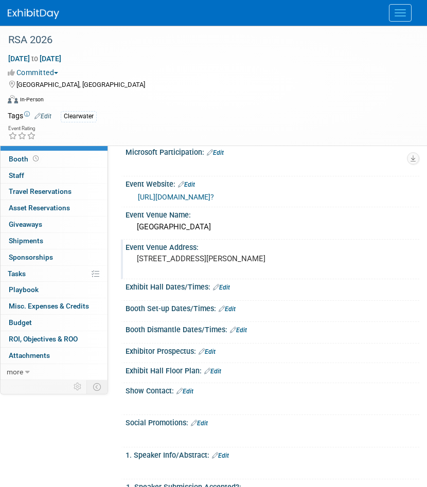
click at [27, 13] on img at bounding box center [33, 14] width 51 height 10
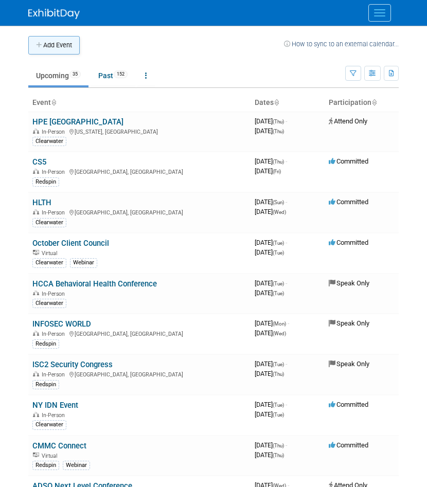
click at [43, 47] on button "Add Event" at bounding box center [53, 45] width 51 height 19
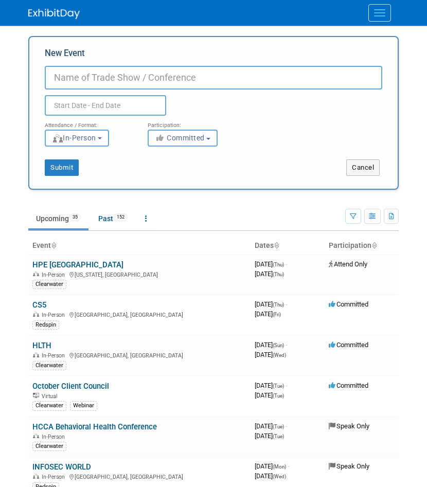
click at [90, 78] on input "New Event" at bounding box center [214, 78] width 338 height 24
paste input "ADSO Summit"
type input "ADSO Summit"
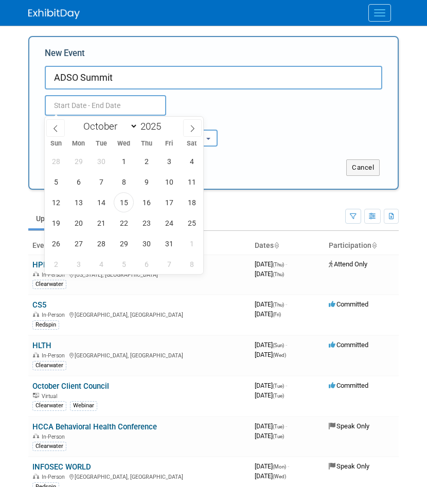
click at [89, 102] on input "text" at bounding box center [105, 105] width 121 height 21
click at [192, 131] on icon at bounding box center [192, 128] width 7 height 7
select select "11"
click at [192, 131] on icon at bounding box center [192, 128] width 7 height 7
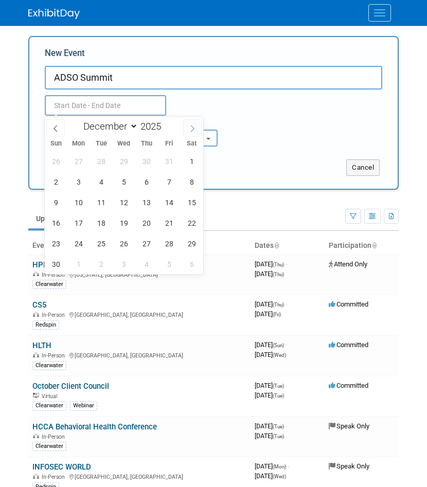
type input "2026"
click at [192, 131] on icon at bounding box center [192, 128] width 7 height 7
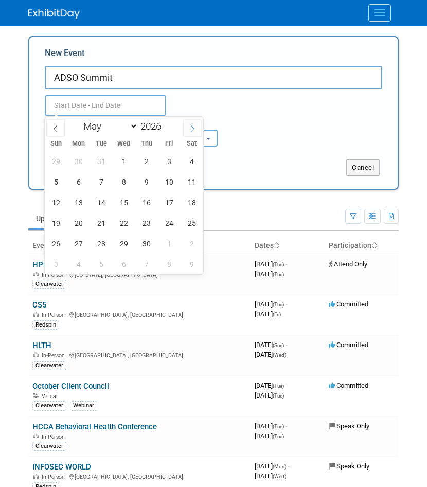
click at [192, 131] on icon at bounding box center [192, 128] width 7 height 7
select select "5"
click at [76, 201] on span "15" at bounding box center [78, 202] width 20 height 20
click at [128, 202] on span "17" at bounding box center [124, 202] width 20 height 20
type input "[DATE] to [DATE]"
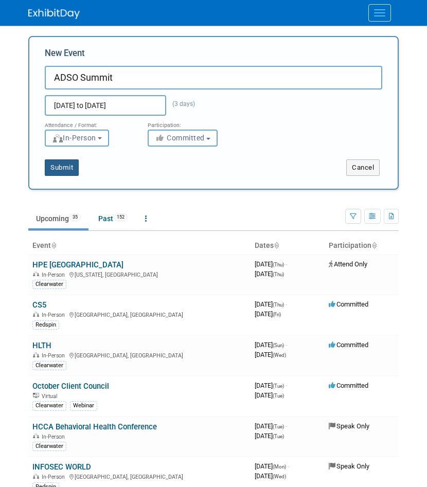
click at [78, 169] on button "Submit" at bounding box center [62, 168] width 34 height 16
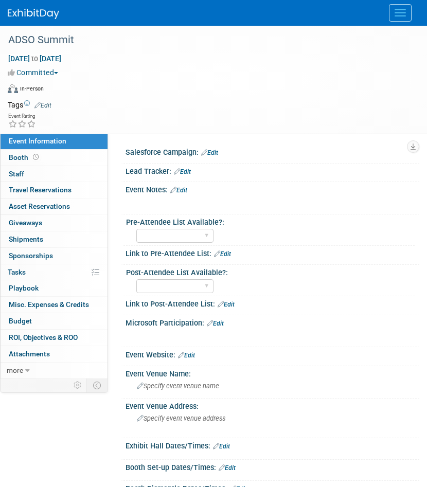
click at [47, 107] on link "Edit" at bounding box center [42, 105] width 17 height 7
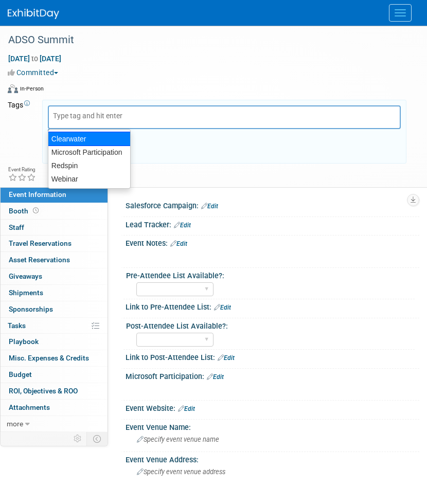
click at [69, 138] on div "Clearwater" at bounding box center [89, 139] width 83 height 14
type input "Clearwater"
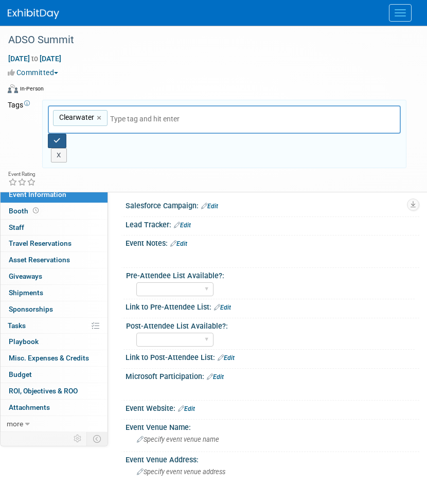
click at [61, 140] on button "button" at bounding box center [57, 141] width 19 height 14
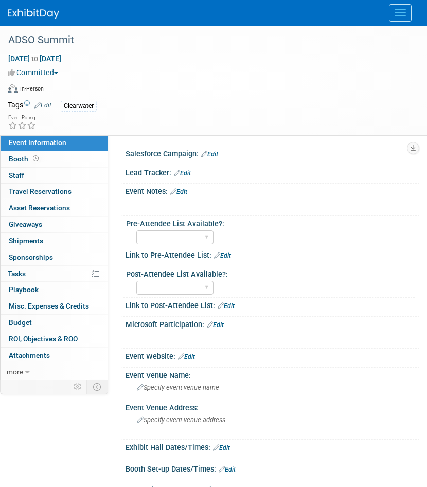
click at [190, 357] on link "Edit" at bounding box center [186, 357] width 17 height 7
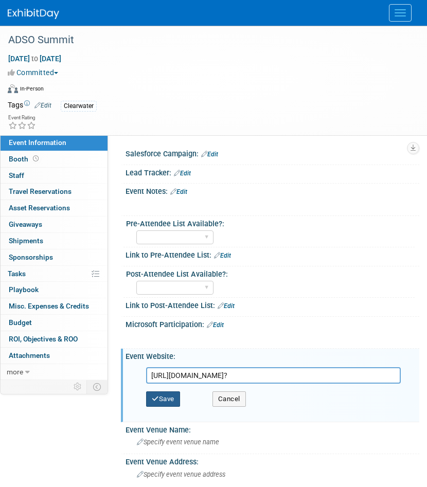
type input "[URL][DOMAIN_NAME]?"
click at [170, 393] on button "Save" at bounding box center [163, 399] width 34 height 15
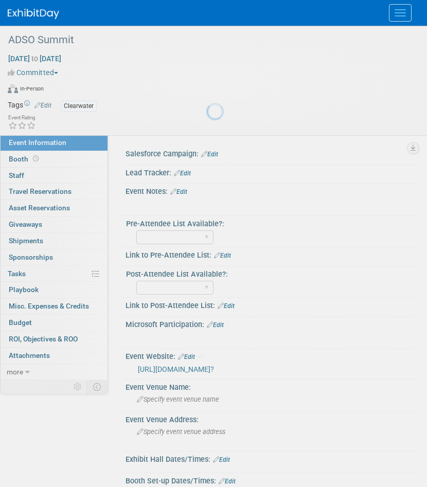
click at [170, 398] on span "Specify event venue name" at bounding box center [178, 400] width 82 height 8
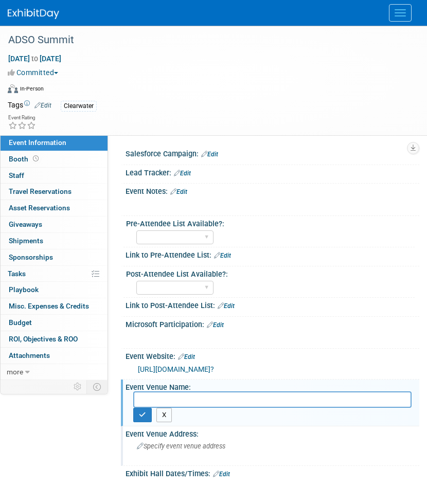
click at [164, 416] on button "X" at bounding box center [164, 415] width 16 height 14
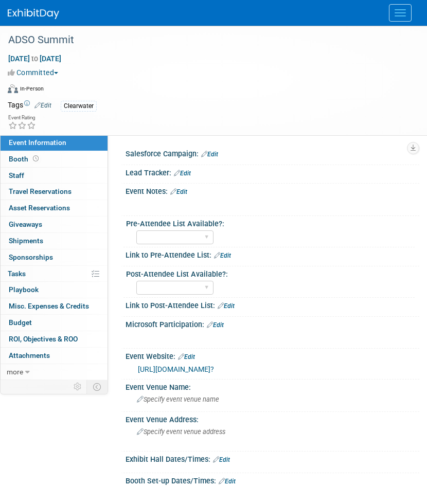
click at [43, 18] on img at bounding box center [33, 14] width 51 height 10
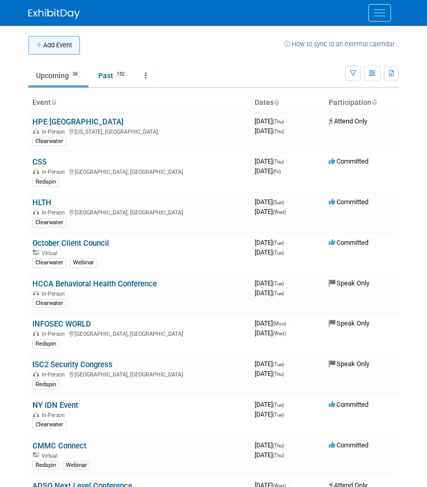
click at [60, 45] on button "Add Event" at bounding box center [53, 45] width 51 height 19
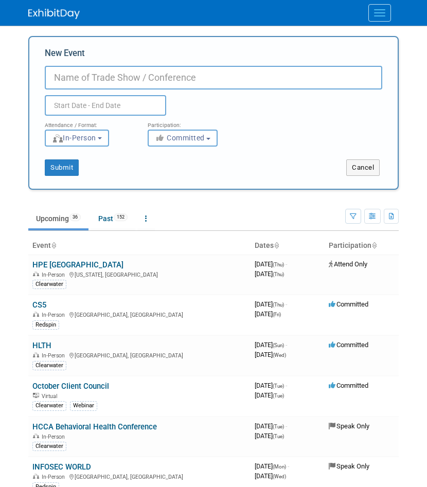
paste input "[URL][DOMAIN_NAME]?"
type input "[URL][DOMAIN_NAME]?"
click at [112, 79] on input "New Event" at bounding box center [214, 78] width 338 height 24
paste input "AHLA Annual Meeting (no link yet)"
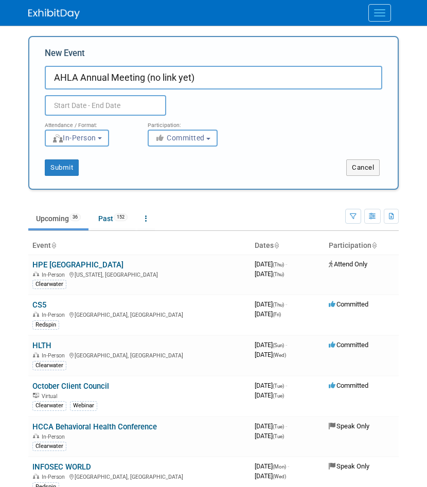
drag, startPoint x: 214, startPoint y: 78, endPoint x: 145, endPoint y: 80, distance: 68.5
click at [145, 80] on input "AHLA Annual Meeting (no link yet)" at bounding box center [214, 78] width 338 height 24
type input "AHLA Annual Meeting"
click at [88, 111] on input "text" at bounding box center [105, 105] width 121 height 21
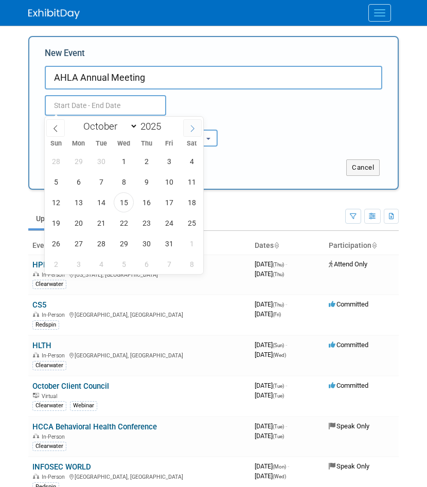
click at [193, 126] on icon at bounding box center [192, 128] width 7 height 7
click at [192, 126] on icon at bounding box center [192, 128] width 7 height 7
select select "11"
click at [192, 126] on icon at bounding box center [192, 128] width 7 height 7
type input "2026"
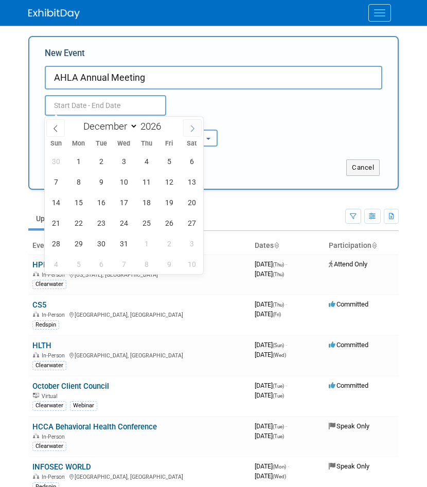
click at [192, 126] on icon at bounding box center [192, 128] width 7 height 7
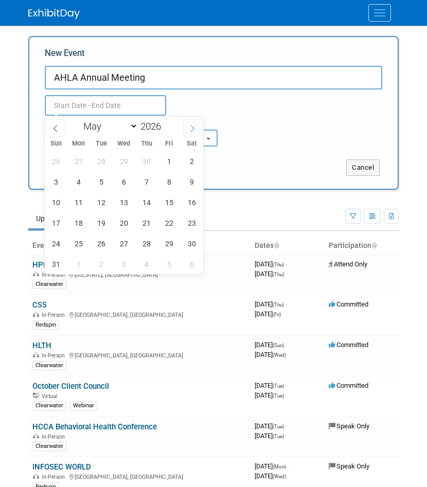
select select "5"
click at [74, 239] on span "29" at bounding box center [78, 244] width 20 height 20
type input "Jun 29, 2026 to Jun 29, 2026"
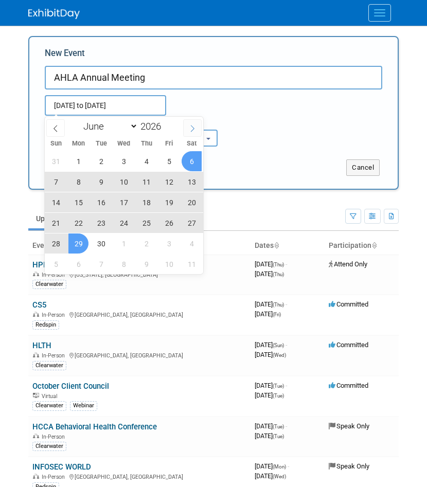
click at [190, 128] on icon at bounding box center [192, 128] width 7 height 7
select select "6"
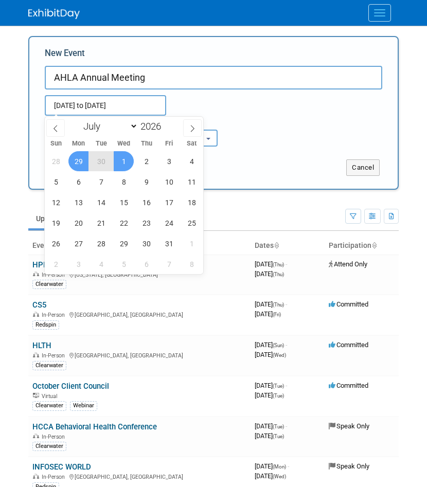
click at [122, 162] on span "1" at bounding box center [124, 161] width 20 height 20
type input "Jun 29, 2026 to Jul 1, 2026"
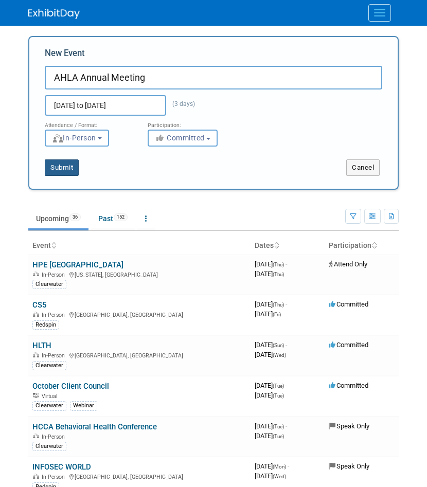
click at [77, 165] on button "Submit" at bounding box center [62, 168] width 34 height 16
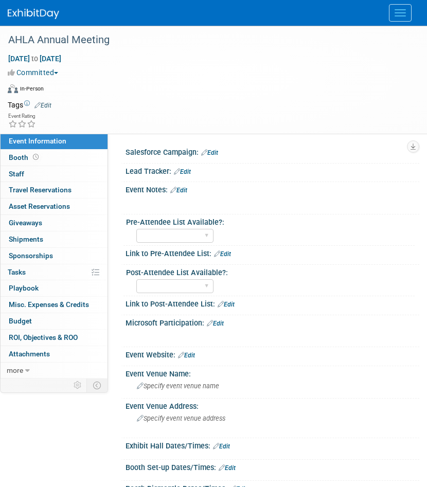
click at [42, 102] on link "Edit" at bounding box center [42, 105] width 17 height 7
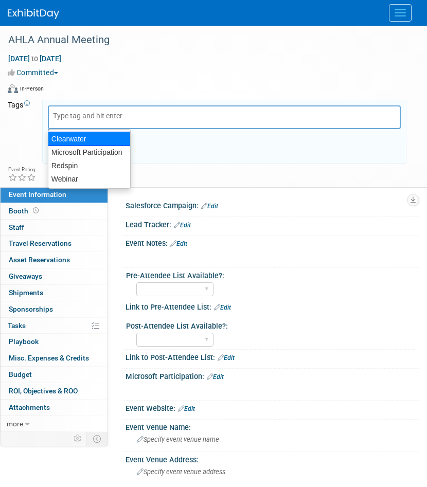
click at [67, 135] on div "Clearwater" at bounding box center [89, 139] width 83 height 14
type input "Clearwater"
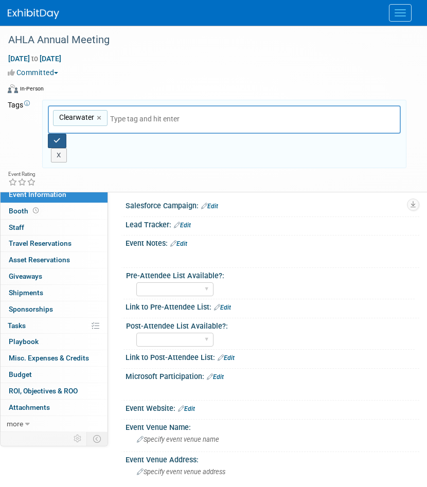
click at [51, 137] on button "button" at bounding box center [57, 141] width 19 height 14
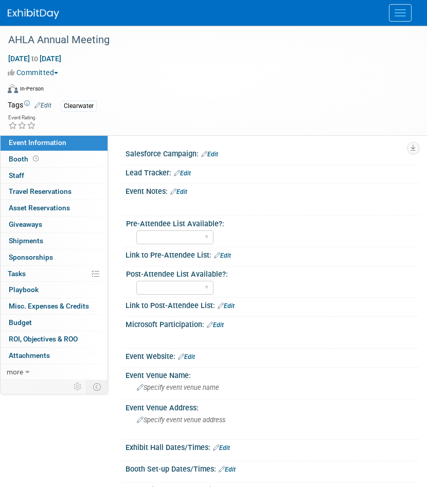
click at [23, 12] on img at bounding box center [33, 14] width 51 height 10
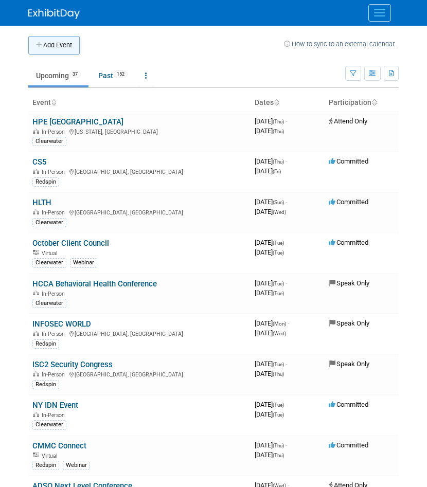
click at [56, 48] on button "Add Event" at bounding box center [53, 45] width 51 height 19
select select "9"
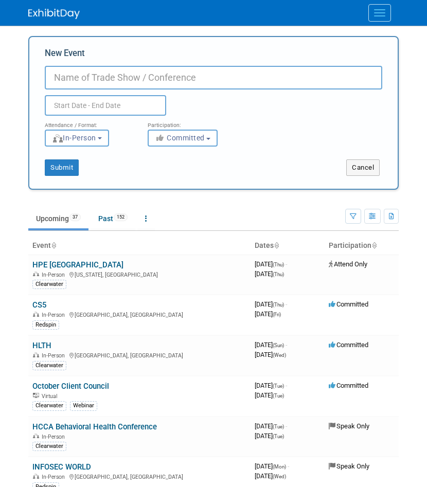
paste input "AHA Rural Health Care Leadership Conference"
type input "AHA Rural Health Care Leadership Conference"
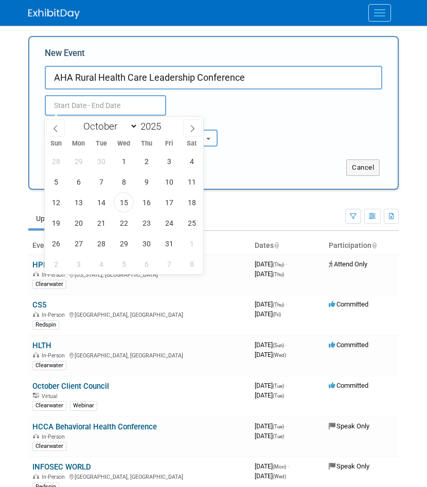
click at [69, 109] on input "text" at bounding box center [105, 105] width 121 height 21
click at [193, 126] on icon at bounding box center [192, 128] width 7 height 7
click at [193, 127] on icon at bounding box center [192, 128] width 7 height 7
select select "11"
click at [191, 128] on icon at bounding box center [192, 128] width 7 height 7
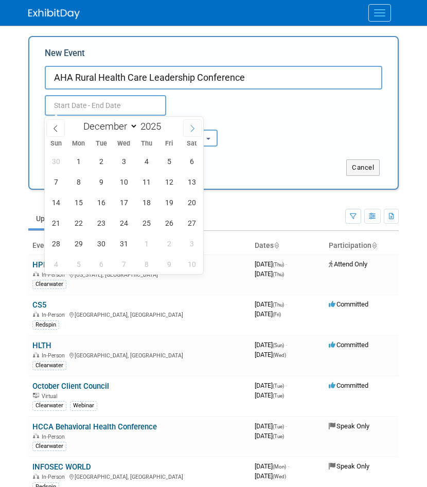
type input "2026"
click at [191, 128] on icon at bounding box center [192, 128] width 7 height 7
click at [52, 129] on icon at bounding box center [55, 128] width 7 height 7
select select "1"
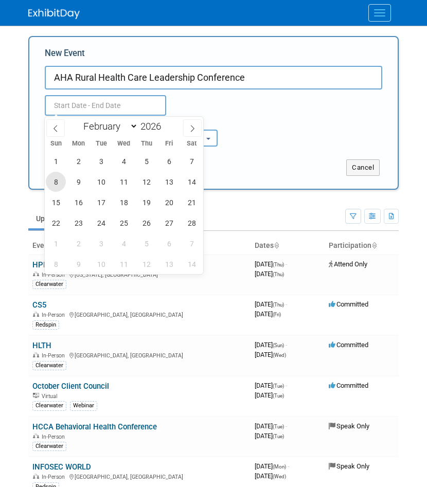
click at [55, 181] on span "8" at bounding box center [56, 182] width 20 height 20
click at [115, 181] on span "11" at bounding box center [124, 182] width 20 height 20
type input "Feb 8, 2026 to Feb 11, 2026"
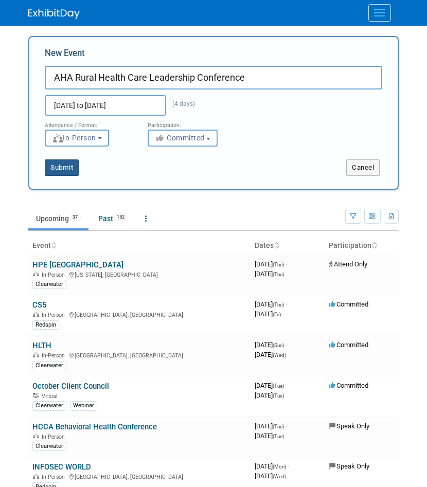
click at [68, 166] on button "Submit" at bounding box center [62, 168] width 34 height 16
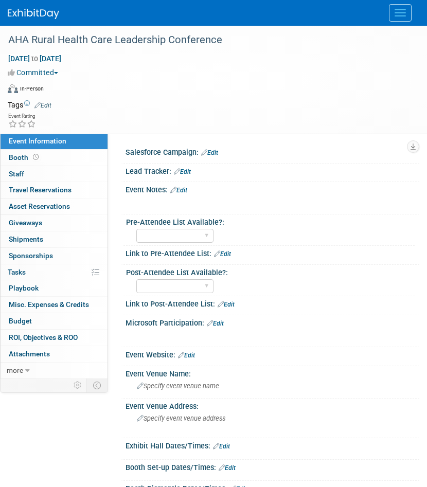
click at [45, 105] on link "Edit" at bounding box center [42, 105] width 17 height 7
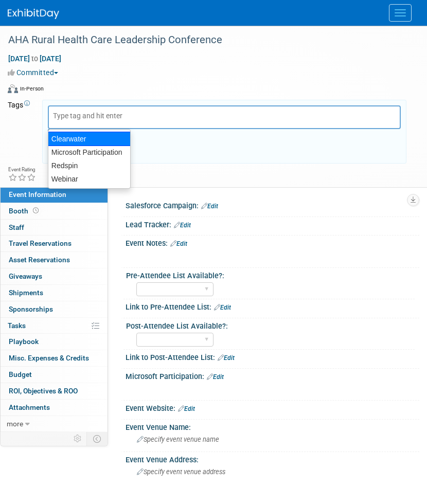
click at [68, 142] on div "Clearwater" at bounding box center [89, 139] width 83 height 14
type input "Clearwater"
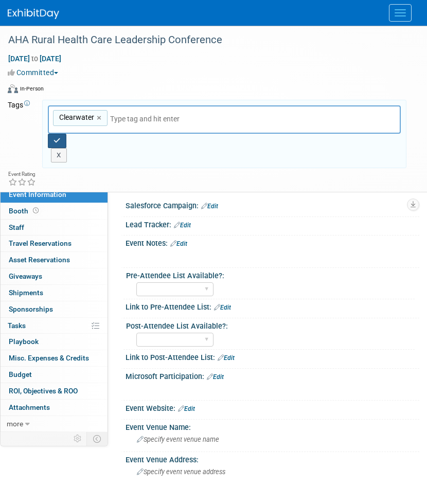
click at [58, 141] on icon "button" at bounding box center [57, 140] width 7 height 7
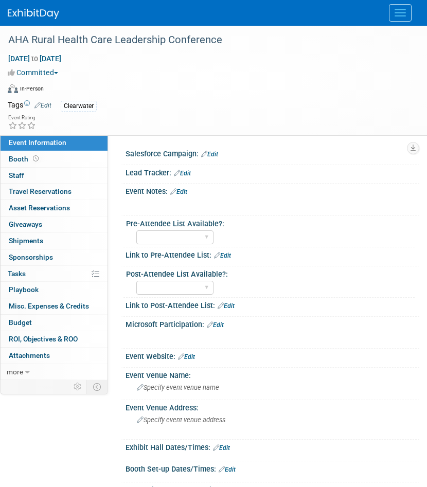
click at [161, 81] on div "Feb 8, 2026 to Feb 11, 2026 (4 days) Feb 8, 2026 to Feb 11, 2026 Committed Comm…" at bounding box center [207, 76] width 414 height 45
click at [28, 17] on img at bounding box center [33, 14] width 51 height 10
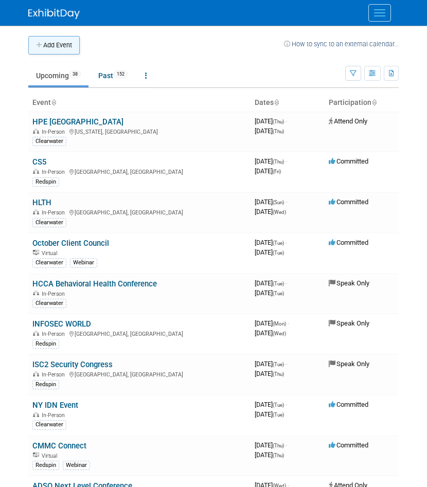
click at [64, 45] on button "Add Event" at bounding box center [53, 45] width 51 height 19
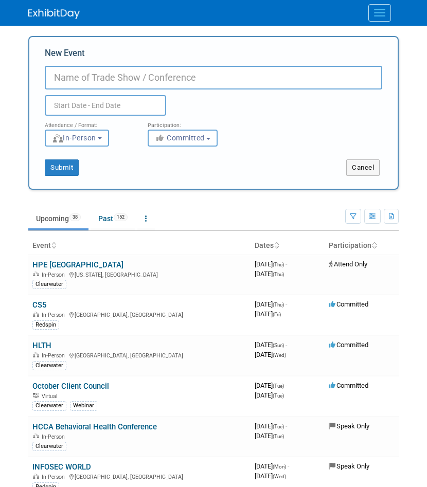
paste input "National Small Business Conference"
type input "National Small Business Conference"
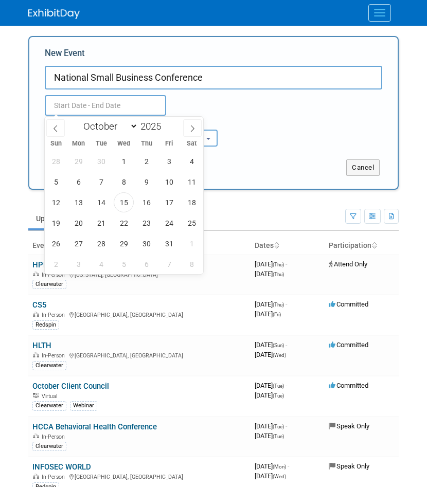
click at [77, 104] on input "text" at bounding box center [105, 105] width 121 height 21
click at [194, 130] on icon at bounding box center [192, 128] width 7 height 7
click at [193, 130] on icon at bounding box center [192, 128] width 7 height 7
select select "11"
click at [193, 130] on icon at bounding box center [192, 128] width 7 height 7
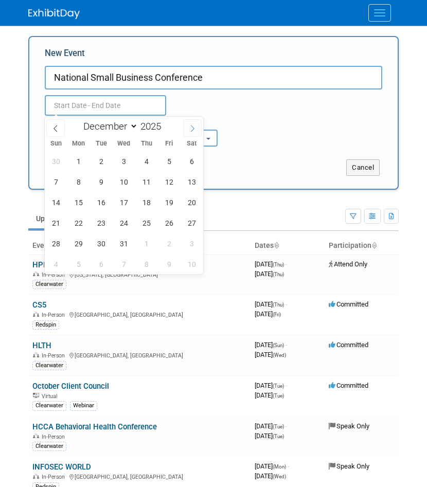
type input "2026"
select select "0"
click at [80, 243] on span "26" at bounding box center [78, 244] width 20 height 20
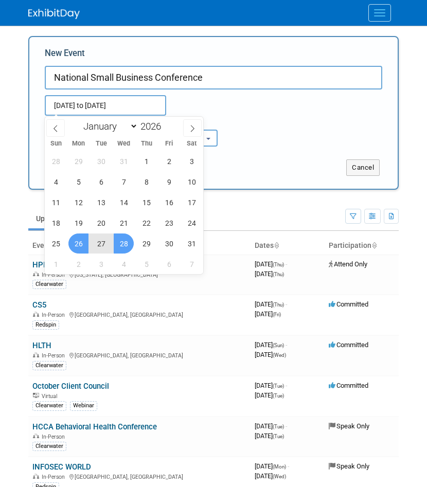
click at [124, 244] on span "28" at bounding box center [124, 244] width 20 height 20
type input "[DATE] to [DATE]"
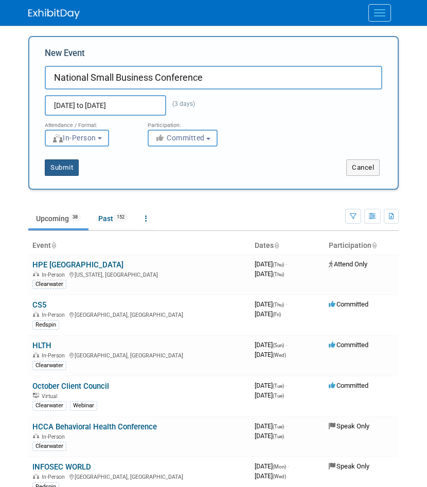
click at [67, 172] on button "Submit" at bounding box center [62, 168] width 34 height 16
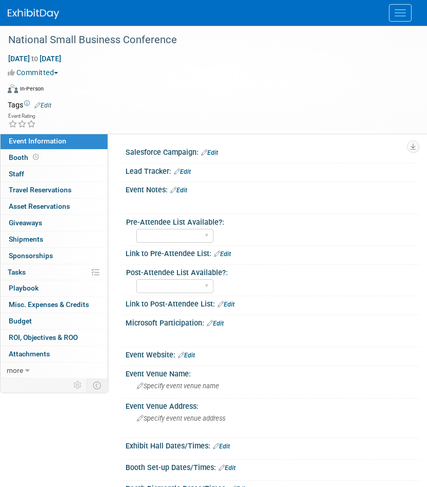
click at [42, 104] on link "Edit" at bounding box center [42, 105] width 17 height 7
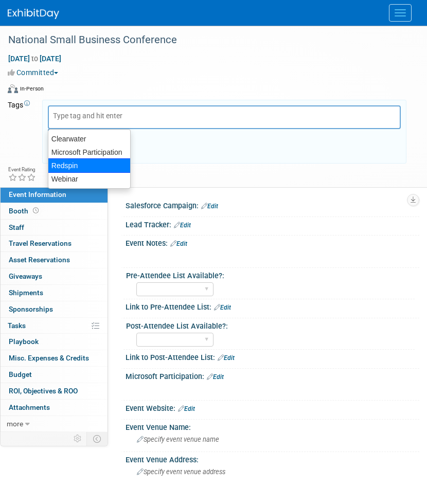
click at [79, 168] on div "Redspin" at bounding box center [89, 165] width 83 height 14
type input "Redspin"
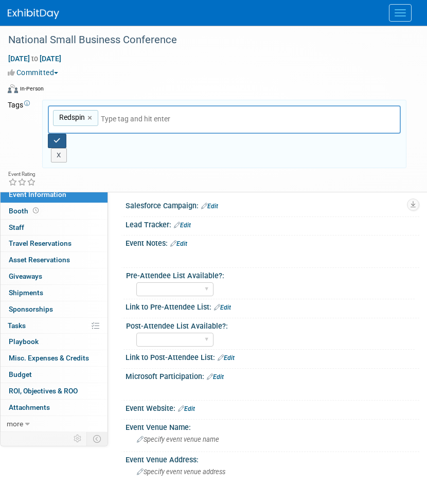
click at [61, 140] on button "button" at bounding box center [57, 141] width 19 height 14
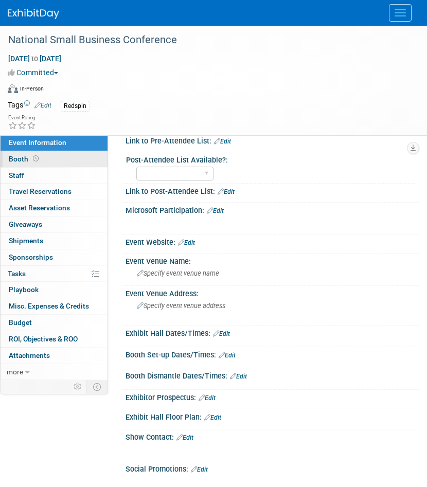
scroll to position [116, 0]
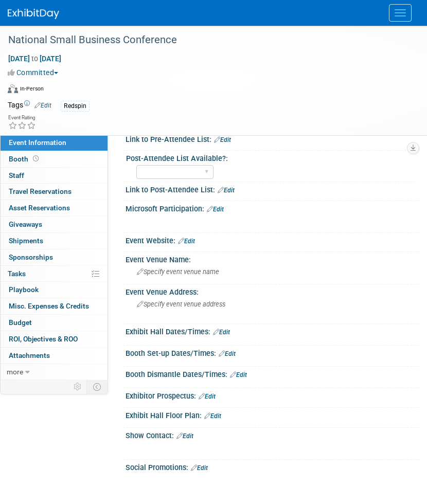
click at [190, 240] on link "Edit" at bounding box center [186, 241] width 17 height 7
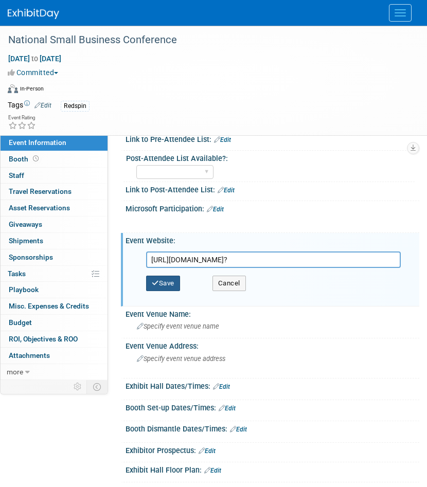
type input "https://www.national8aassociation.org/upcoming-events?"
click at [171, 278] on button "Save" at bounding box center [163, 283] width 34 height 15
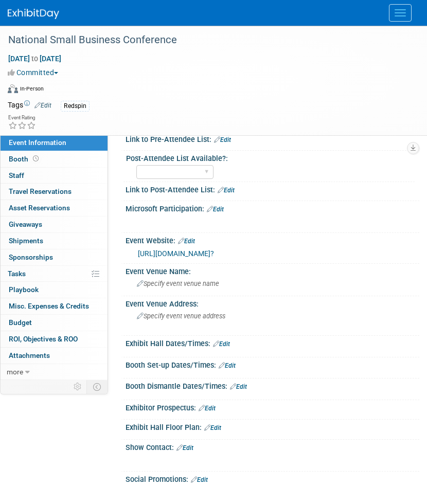
click at [214, 253] on link "https://www.national8aassociation.org/upcoming-events?" at bounding box center [176, 254] width 76 height 8
click at [194, 242] on link "Edit" at bounding box center [186, 241] width 17 height 7
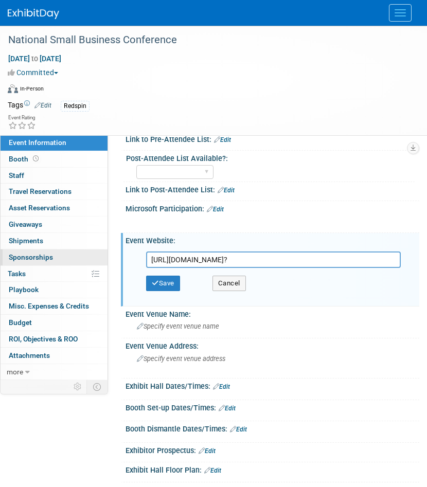
drag, startPoint x: 348, startPoint y: 261, endPoint x: 16, endPoint y: 262, distance: 331.9
paste input "https://www.n8asbc.org/"
type input "https://www.n8asbc.org/"
click at [165, 284] on button "Save" at bounding box center [163, 283] width 34 height 15
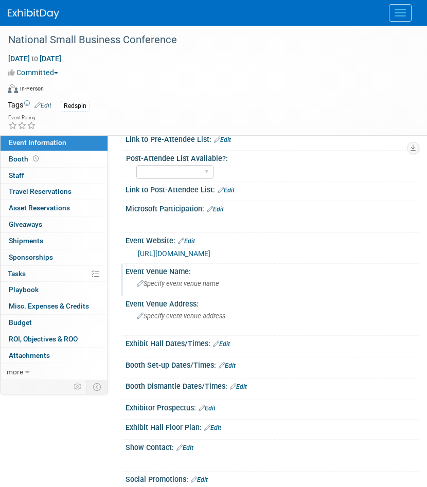
click at [161, 283] on span "Specify event venue name" at bounding box center [178, 284] width 82 height 8
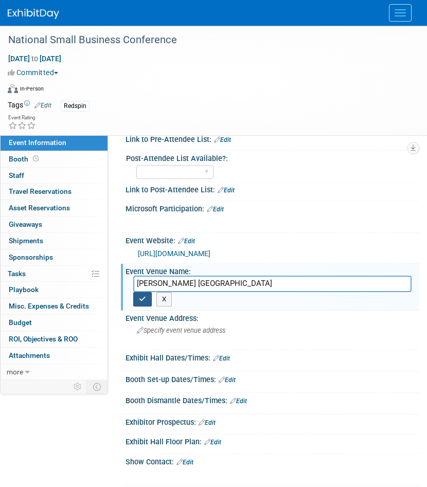
type input "Gaylord Opryland Resort & Convention Center"
drag, startPoint x: 144, startPoint y: 300, endPoint x: 48, endPoint y: 318, distance: 97.4
click at [144, 300] on icon "button" at bounding box center [142, 299] width 7 height 7
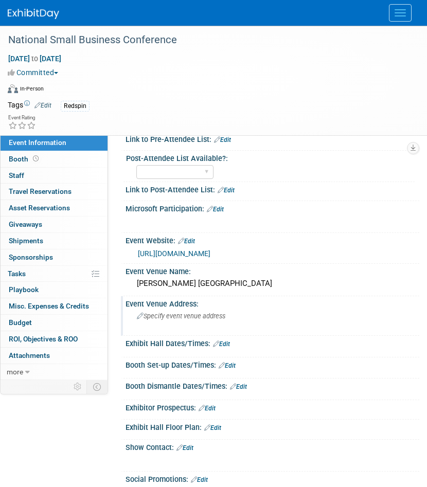
click at [162, 317] on span "Specify event venue address" at bounding box center [181, 316] width 89 height 8
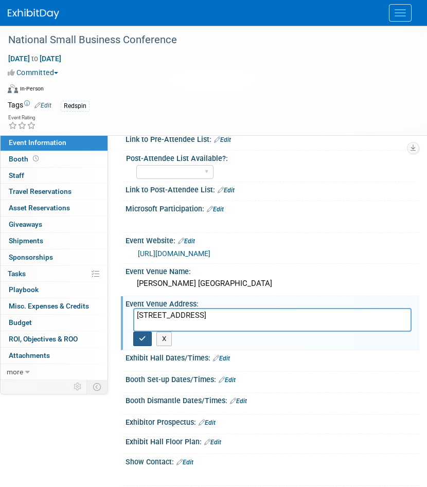
type textarea "2800 Opryland Dr, Nashville, TN 37214"
click at [147, 336] on button "button" at bounding box center [142, 339] width 19 height 14
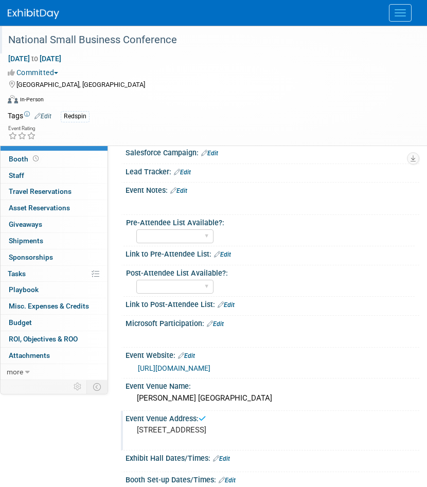
scroll to position [0, 0]
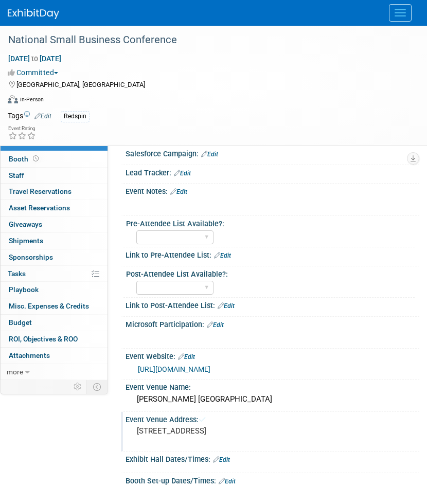
click at [48, 11] on img at bounding box center [33, 14] width 51 height 10
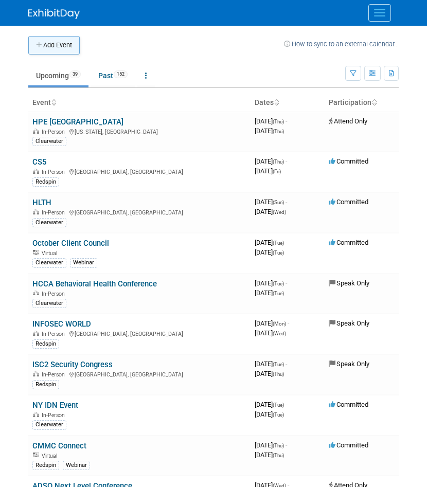
click at [58, 49] on button "Add Event" at bounding box center [53, 45] width 51 height 19
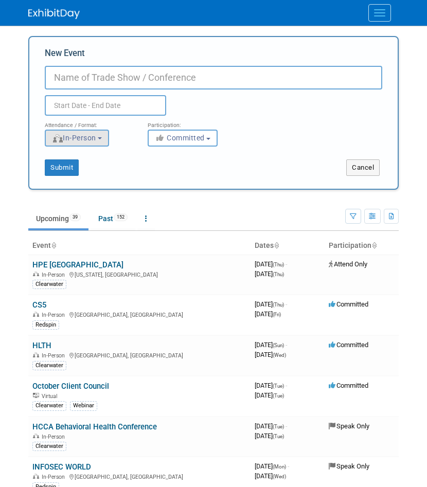
paste input "Global SOF Special Warfare Symposium (SAWS)*"
type input "Global SOF Special Warfare Symposium (SAWS)"
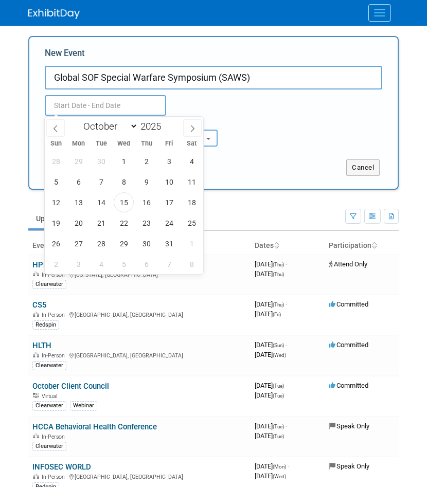
click at [87, 98] on input "text" at bounding box center [105, 105] width 121 height 21
click at [190, 127] on icon at bounding box center [192, 128] width 7 height 7
select select "11"
click at [190, 127] on icon at bounding box center [192, 128] width 7 height 7
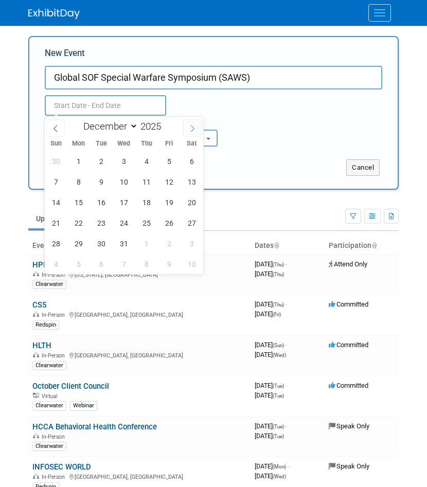
type input "2026"
click at [190, 127] on icon at bounding box center [192, 128] width 7 height 7
select select "1"
click at [102, 181] on span "10" at bounding box center [101, 182] width 20 height 20
click at [140, 181] on span "12" at bounding box center [146, 182] width 20 height 20
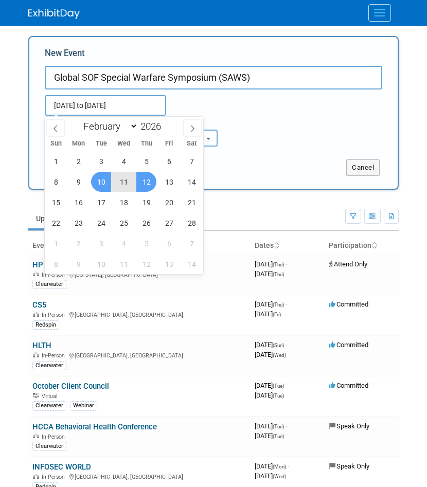
type input "Feb 10, 2026 to Feb 12, 2026"
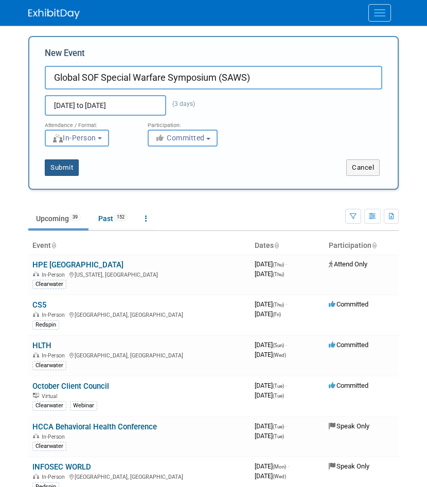
click at [73, 168] on button "Submit" at bounding box center [62, 168] width 34 height 16
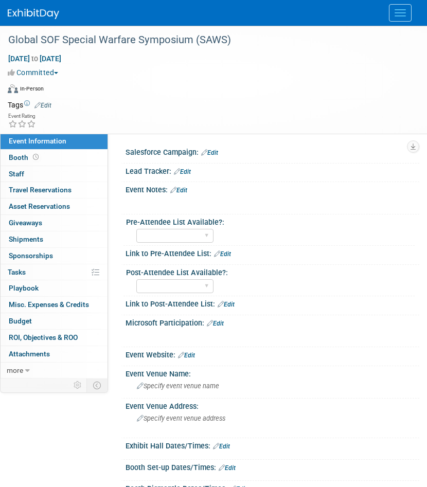
click at [49, 105] on link "Edit" at bounding box center [42, 105] width 17 height 7
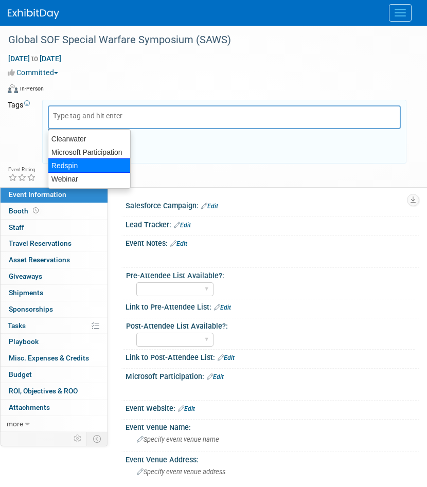
click at [74, 168] on div "Redspin" at bounding box center [89, 165] width 83 height 14
type input "Redspin"
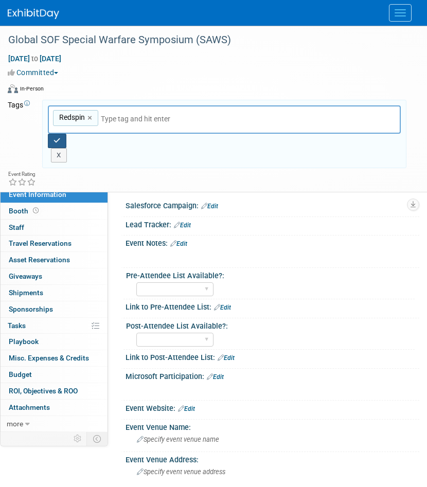
click at [59, 137] on icon "button" at bounding box center [57, 140] width 7 height 7
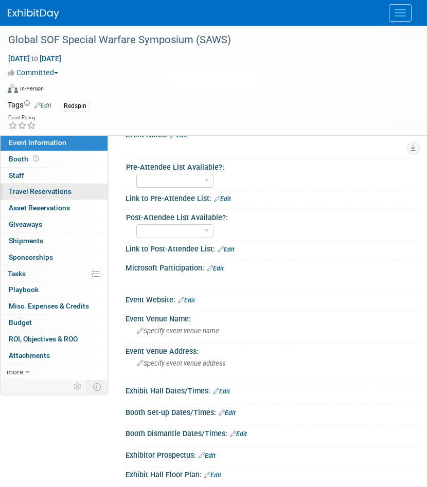
scroll to position [73, 0]
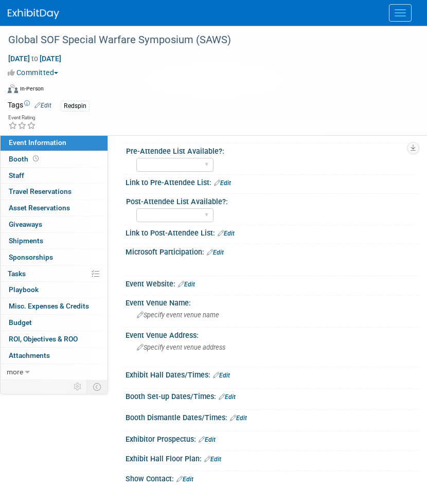
click at [191, 284] on link "Edit" at bounding box center [186, 284] width 17 height 7
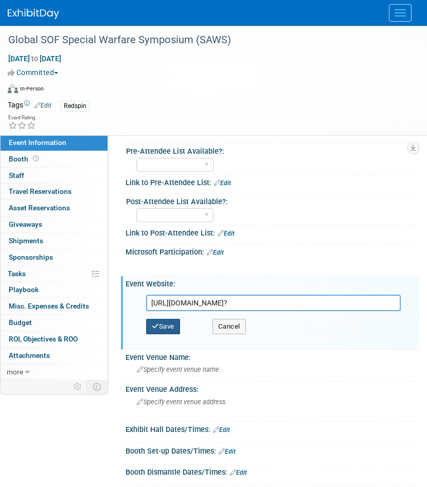
type input "https://saws.gsofsymposium.org/?"
click at [166, 328] on button "Save" at bounding box center [163, 326] width 34 height 15
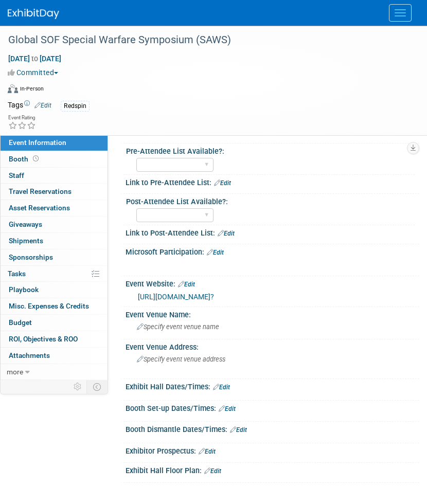
click at [24, 12] on img at bounding box center [33, 14] width 51 height 10
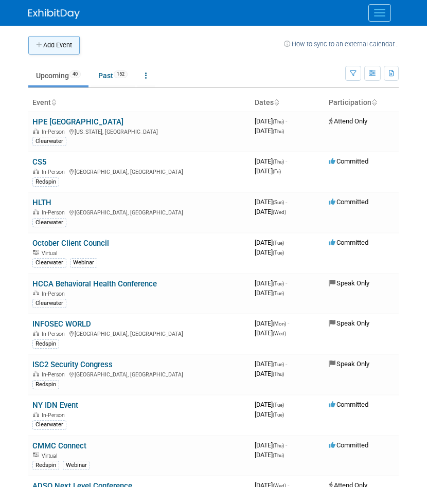
click at [56, 44] on button "Add Event" at bounding box center [53, 45] width 51 height 19
select select "9"
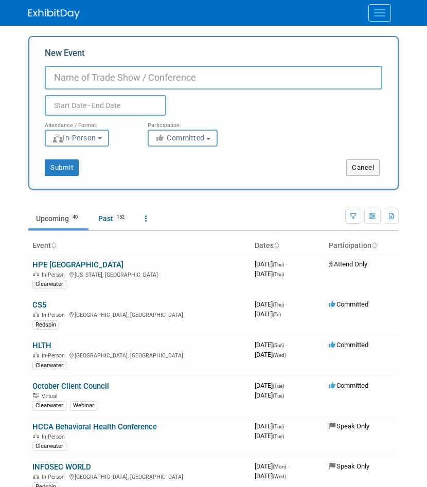
paste input "CUI CON Tampa"
type input "CUI CON Tampa"
click at [94, 107] on input "text" at bounding box center [105, 105] width 121 height 21
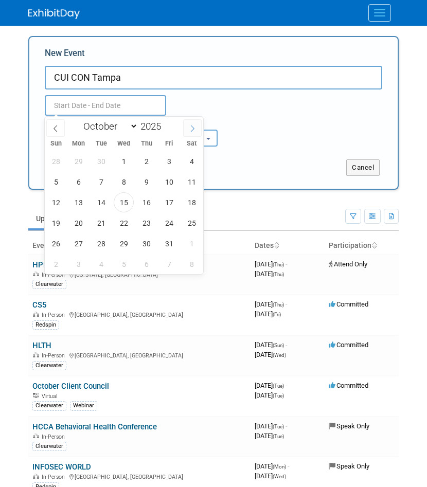
click at [192, 125] on icon at bounding box center [192, 128] width 7 height 7
select select "11"
click at [192, 125] on icon at bounding box center [192, 128] width 7 height 7
type input "2026"
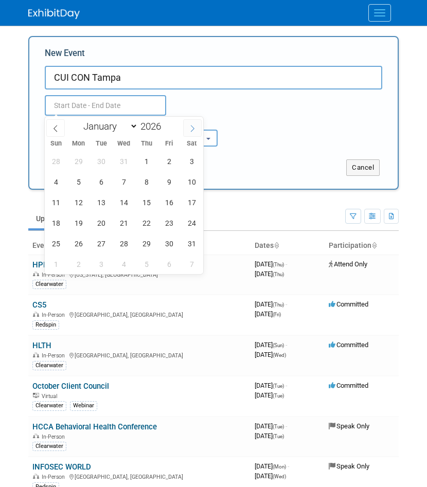
click at [192, 125] on icon at bounding box center [192, 128] width 7 height 7
select select "1"
click at [122, 183] on span "11" at bounding box center [124, 182] width 20 height 20
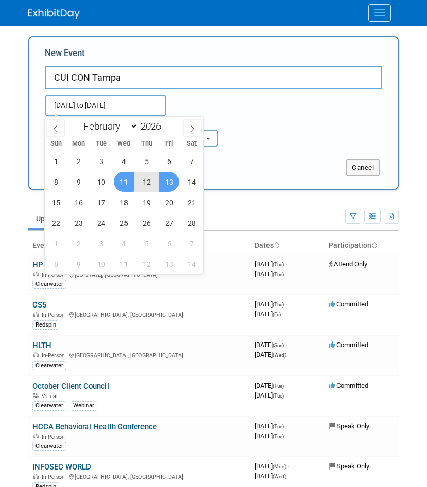
click at [167, 182] on span "13" at bounding box center [169, 182] width 20 height 20
type input "Feb 11, 2026 to Feb 13, 2026"
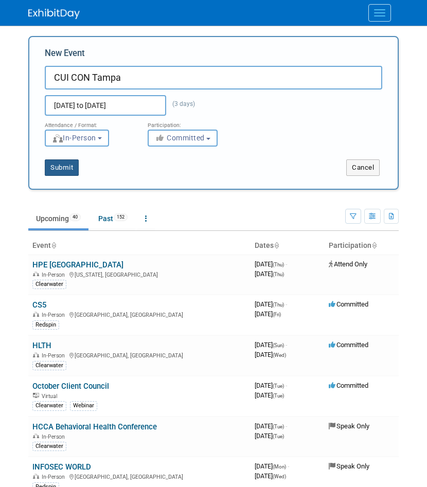
click at [66, 171] on button "Submit" at bounding box center [62, 168] width 34 height 16
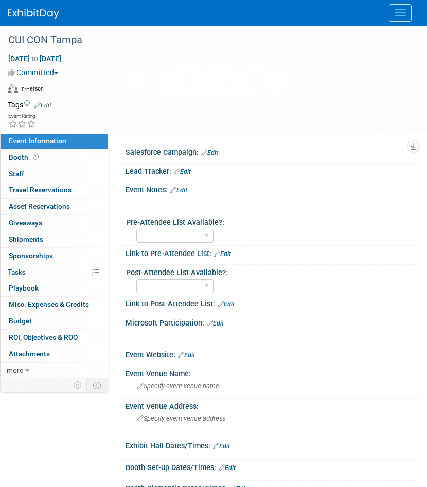
click at [42, 104] on link "Edit" at bounding box center [42, 105] width 17 height 7
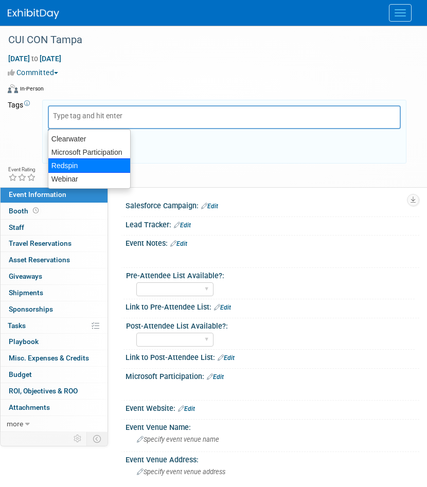
click at [68, 164] on div "Redspin" at bounding box center [89, 165] width 83 height 14
type input "Redspin"
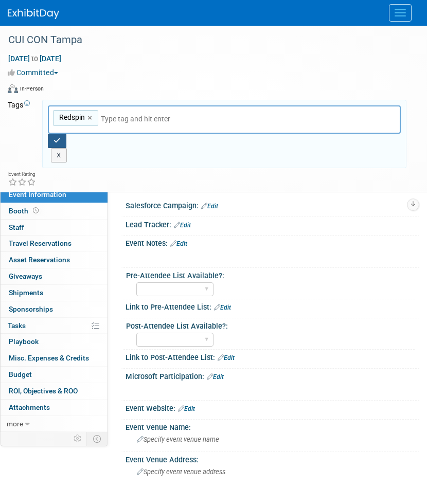
click at [55, 140] on icon "button" at bounding box center [57, 140] width 7 height 7
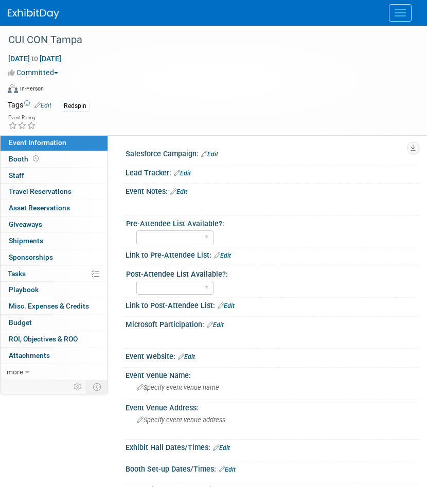
click at [189, 358] on link "Edit" at bounding box center [186, 357] width 17 height 7
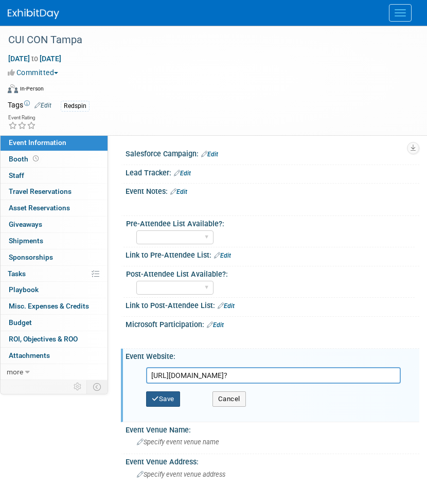
type input "[URL][DOMAIN_NAME]?"
click at [178, 400] on button "Save" at bounding box center [163, 399] width 34 height 15
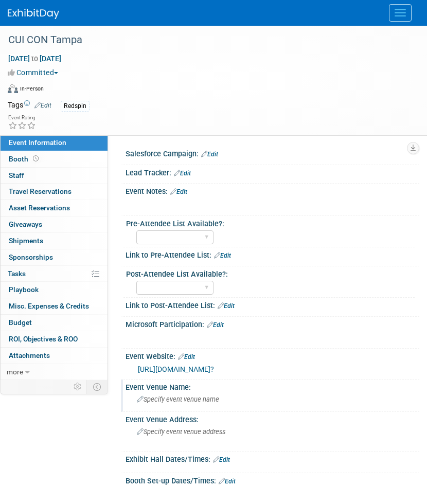
click at [158, 396] on span "Specify event venue name" at bounding box center [178, 400] width 82 height 8
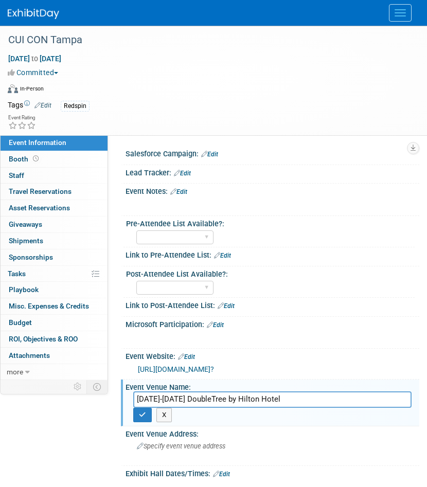
drag, startPoint x: 209, startPoint y: 399, endPoint x: 43, endPoint y: 407, distance: 166.4
type input "DoubleTree by Hilton Hotel"
click at [143, 414] on icon "button" at bounding box center [142, 415] width 7 height 7
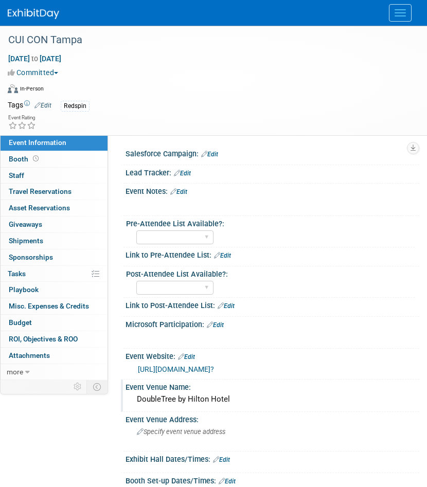
click at [22, 14] on img at bounding box center [33, 14] width 51 height 10
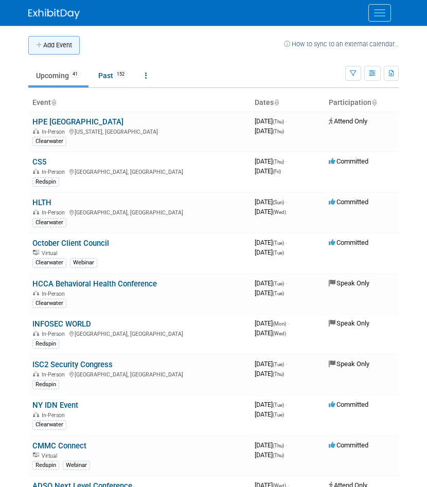
click at [64, 47] on button "Add Event" at bounding box center [53, 45] width 51 height 19
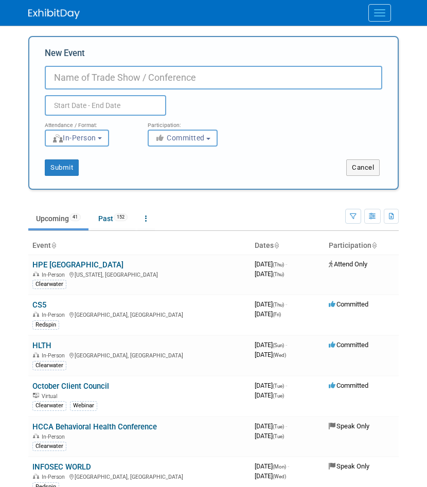
paste input "CMMC Day"
type input "CMMC Day 2026"
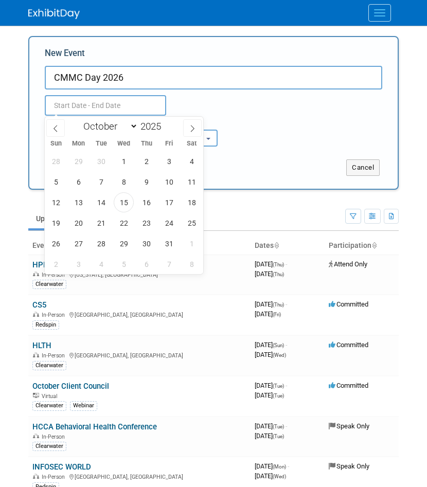
click at [101, 104] on input "text" at bounding box center [105, 105] width 121 height 21
click at [191, 131] on icon at bounding box center [192, 128] width 7 height 7
click at [191, 130] on icon at bounding box center [192, 128] width 7 height 7
select select "11"
click at [191, 130] on icon at bounding box center [193, 128] width 4 height 7
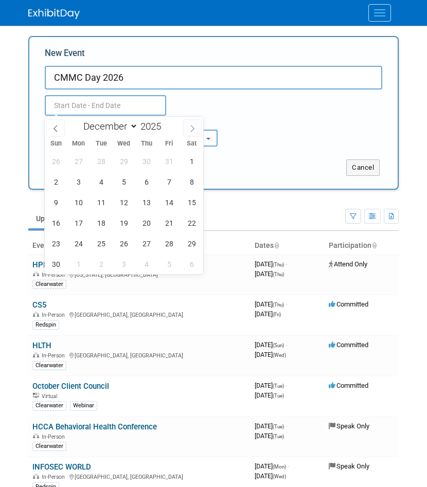
type input "2026"
click at [191, 130] on icon at bounding box center [192, 128] width 7 height 7
click at [190, 130] on icon at bounding box center [192, 128] width 7 height 7
click at [191, 131] on icon at bounding box center [192, 128] width 7 height 7
click at [191, 130] on icon at bounding box center [192, 128] width 7 height 7
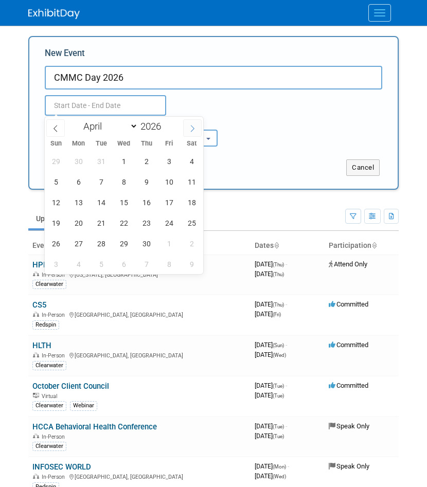
select select "4"
click at [85, 184] on span "4" at bounding box center [78, 182] width 20 height 20
type input "May 4, 2026 to May 4, 2026"
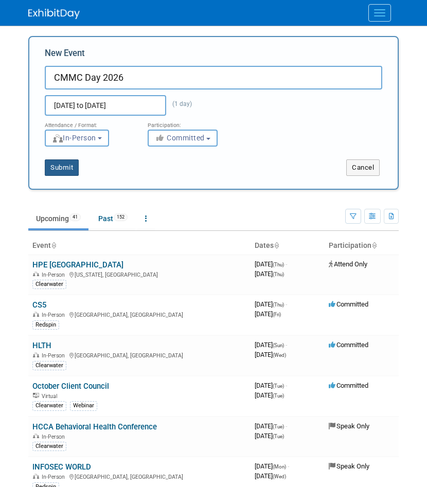
click at [67, 168] on button "Submit" at bounding box center [62, 168] width 34 height 16
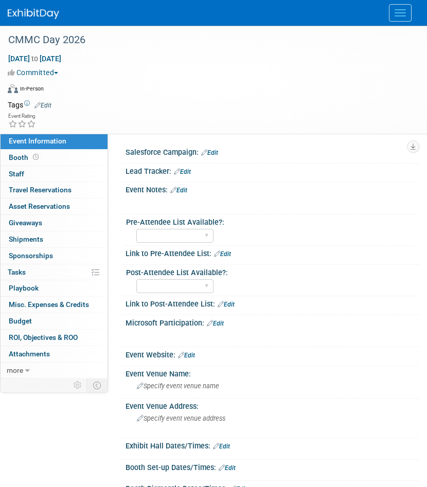
click at [39, 103] on icon at bounding box center [37, 105] width 6 height 7
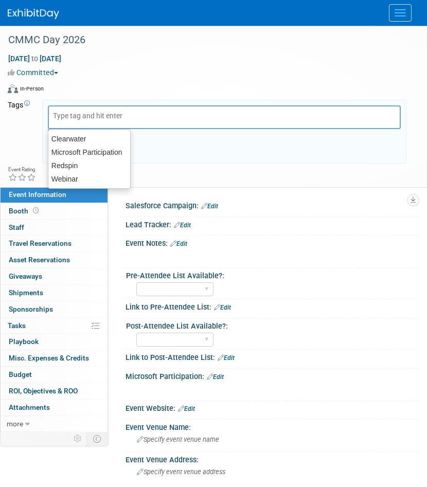
click at [57, 114] on input "text" at bounding box center [94, 116] width 82 height 10
click at [67, 162] on div "Redspin" at bounding box center [89, 165] width 83 height 14
type input "Redspin"
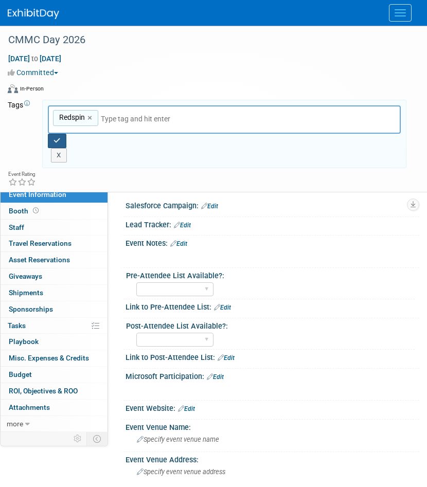
click at [63, 138] on button "button" at bounding box center [57, 141] width 19 height 14
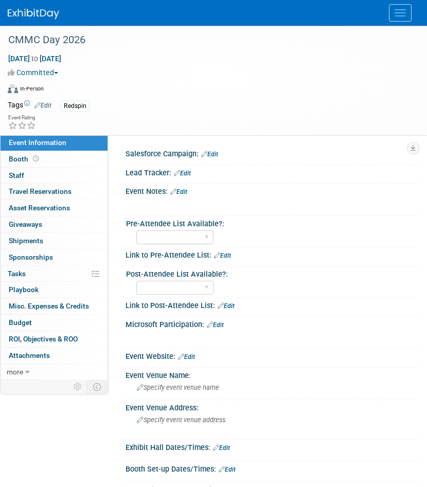
click at [35, 9] on img at bounding box center [33, 14] width 51 height 10
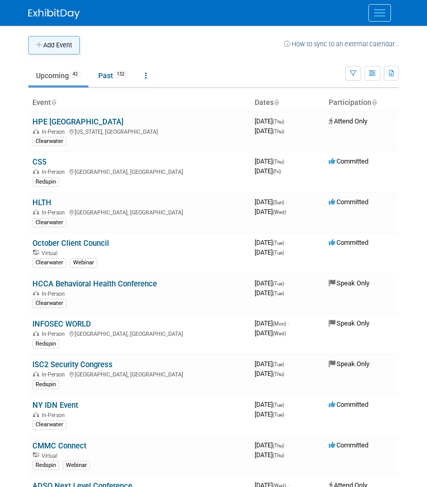
click at [65, 43] on button "Add Event" at bounding box center [53, 45] width 51 height 19
select select "9"
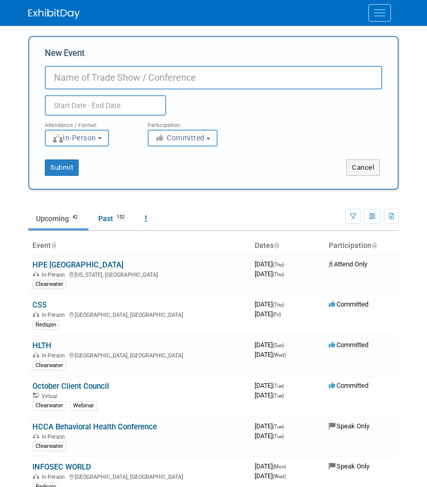
paste input "Educause Cybersecurity and Privacy Professionals"
type input "Educause Cybersecurity and Privacy Professionals"
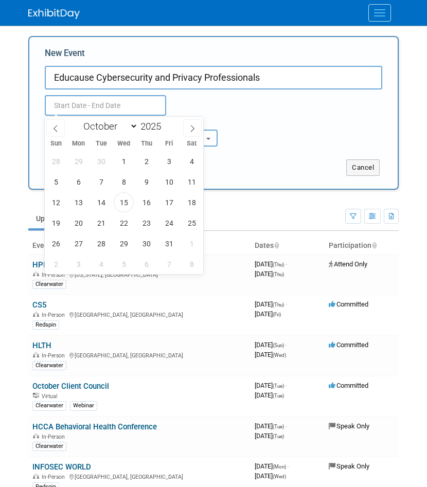
click at [89, 106] on body "Clearwater Events Add Event Bulk Upload Events Shareable Event Boards Recently …" at bounding box center [213, 243] width 427 height 487
click at [188, 130] on span at bounding box center [192, 127] width 19 height 17
select select "11"
click at [190, 130] on icon at bounding box center [192, 128] width 7 height 7
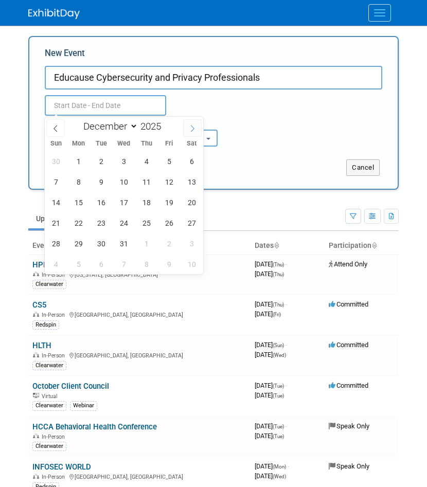
type input "2026"
click at [191, 130] on icon at bounding box center [192, 128] width 7 height 7
select select "3"
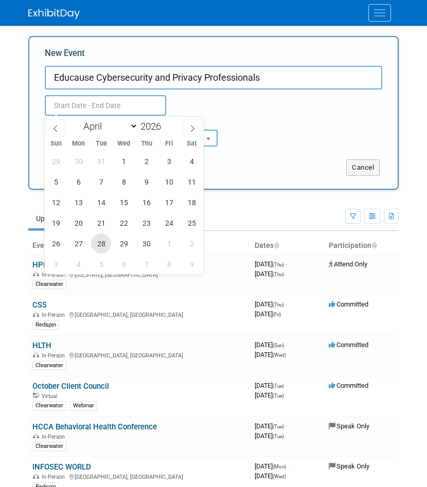
click at [100, 243] on span "28" at bounding box center [101, 244] width 20 height 20
click at [142, 244] on span "30" at bounding box center [146, 244] width 20 height 20
type input "[DATE] to [DATE]"
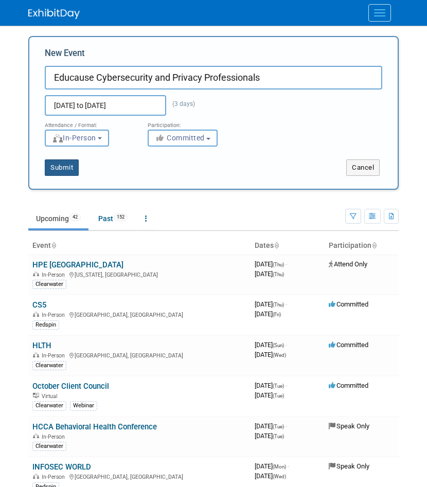
click at [64, 170] on button "Submit" at bounding box center [62, 168] width 34 height 16
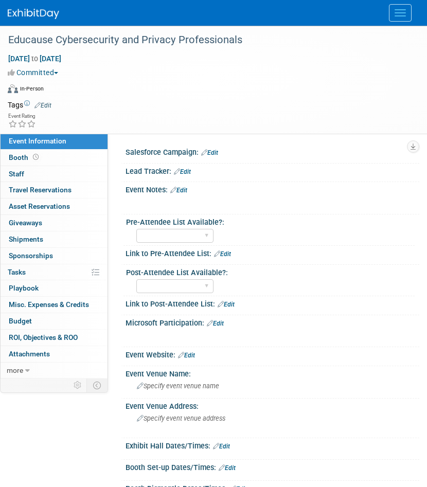
click at [40, 99] on div "Tags Edit" at bounding box center [207, 105] width 399 height 14
click at [43, 103] on link "Edit" at bounding box center [42, 105] width 17 height 7
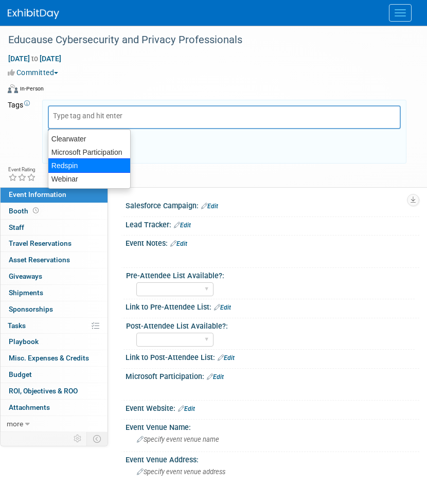
click at [67, 164] on div "Redspin" at bounding box center [89, 165] width 83 height 14
type input "Redspin"
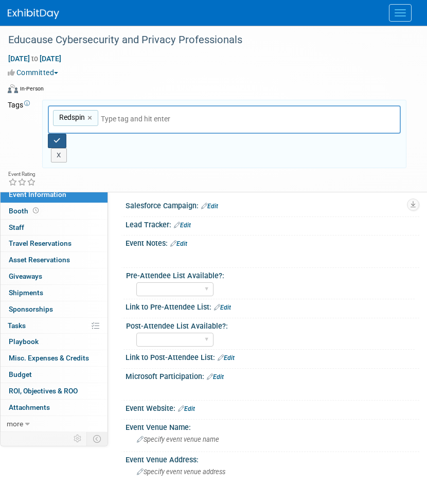
click at [58, 136] on button "button" at bounding box center [57, 141] width 19 height 14
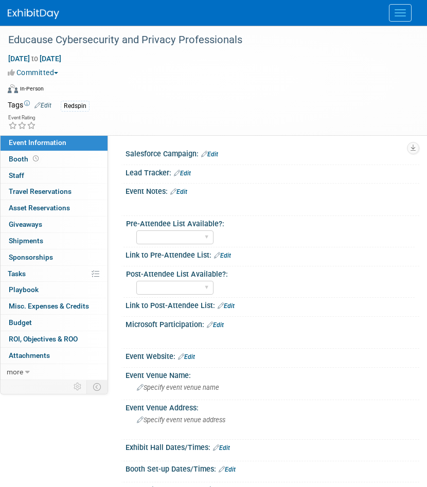
click at [54, 14] on img at bounding box center [33, 14] width 51 height 10
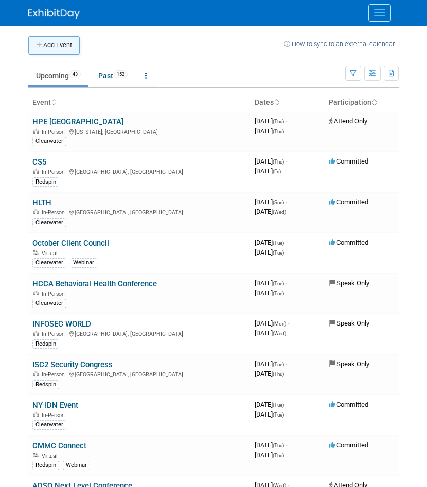
click at [62, 43] on button "Add Event" at bounding box center [53, 45] width 51 height 19
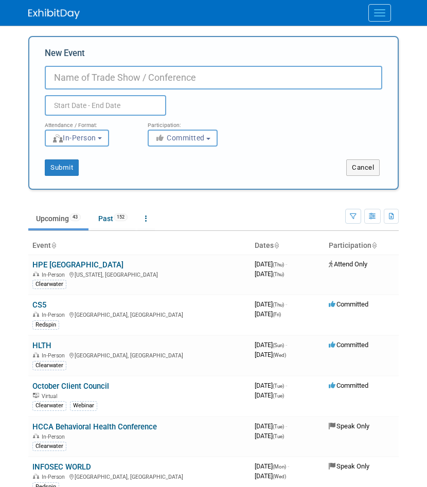
paste input "Educause Cybersecurity and Privacy Professionals"
type input "Educause Cybersecurity and Privacy Professionals"
paste input "Global Modern Warfare Week (SOF WEEK)"
type input "Global Modern Warfare Week (SOF WEEK)"
click at [101, 105] on input "text" at bounding box center [105, 105] width 121 height 21
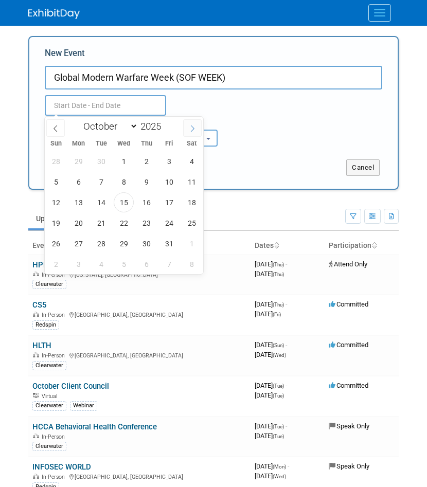
click at [189, 126] on icon at bounding box center [192, 128] width 7 height 7
select select "11"
click at [189, 126] on icon at bounding box center [192, 128] width 7 height 7
type input "2026"
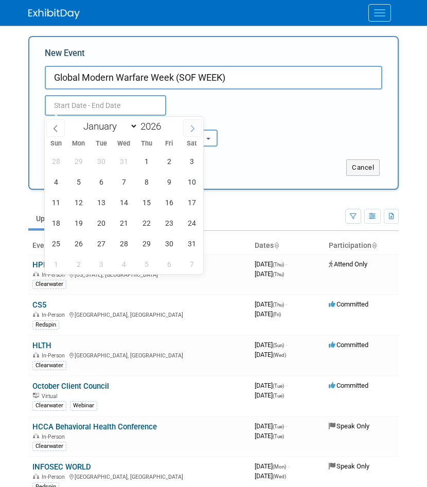
click at [189, 126] on icon at bounding box center [192, 128] width 7 height 7
select select "4"
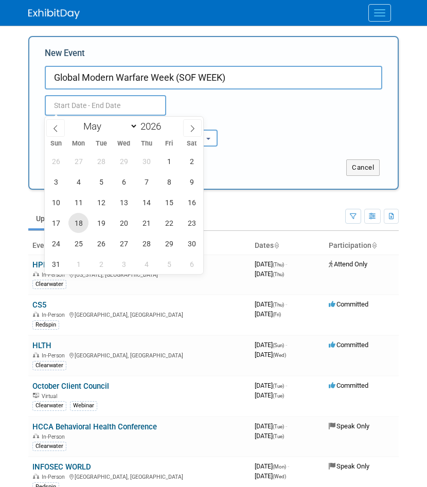
click at [85, 222] on span "18" at bounding box center [78, 223] width 20 height 20
click at [140, 222] on span "21" at bounding box center [146, 223] width 20 height 20
type input "[DATE] to [DATE]"
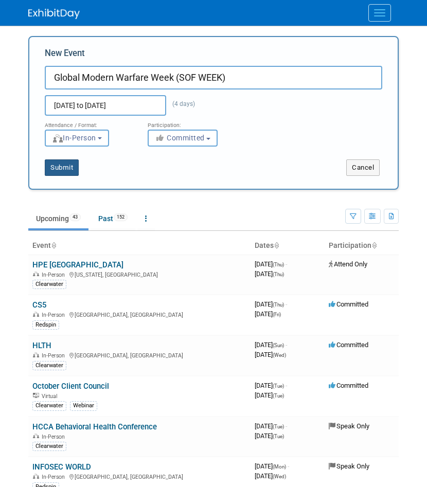
click at [67, 170] on button "Submit" at bounding box center [62, 168] width 34 height 16
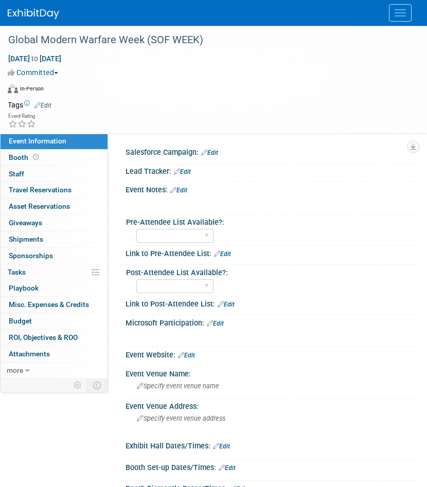
click at [47, 103] on link "Edit" at bounding box center [42, 105] width 17 height 7
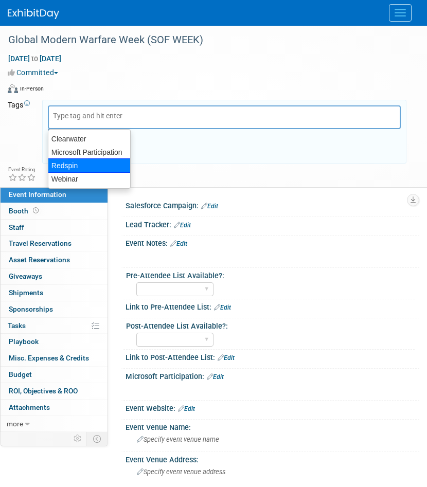
click at [66, 163] on div "Redspin" at bounding box center [89, 165] width 83 height 14
type input "Redspin"
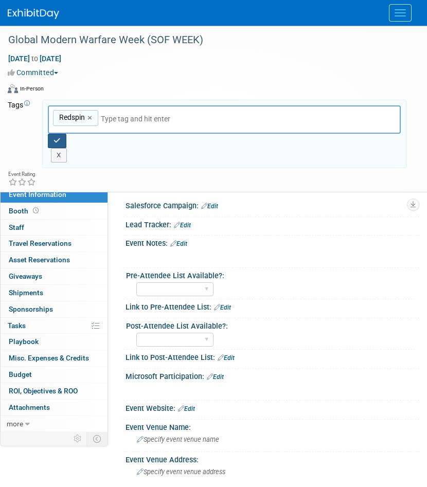
click at [60, 139] on icon "button" at bounding box center [57, 140] width 7 height 7
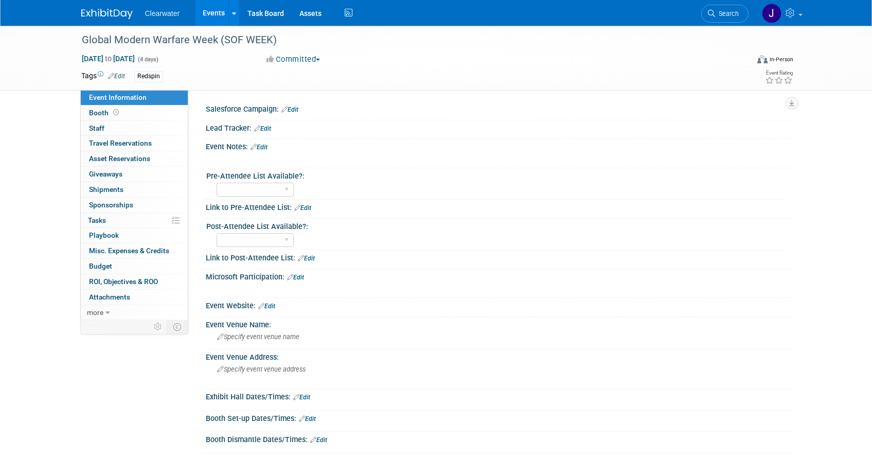
click at [99, 15] on img at bounding box center [106, 14] width 51 height 10
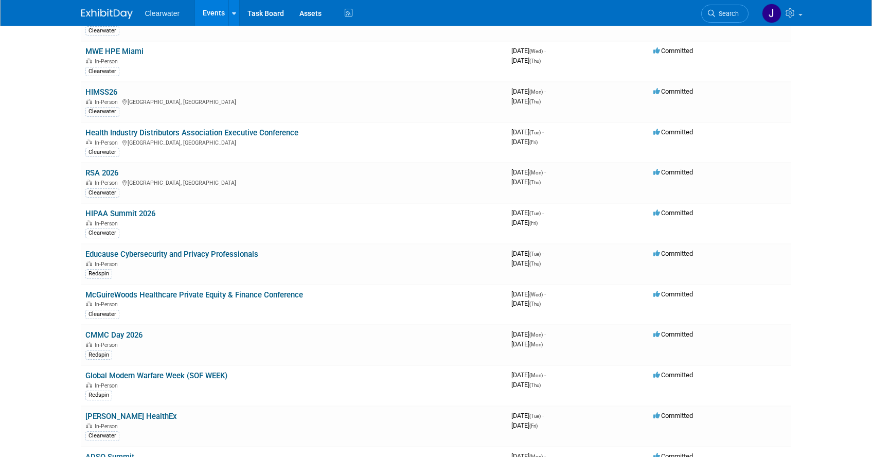
scroll to position [1548, 0]
